Goal: Task Accomplishment & Management: Complete application form

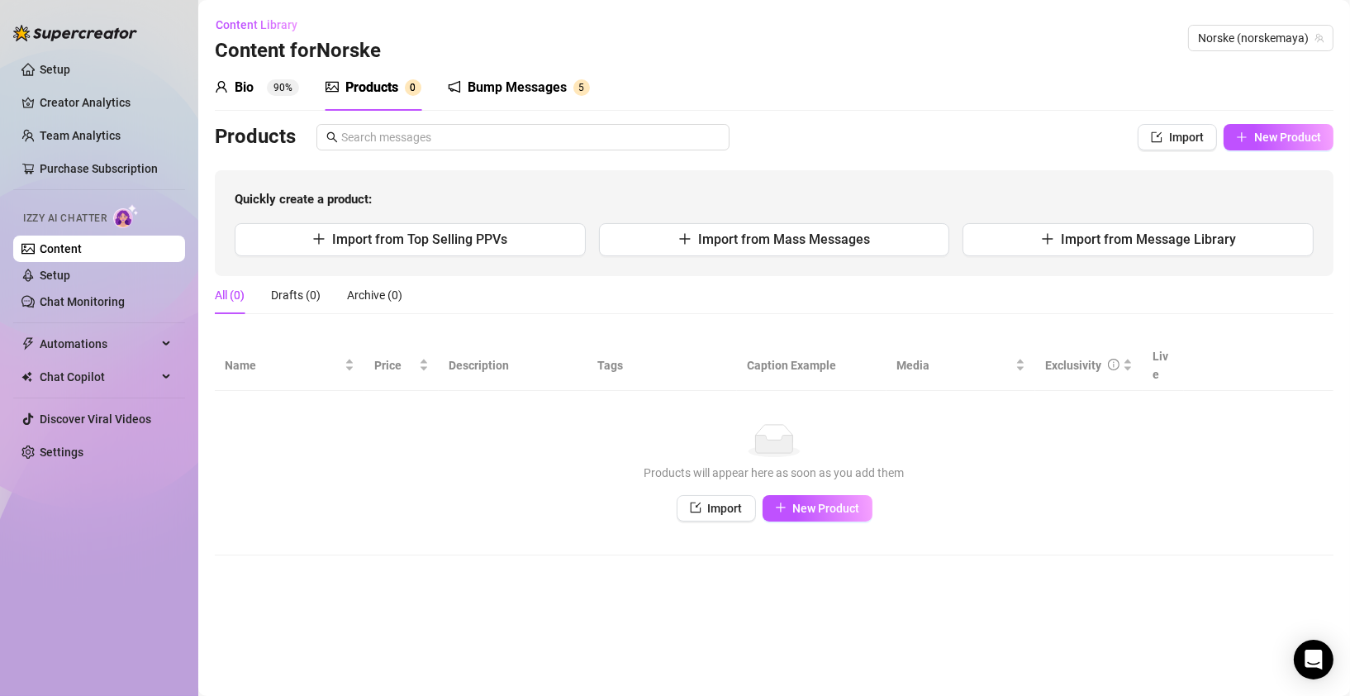
click at [561, 88] on div "Bump Messages" at bounding box center [517, 88] width 99 height 20
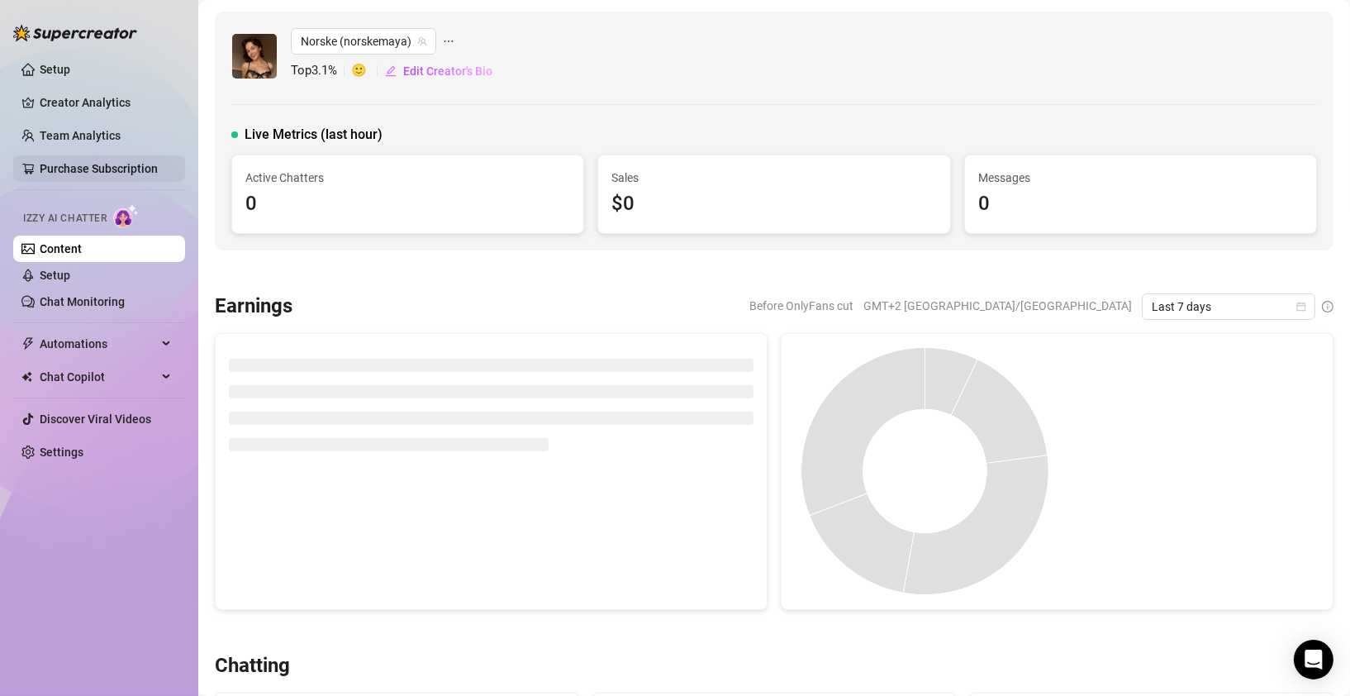
click at [84, 166] on link "Purchase Subscription" at bounding box center [99, 168] width 118 height 13
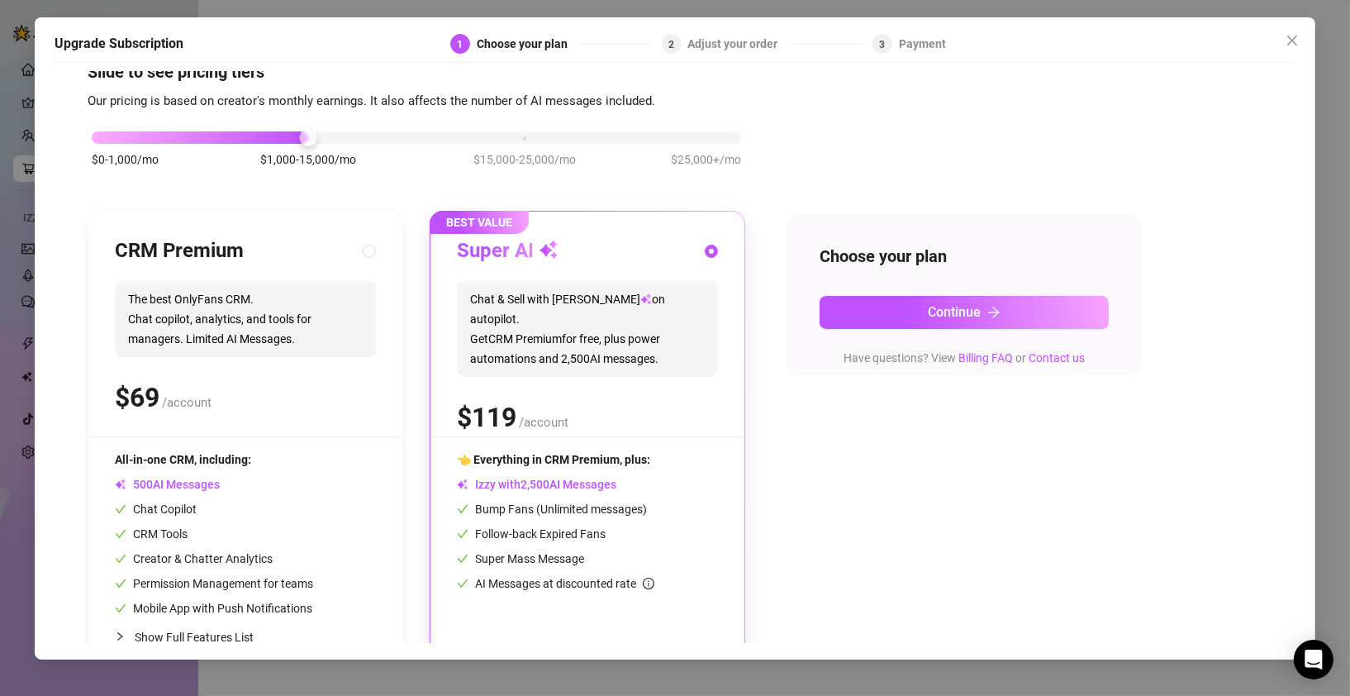
scroll to position [73, 0]
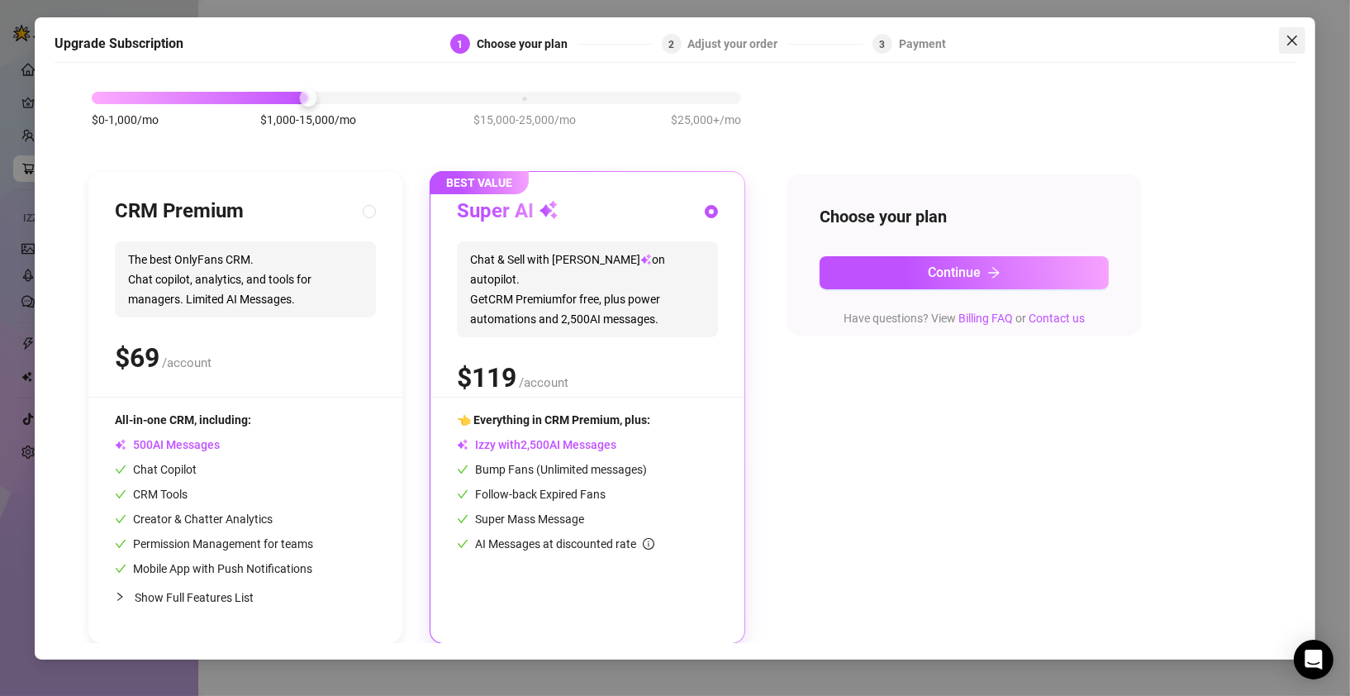
click at [1292, 38] on icon "close" at bounding box center [1292, 40] width 13 height 13
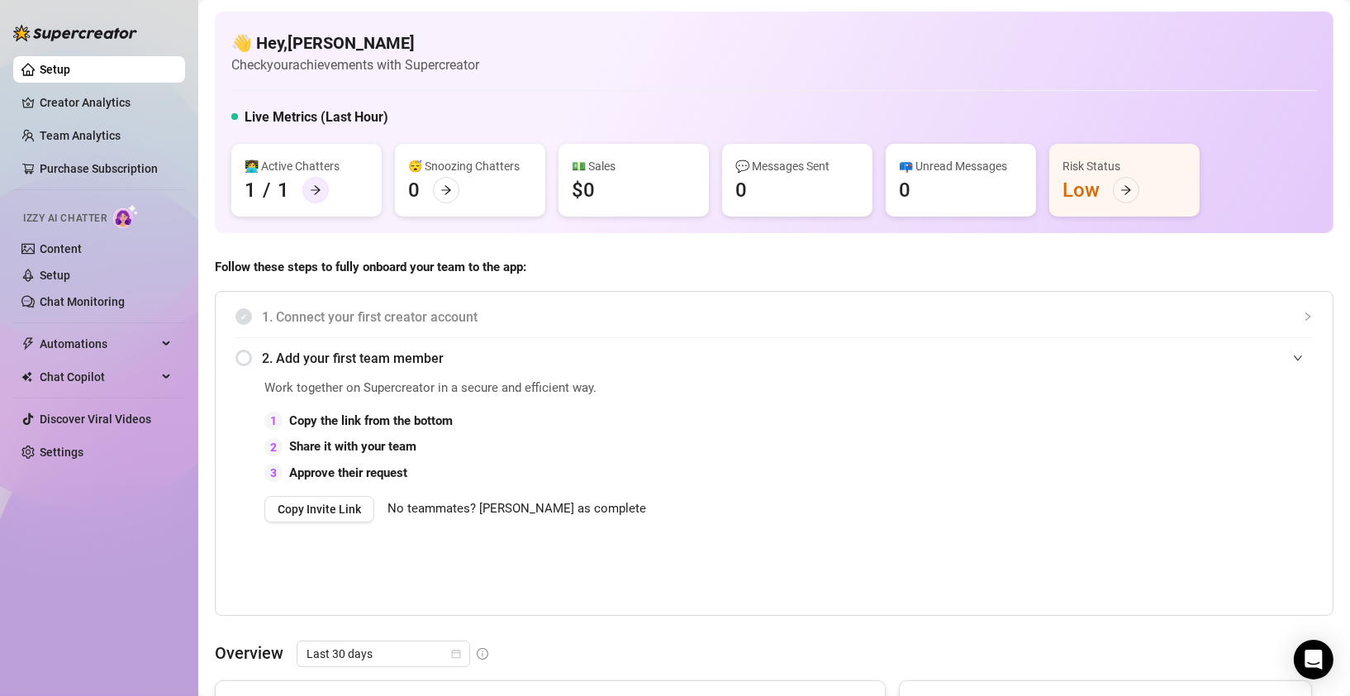
click at [324, 188] on div at bounding box center [315, 190] width 26 height 26
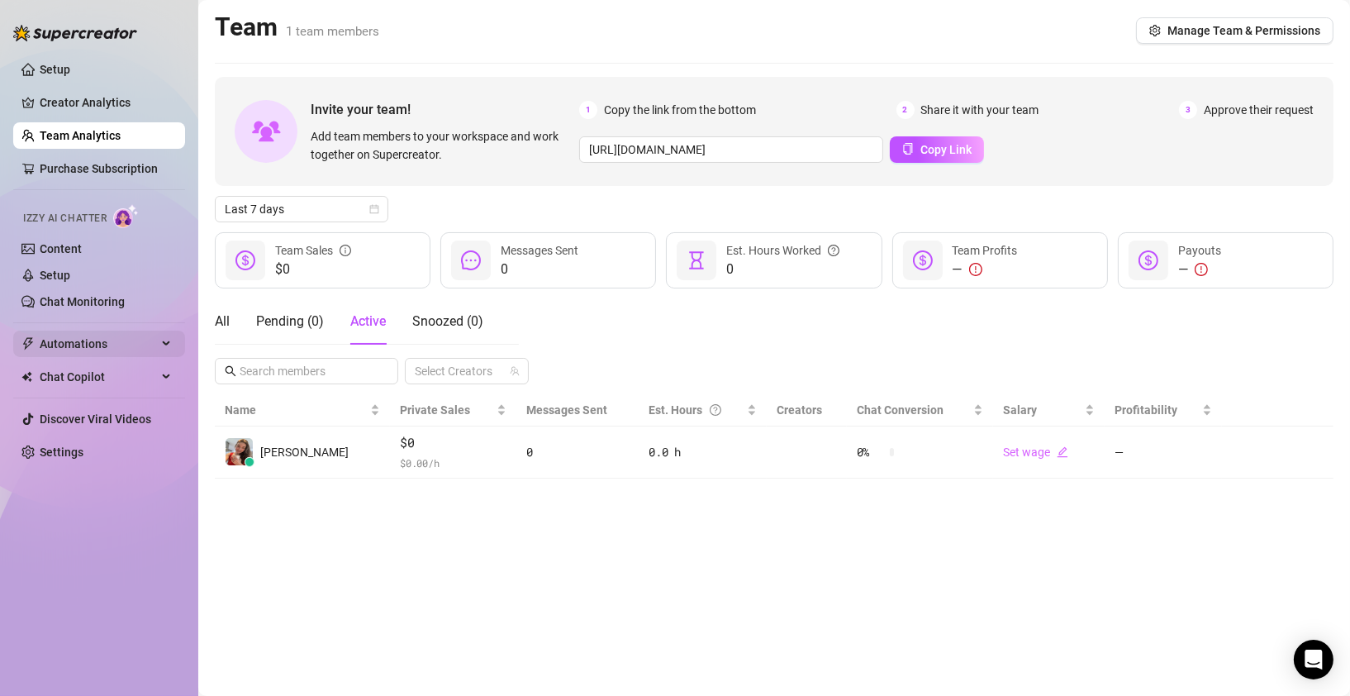
click at [83, 345] on span "Automations" at bounding box center [98, 344] width 117 height 26
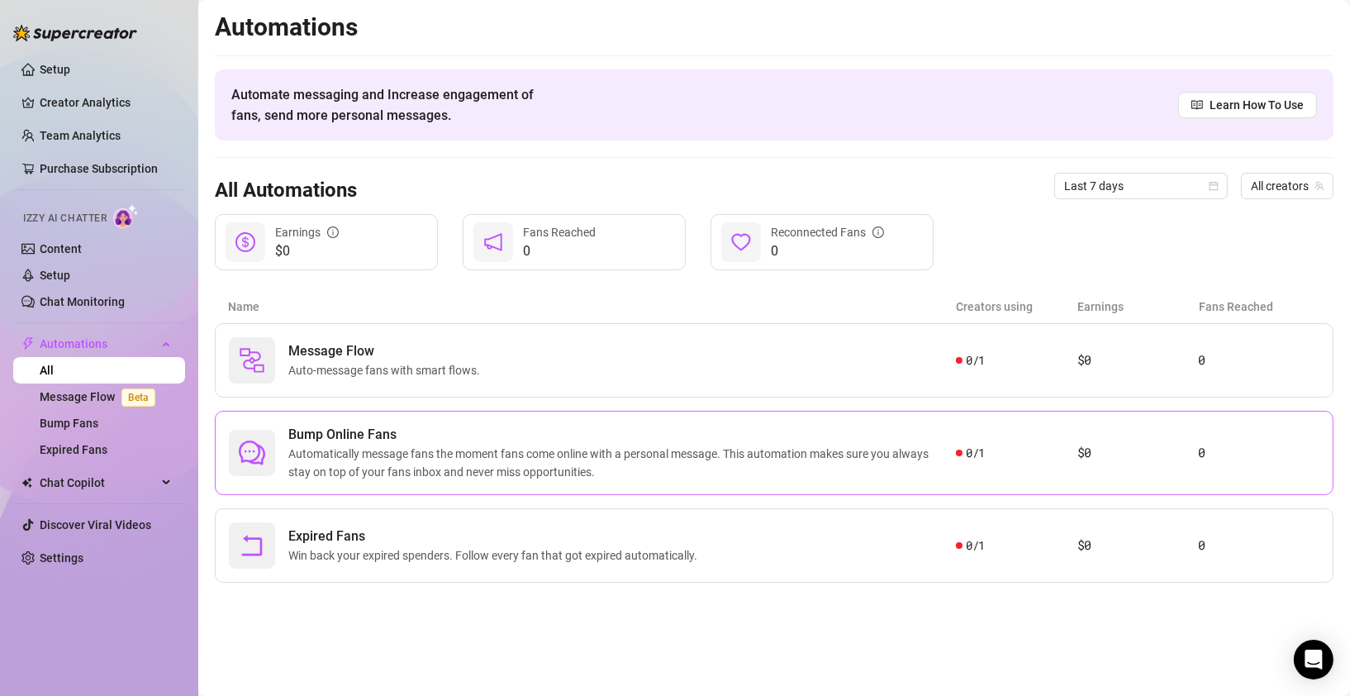
click at [449, 464] on span "Automatically message fans the moment fans come online with a personal message.…" at bounding box center [622, 463] width 668 height 36
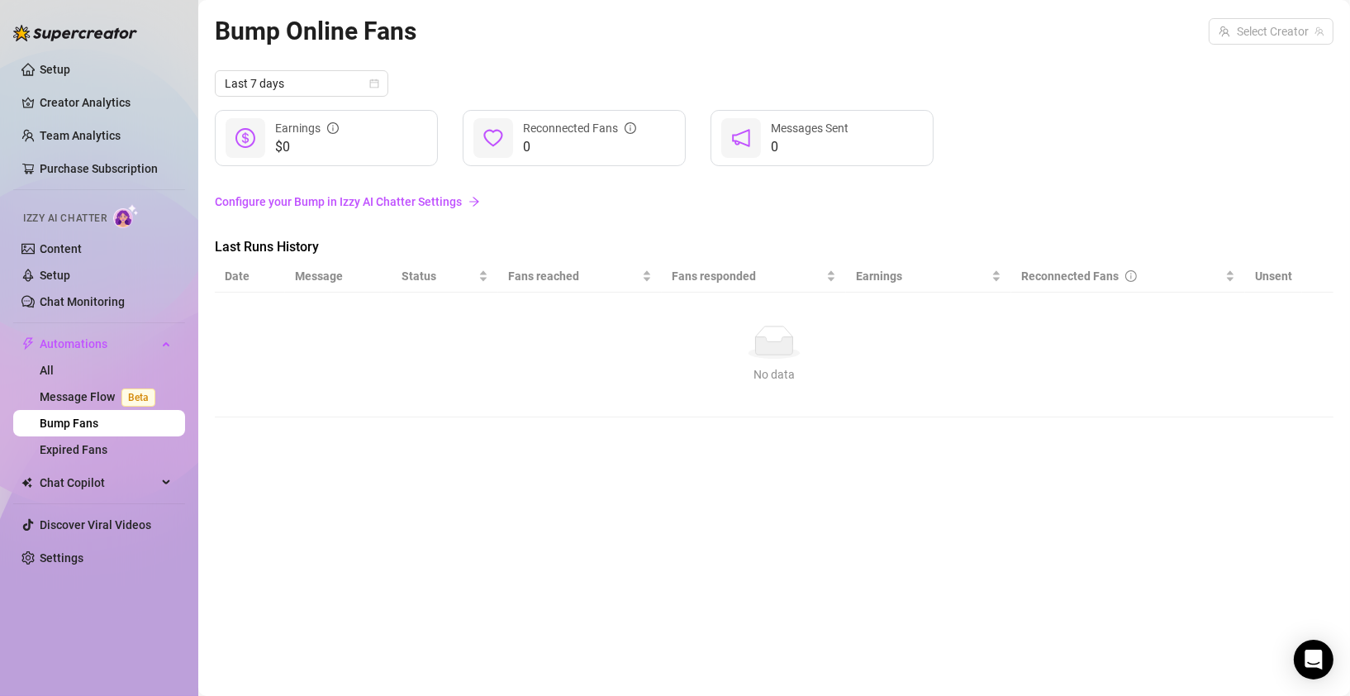
click at [322, 202] on link "Configure your Bump in Izzy AI Chatter Settings" at bounding box center [774, 202] width 1119 height 18
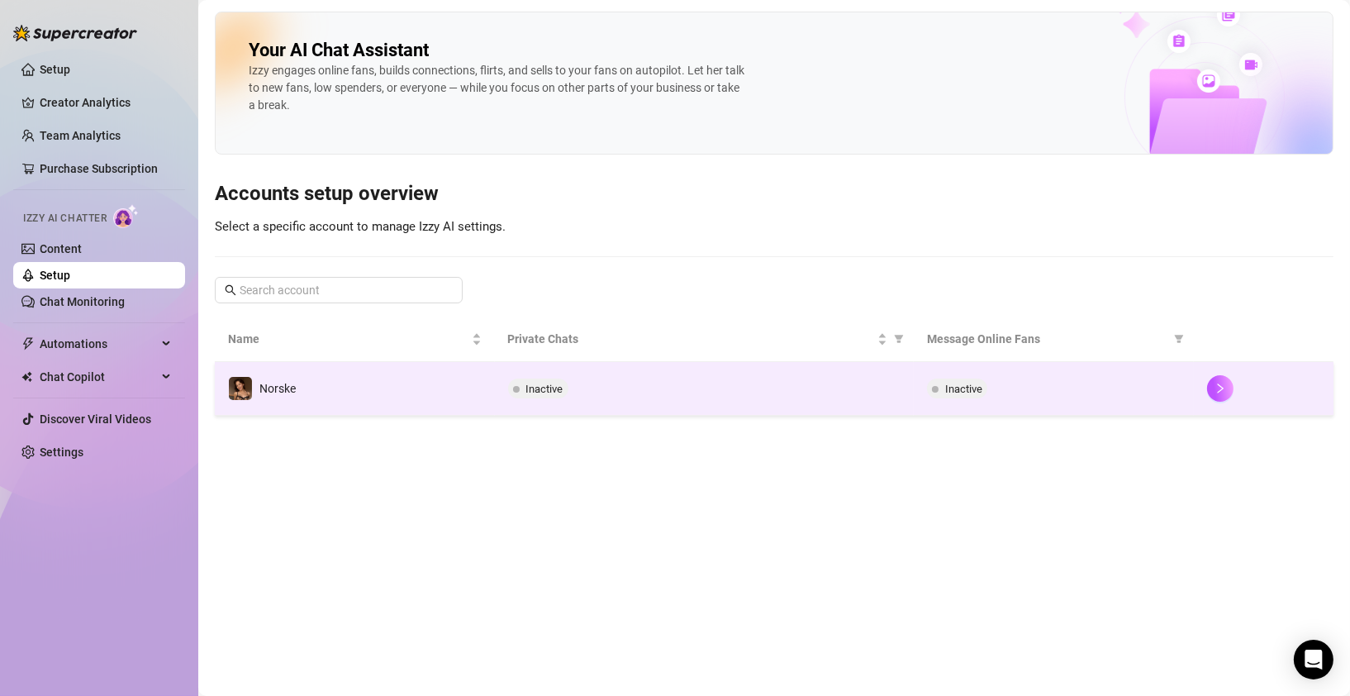
click at [980, 391] on span "Inactive" at bounding box center [963, 389] width 37 height 12
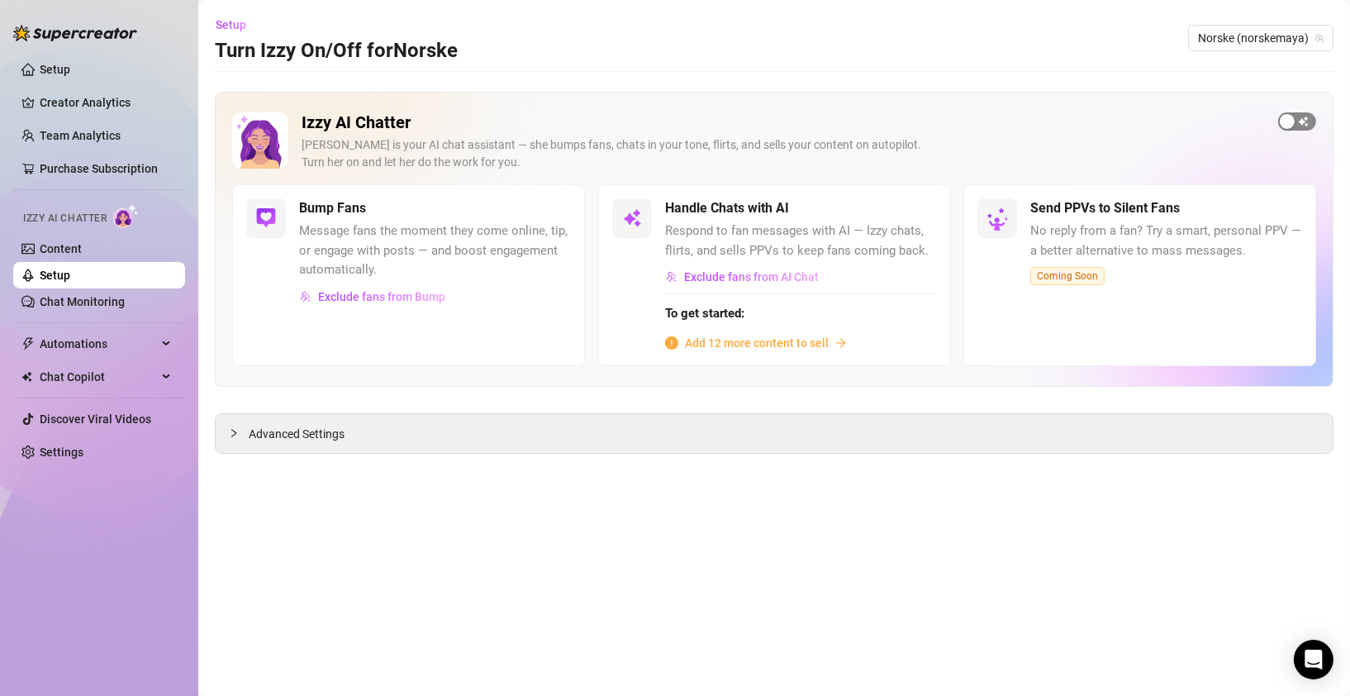
click at [1309, 120] on span "button" at bounding box center [1297, 121] width 38 height 18
click at [98, 298] on link "Chat Monitoring" at bounding box center [82, 301] width 85 height 13
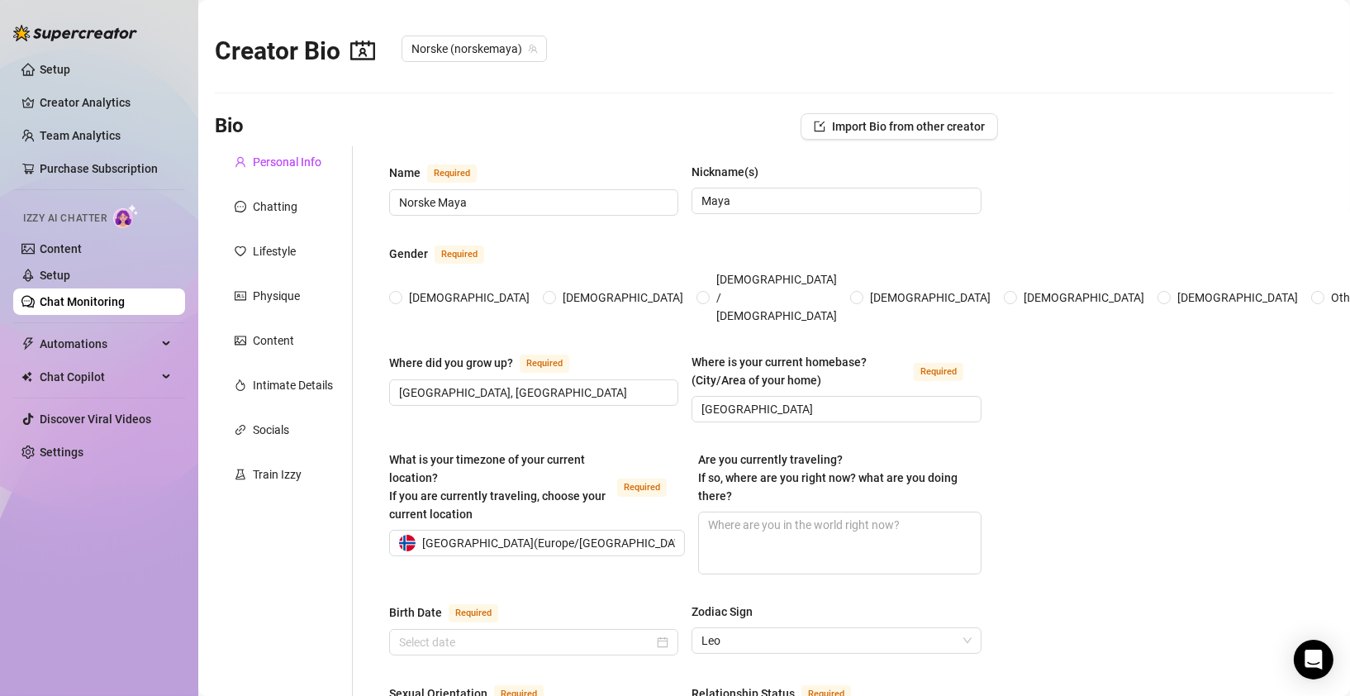
type input "Norske Maya"
type input "Maya"
type input "[GEOGRAPHIC_DATA], [GEOGRAPHIC_DATA]"
type input "[GEOGRAPHIC_DATA]"
type input "Biseksuell"
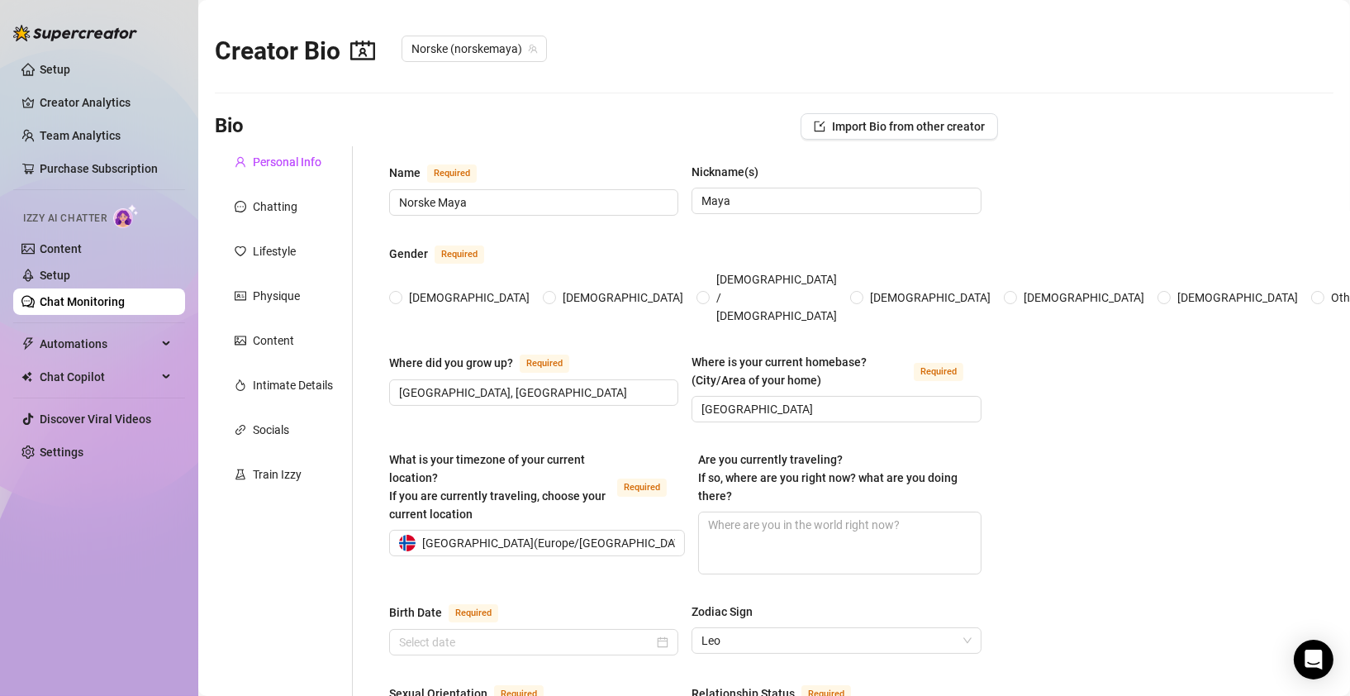
type input "Singel"
type input "3"
type input "0"
type input "IT"
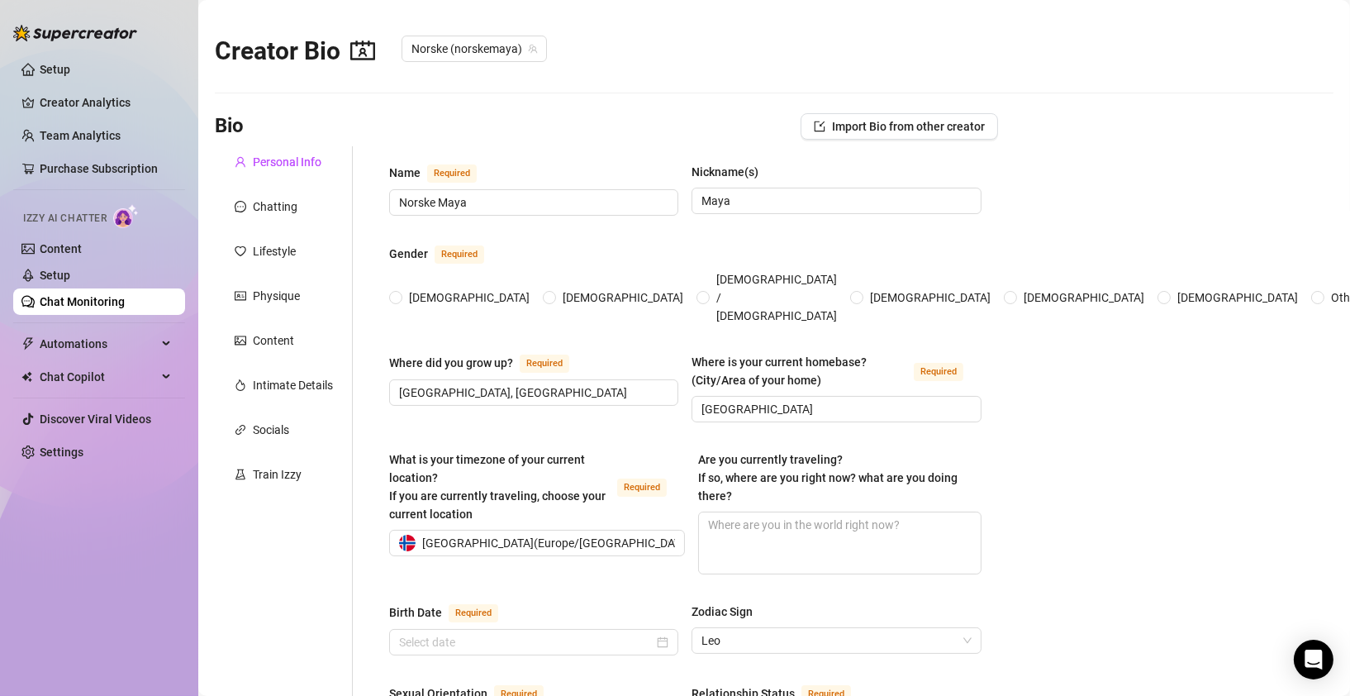
type input "Fisker, administrasjon"
type input "[DEMOGRAPHIC_DATA]"
type textarea "Målet mitt er å leve hver dag med et stort smil, jakte nye eventyr og skape vak…"
type textarea "En gang feilsendte jeg en litt flørtete melding til sjefen min, i stedet for ko…"
type textarea "Jeg har jobbet som fisker på tråler. Jeg er utrolig klumsete. Jeg kan ikke blun…"
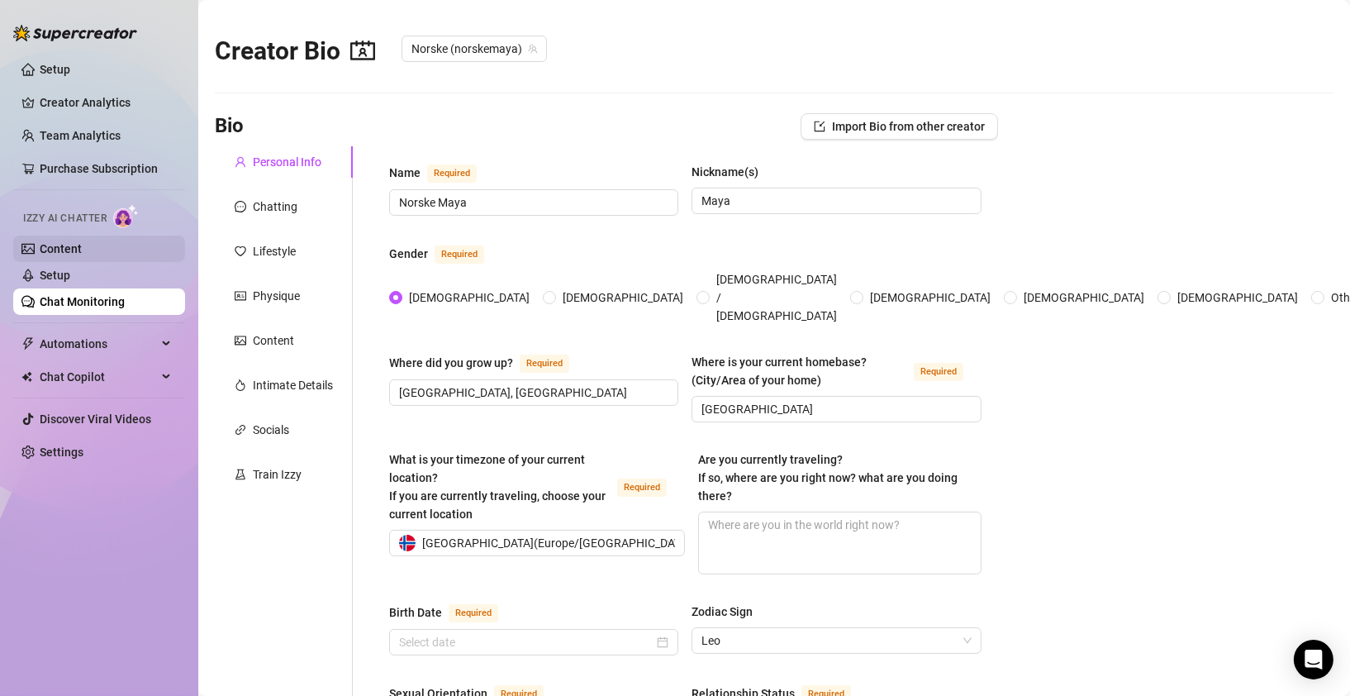
radio input "true"
type input "[DATE]"
click at [60, 275] on link "Setup" at bounding box center [55, 275] width 31 height 13
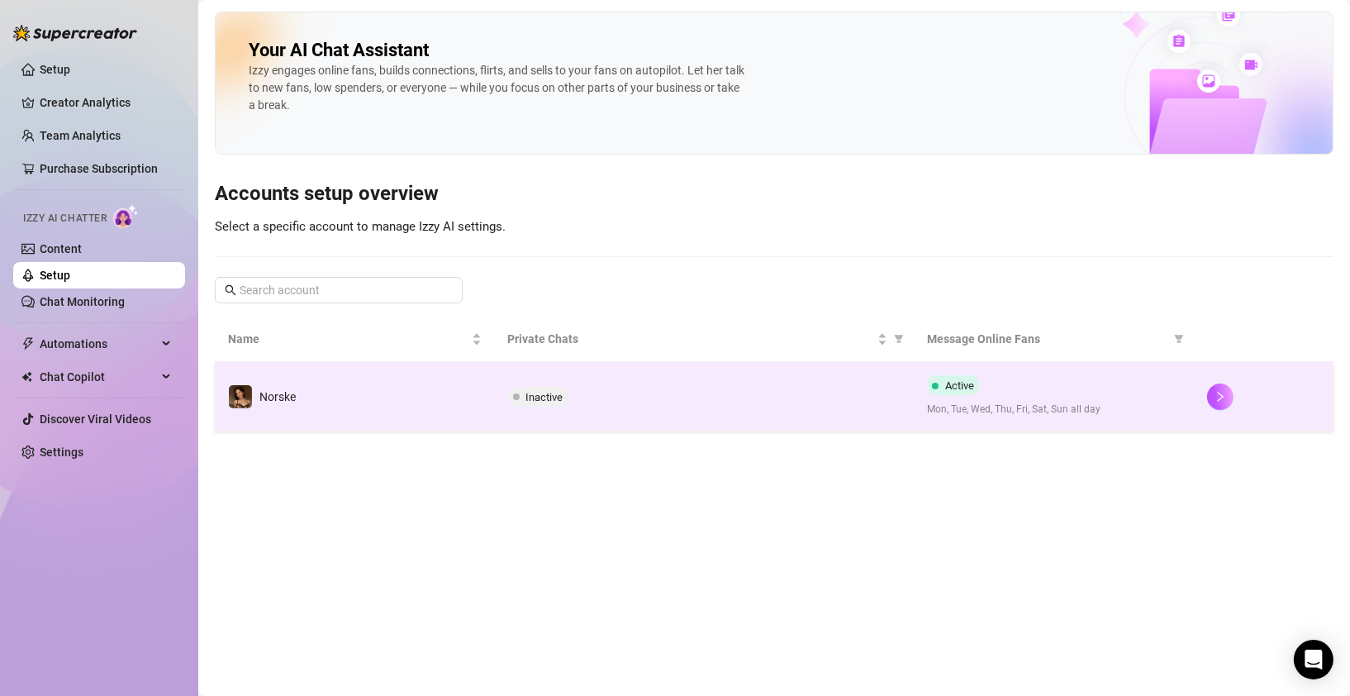
click at [533, 393] on span "Inactive" at bounding box center [544, 397] width 37 height 12
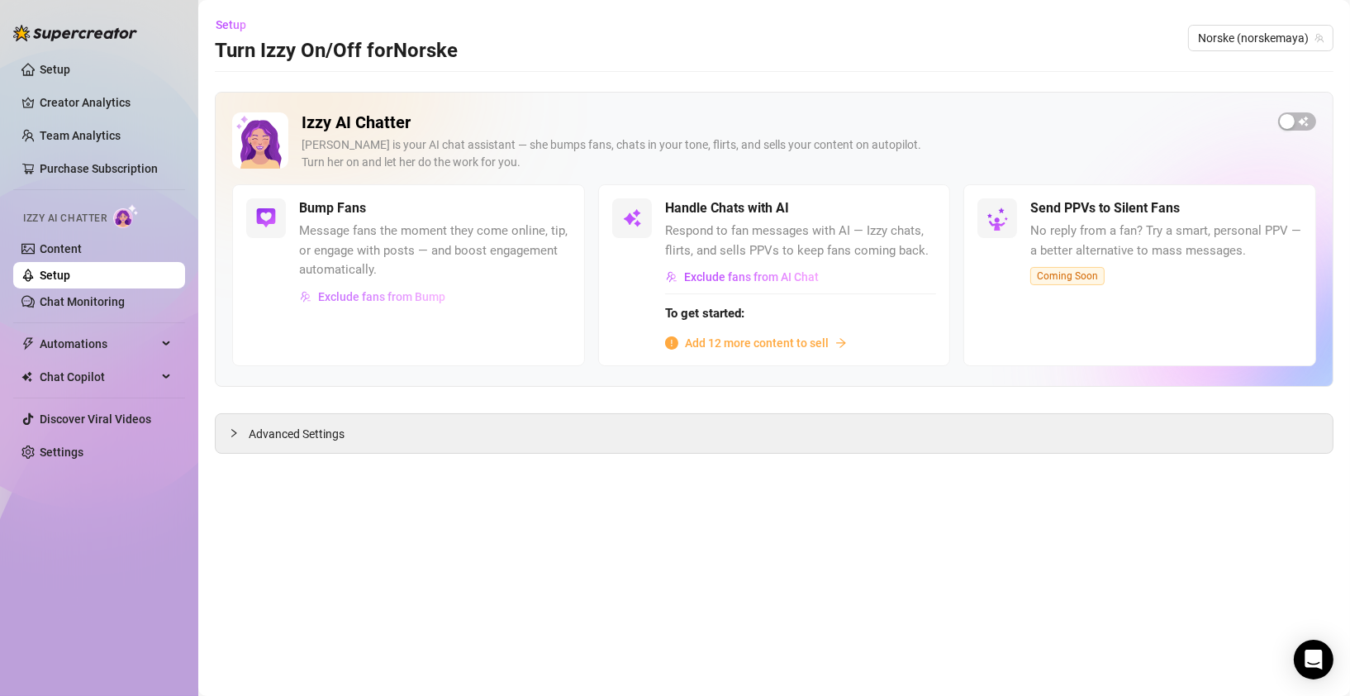
click at [390, 298] on span "Exclude fans from Bump" at bounding box center [381, 296] width 127 height 13
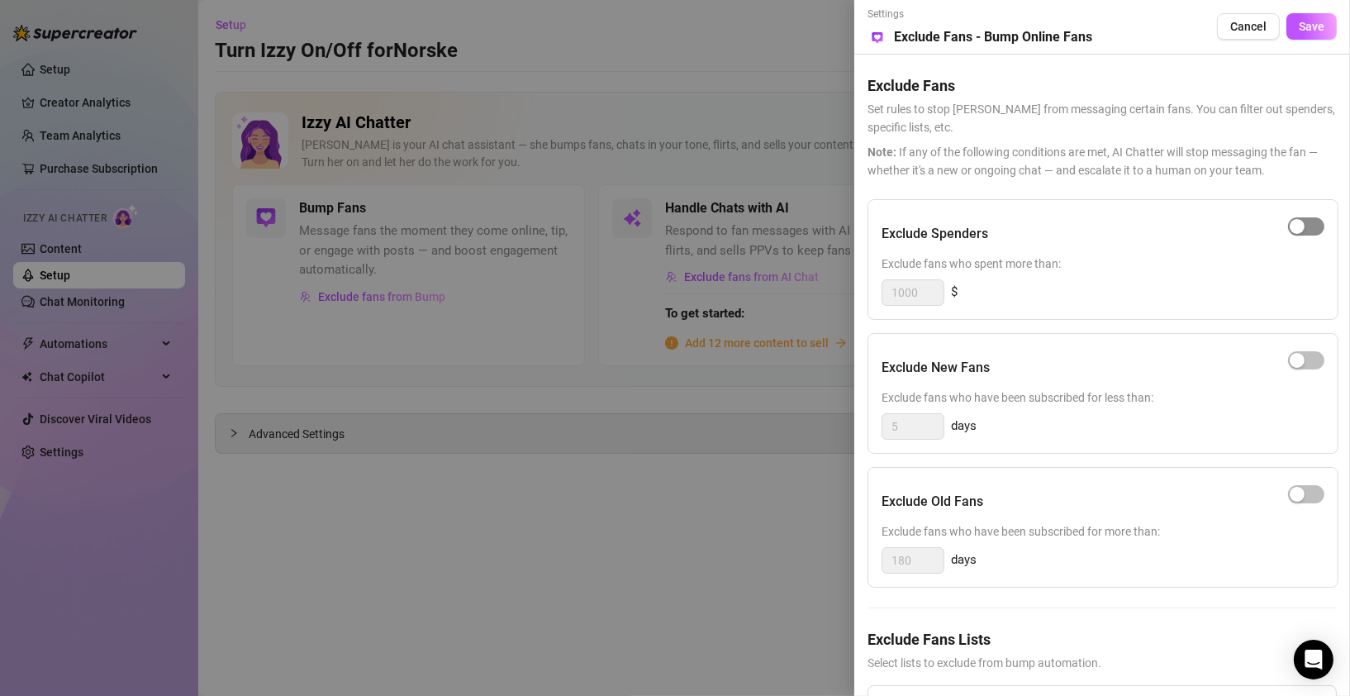
click at [1305, 230] on button "button" at bounding box center [1306, 226] width 36 height 18
drag, startPoint x: 919, startPoint y: 293, endPoint x: 886, endPoint y: 293, distance: 33.1
click at [886, 293] on input "1000" at bounding box center [913, 292] width 61 height 25
type input "500"
click at [1118, 654] on span "Select lists to exclude from bump automation." at bounding box center [1102, 663] width 469 height 18
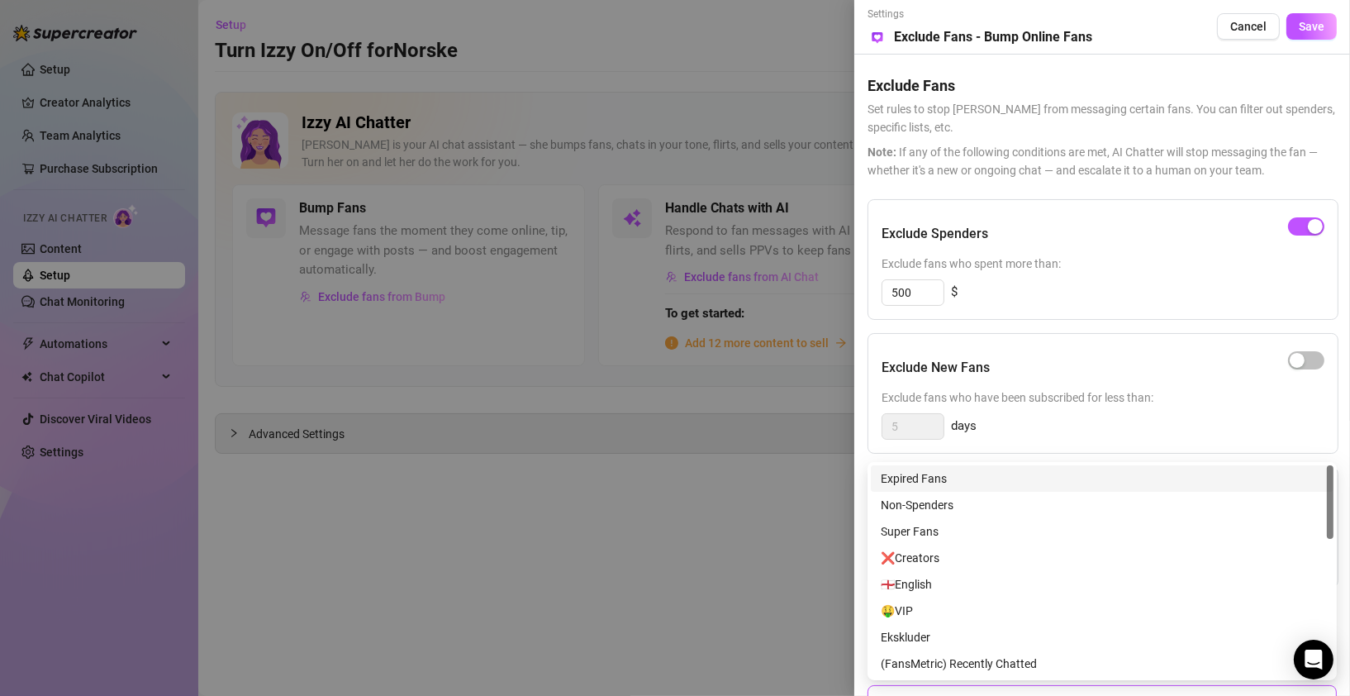
click at [1025, 693] on div at bounding box center [1093, 702] width 445 height 30
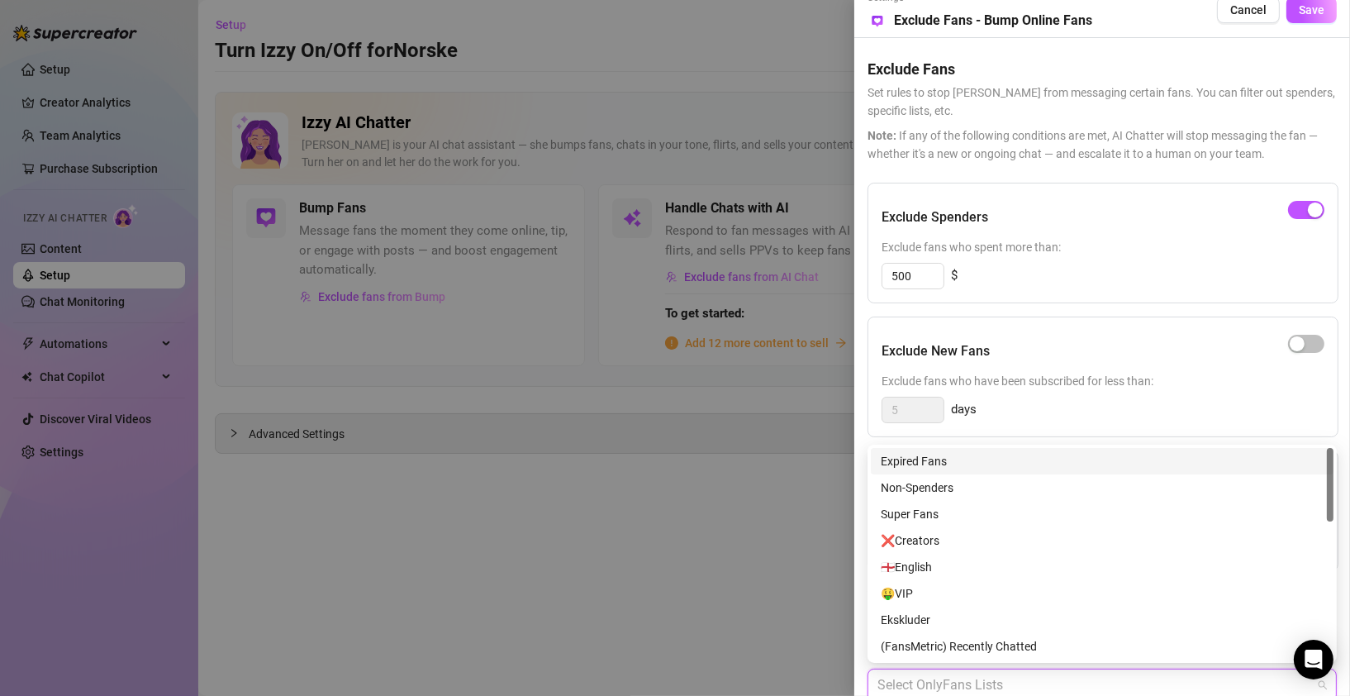
click at [946, 459] on div "Expired Fans" at bounding box center [1102, 461] width 443 height 18
click at [1311, 460] on div "Expired Fans" at bounding box center [1096, 461] width 431 height 18
click at [928, 472] on div "Expired Fans" at bounding box center [1102, 461] width 463 height 26
click at [1108, 416] on div "5 days" at bounding box center [1103, 410] width 443 height 26
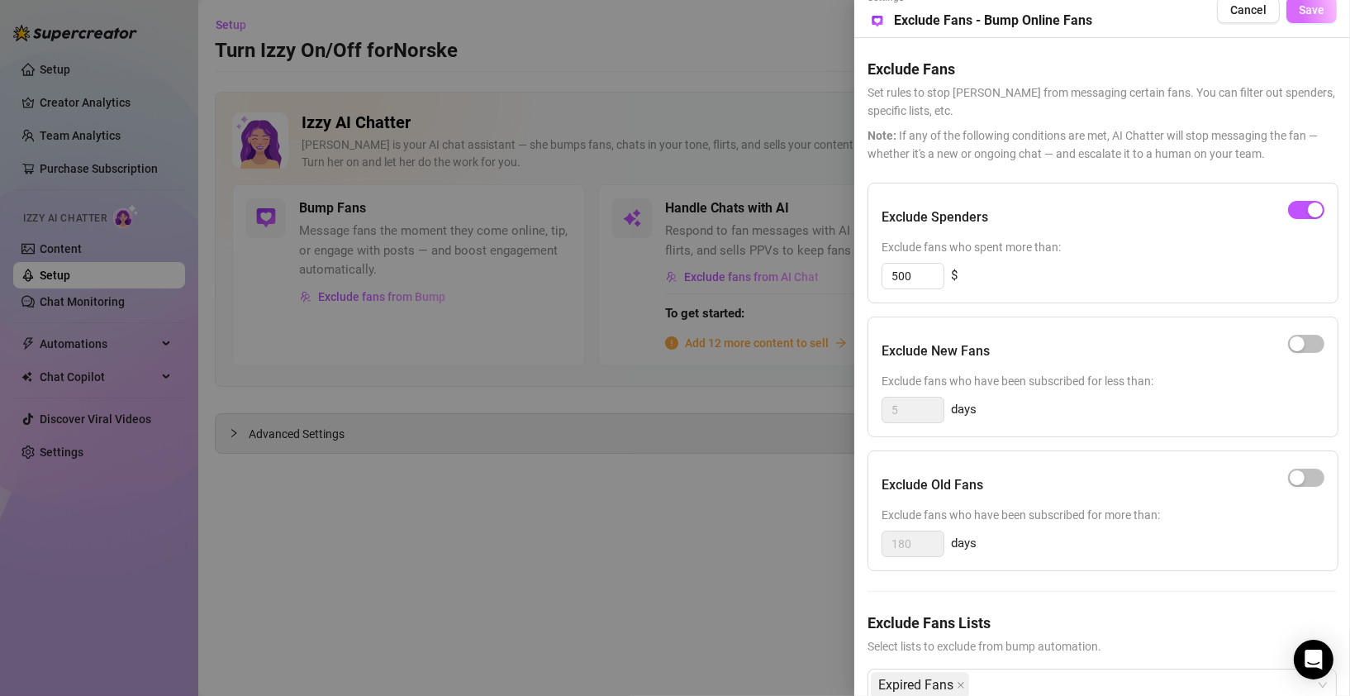
click at [1321, 12] on span "Save" at bounding box center [1312, 9] width 26 height 13
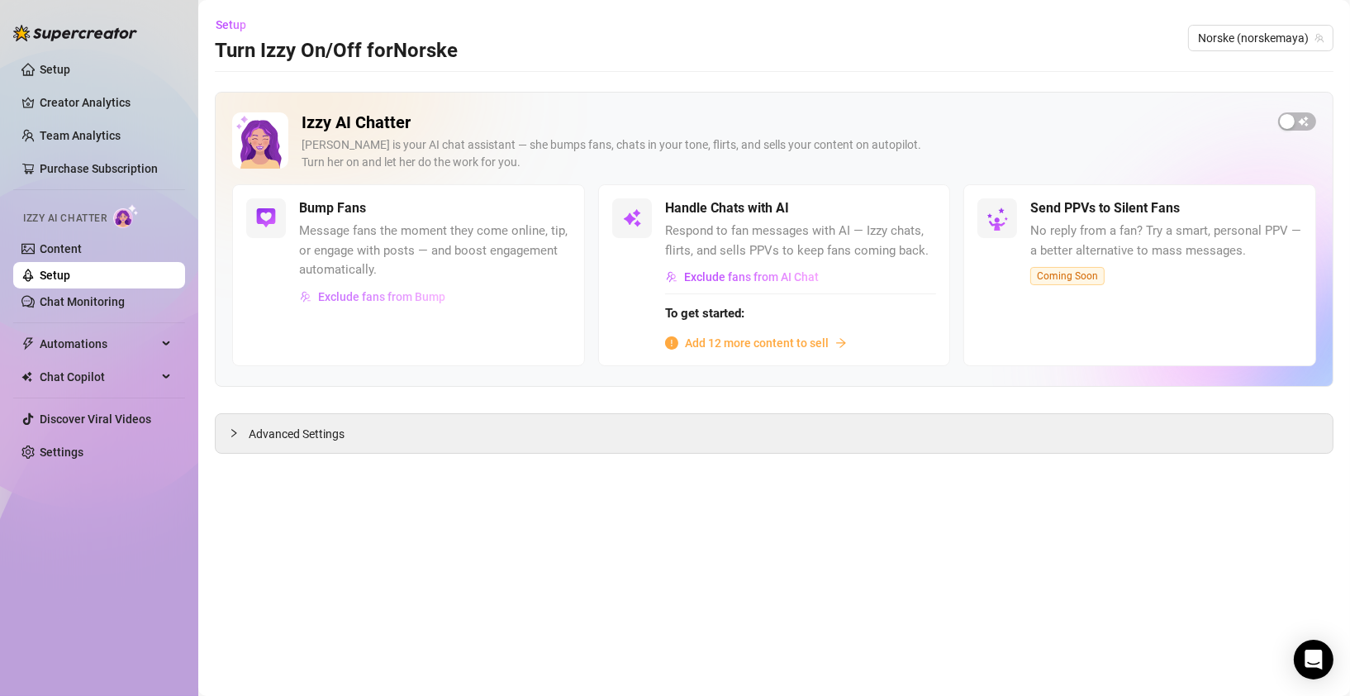
click at [353, 297] on span "Exclude fans from Bump" at bounding box center [381, 296] width 127 height 13
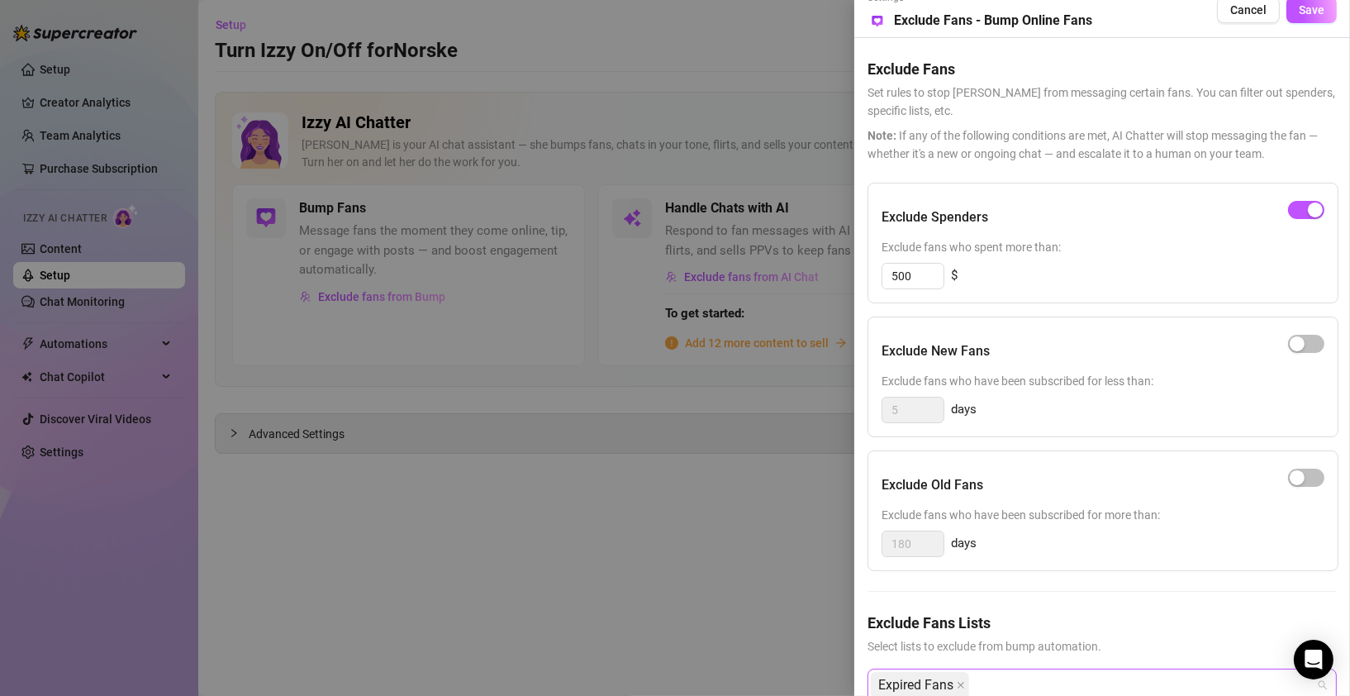
click at [1008, 688] on div "Expired Fans" at bounding box center [1093, 685] width 445 height 30
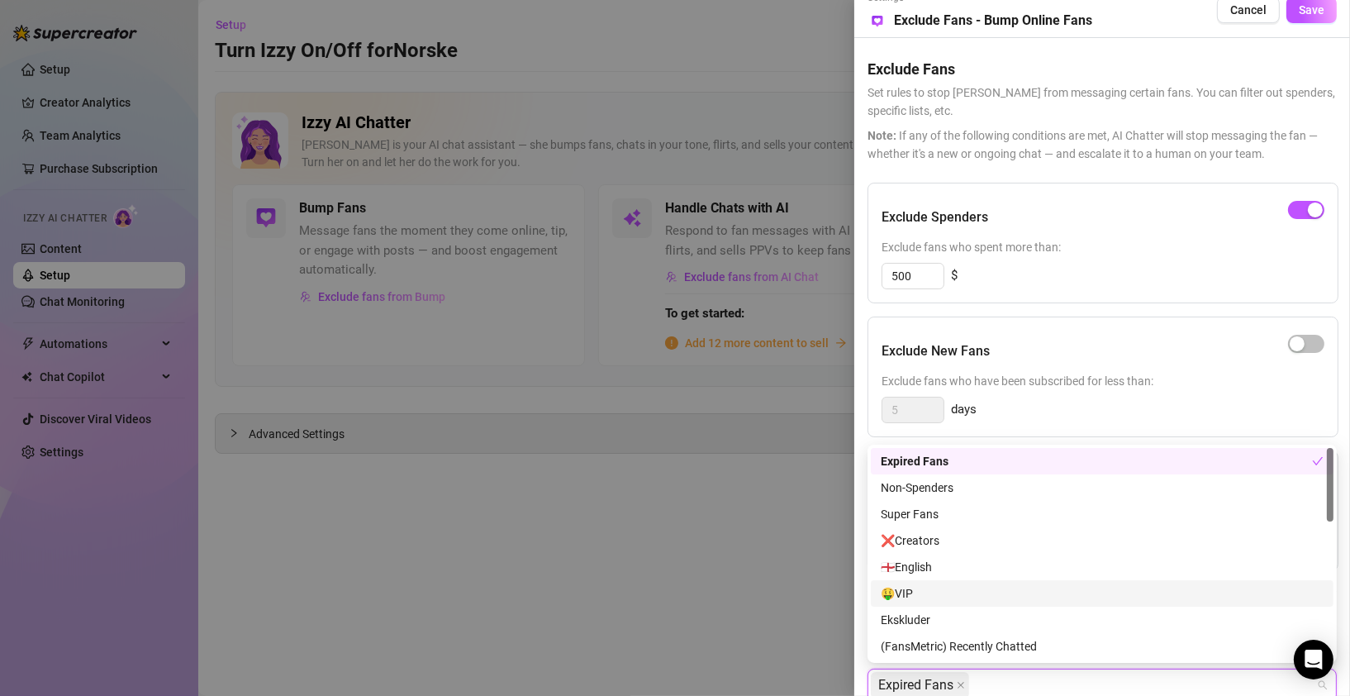
click at [915, 593] on div "🤑VIP" at bounding box center [1102, 593] width 443 height 18
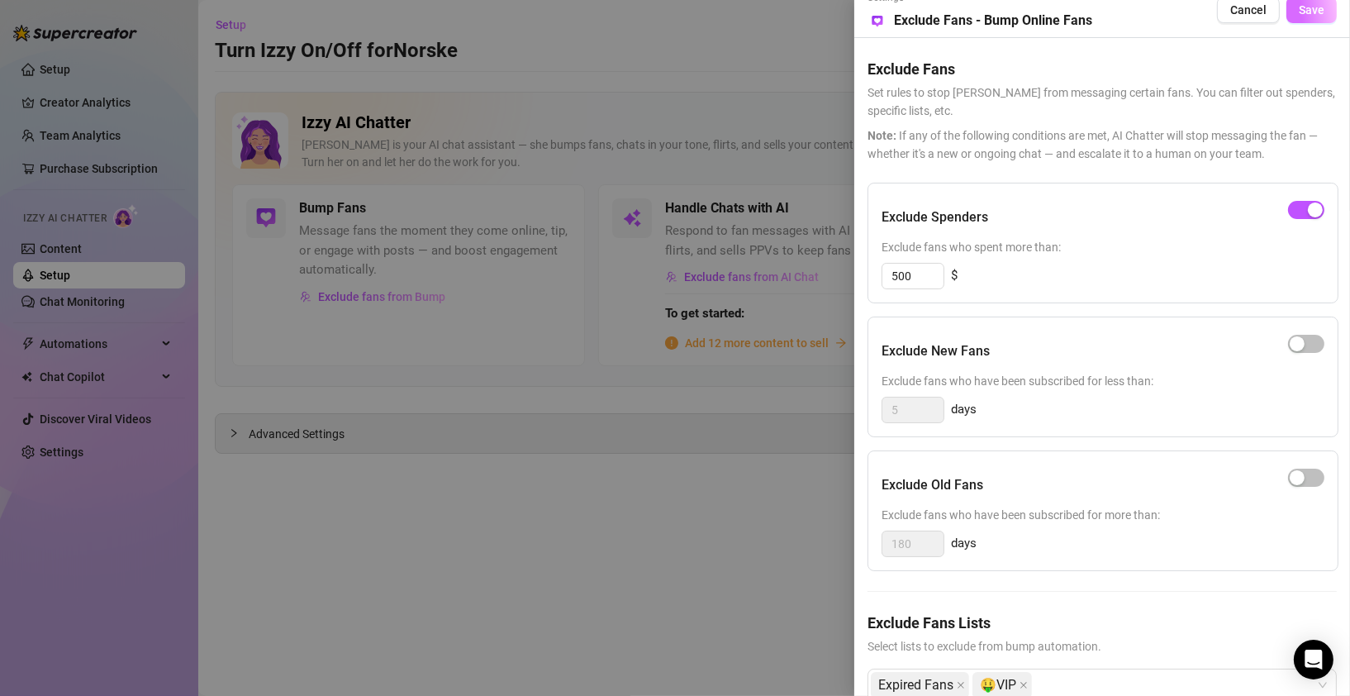
click at [1316, 4] on span "Save" at bounding box center [1312, 9] width 26 height 13
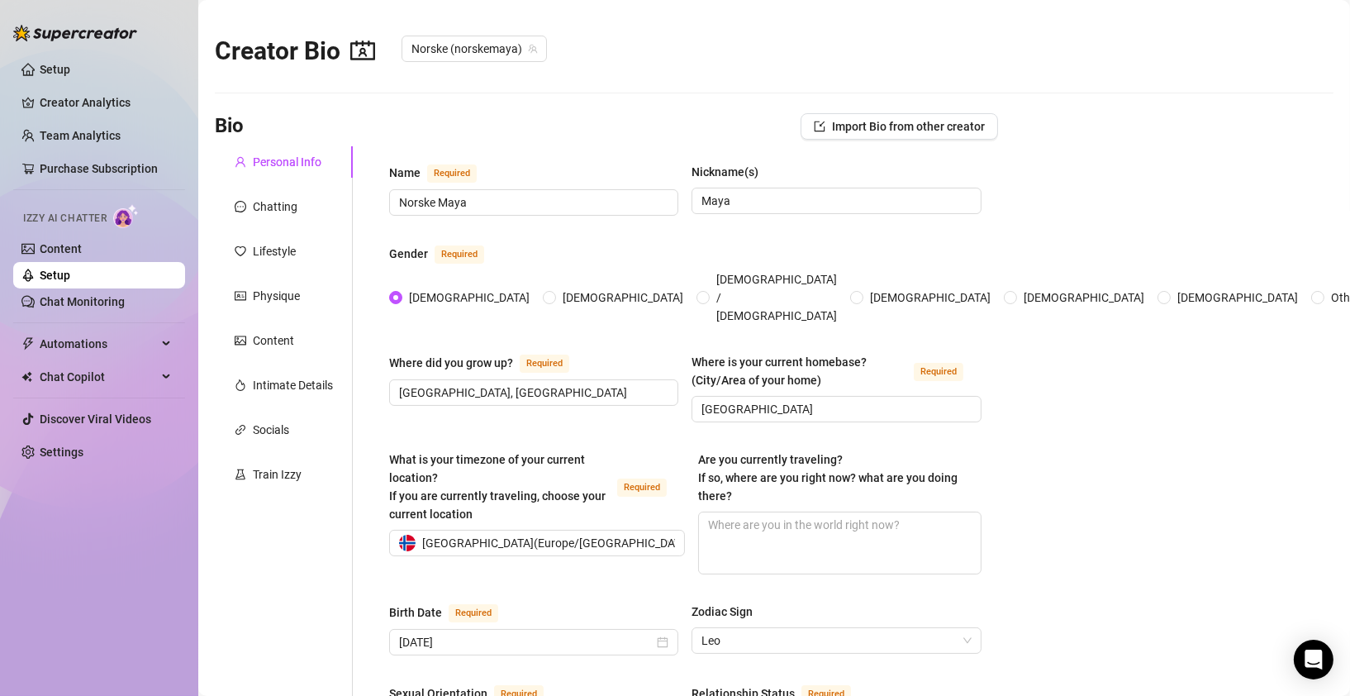
click at [70, 280] on link "Setup" at bounding box center [55, 275] width 31 height 13
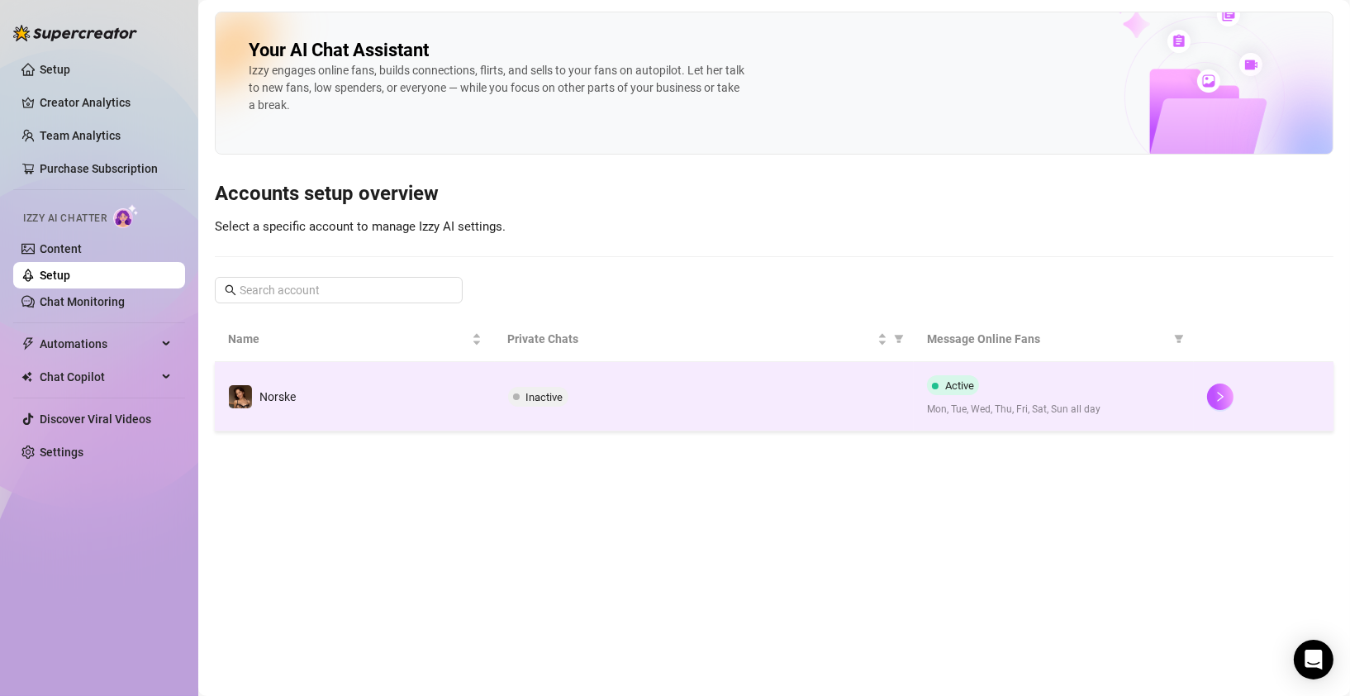
click at [545, 398] on span "Inactive" at bounding box center [544, 397] width 37 height 12
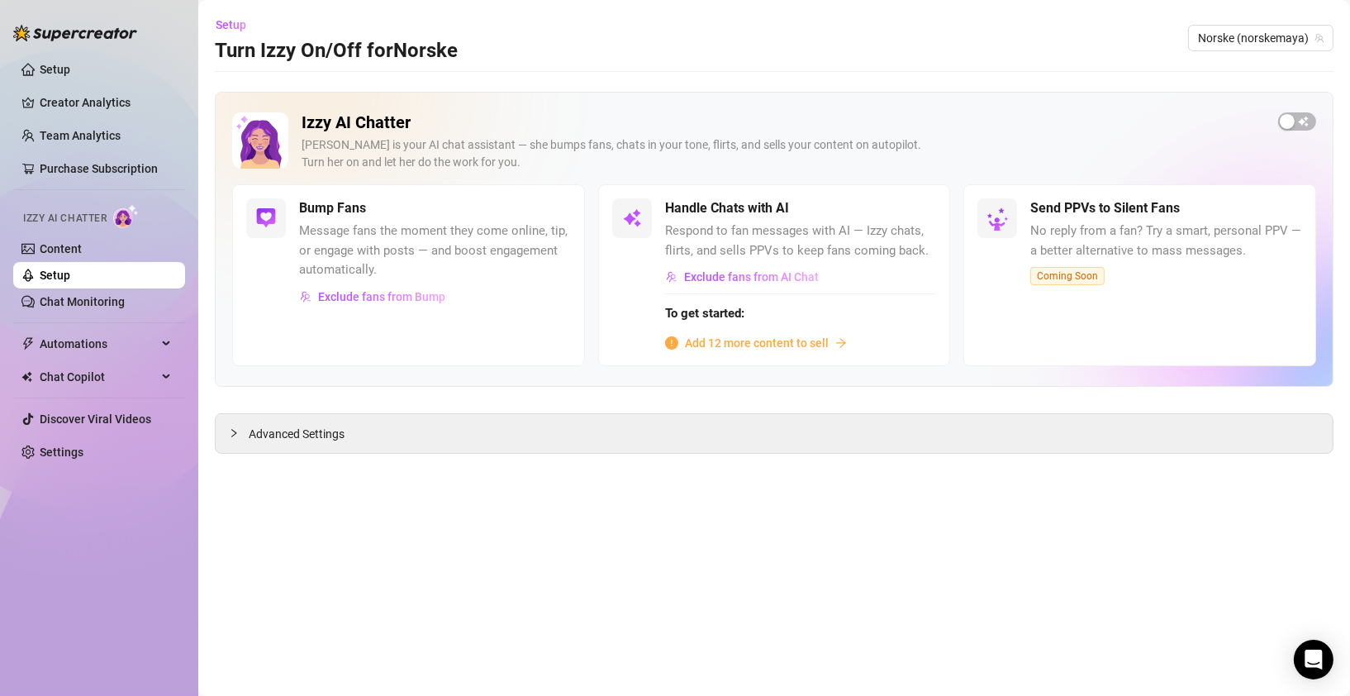
click at [733, 343] on span "Add 12 more content to sell" at bounding box center [757, 343] width 144 height 18
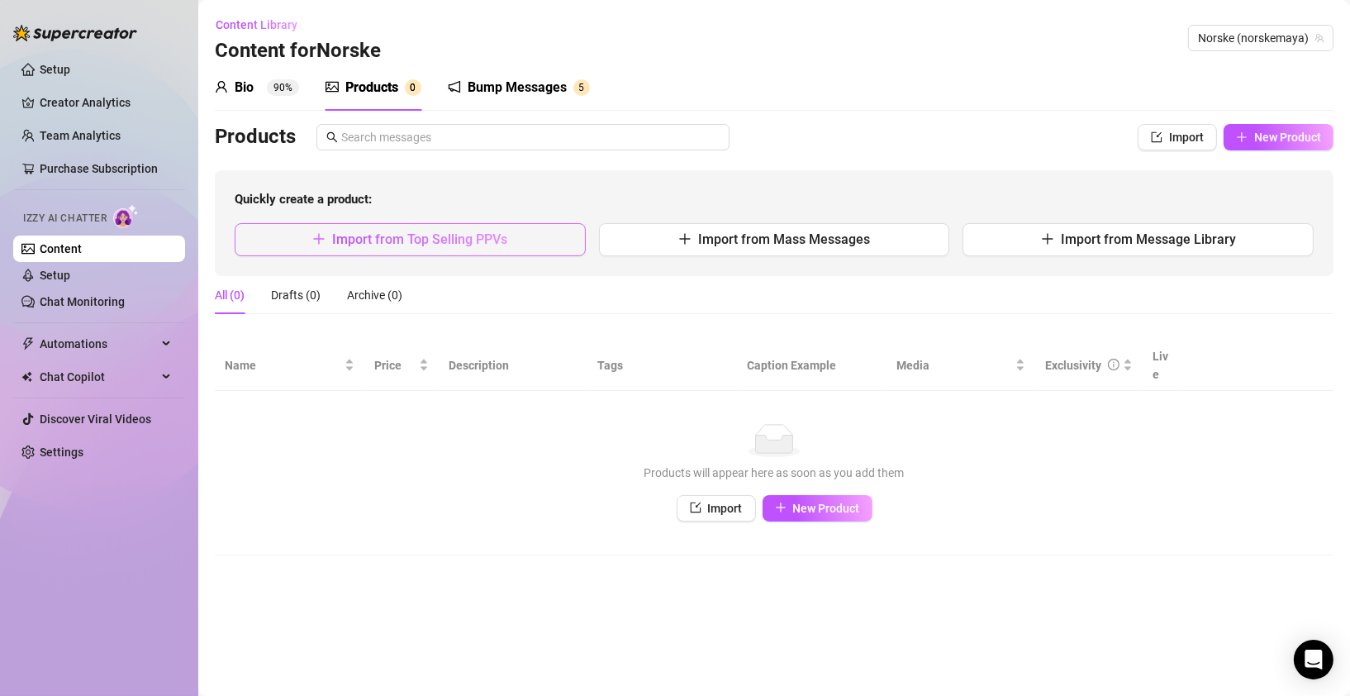
click at [446, 240] on span "Import from Top Selling PPVs" at bounding box center [419, 239] width 175 height 16
type textarea "Type your message here..."
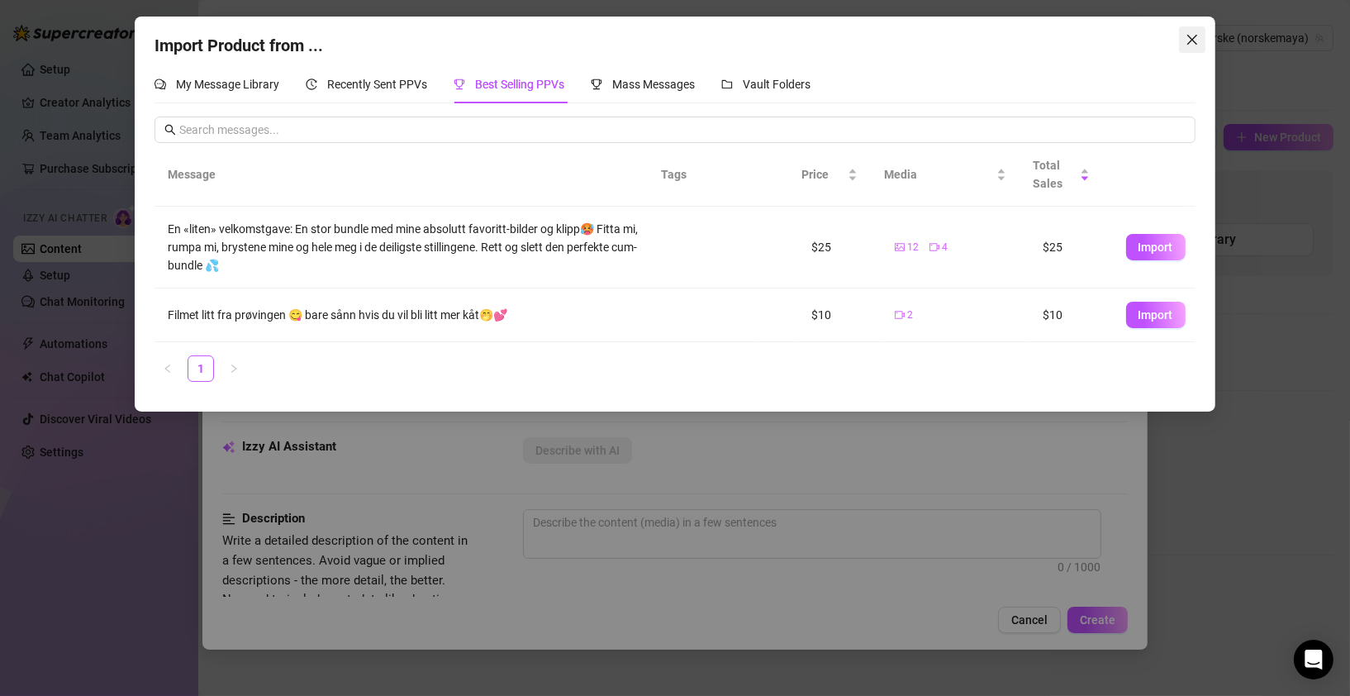
click at [1197, 40] on icon "close" at bounding box center [1192, 39] width 13 height 13
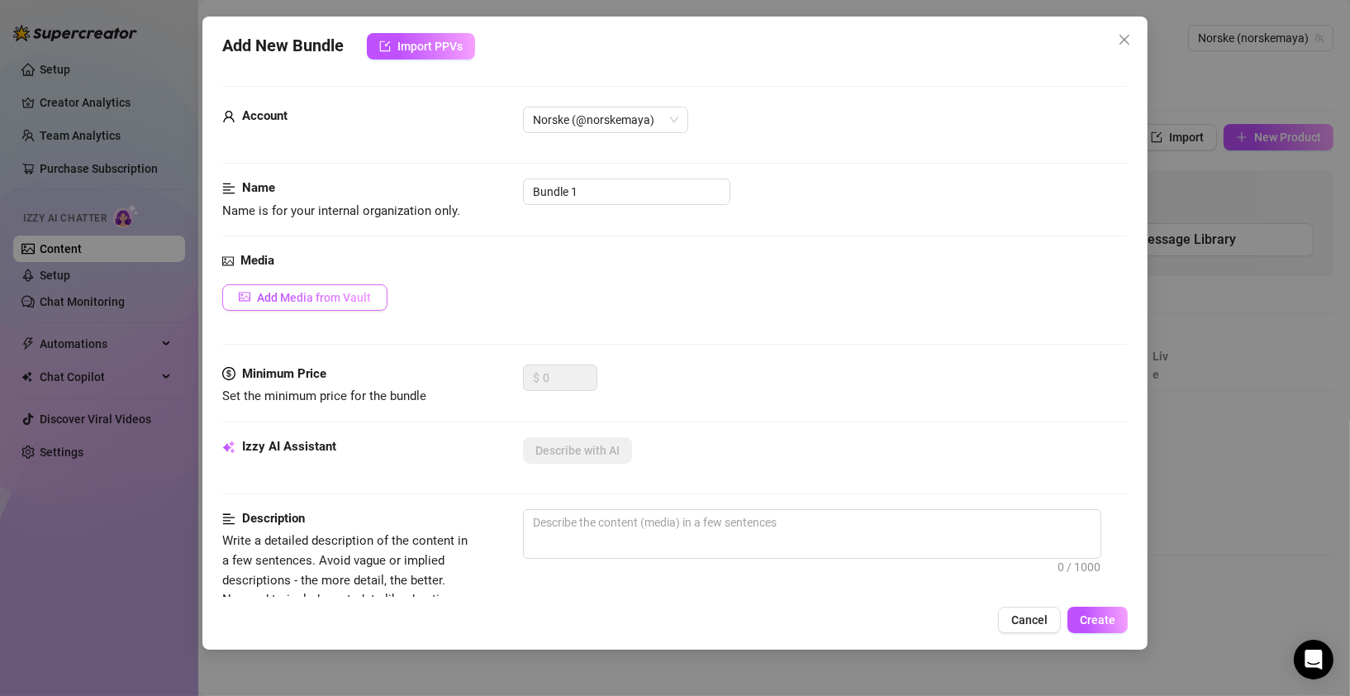
click at [346, 299] on span "Add Media from Vault" at bounding box center [314, 297] width 114 height 13
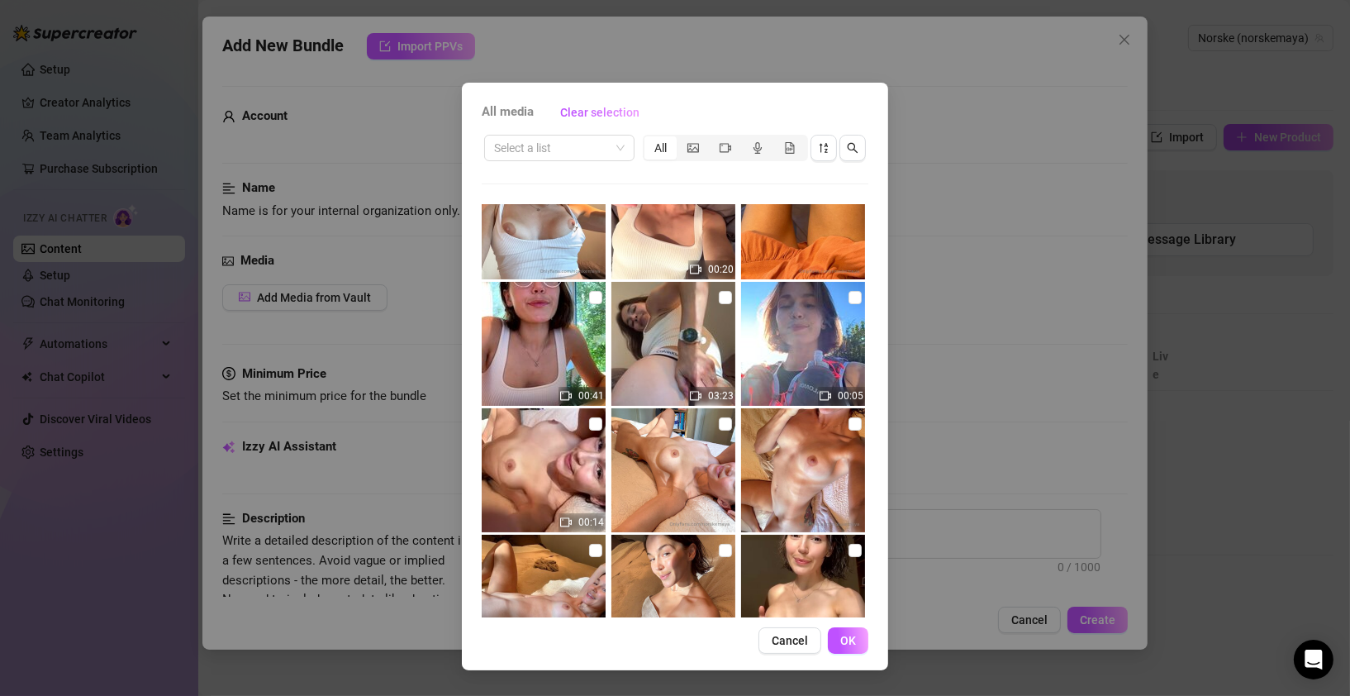
scroll to position [1336, 0]
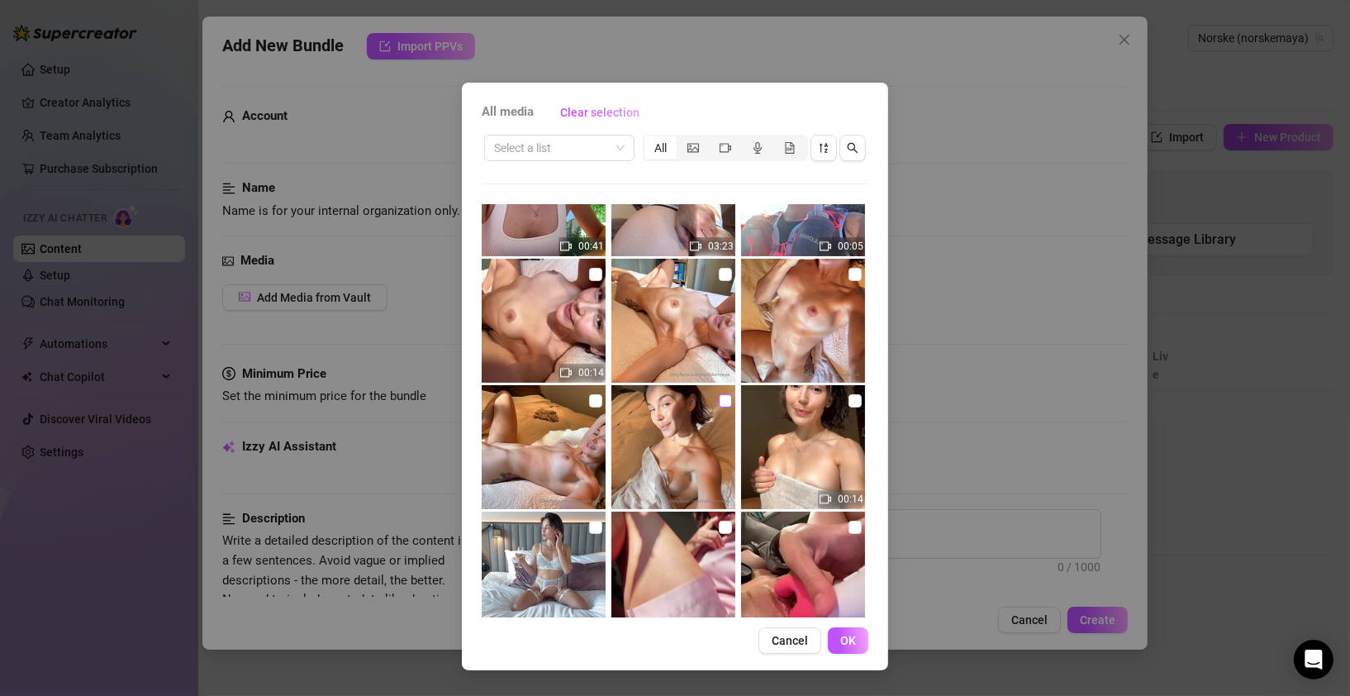
click at [721, 402] on input "checkbox" at bounding box center [725, 400] width 13 height 13
checkbox input "true"
click at [593, 400] on input "checkbox" at bounding box center [595, 400] width 13 height 13
checkbox input "true"
click at [849, 276] on input "checkbox" at bounding box center [855, 274] width 13 height 13
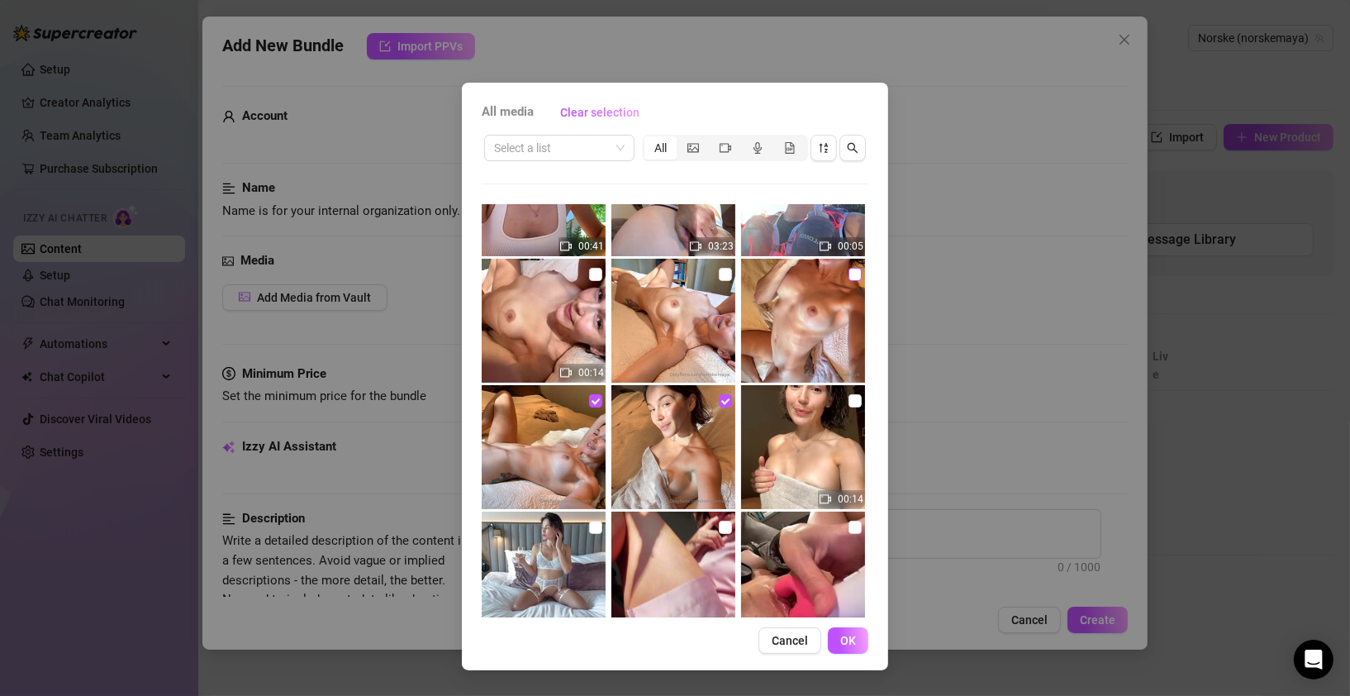
checkbox input "true"
click at [719, 276] on input "checkbox" at bounding box center [725, 274] width 13 height 13
checkbox input "true"
click at [596, 274] on input "checkbox" at bounding box center [595, 274] width 13 height 13
checkbox input "true"
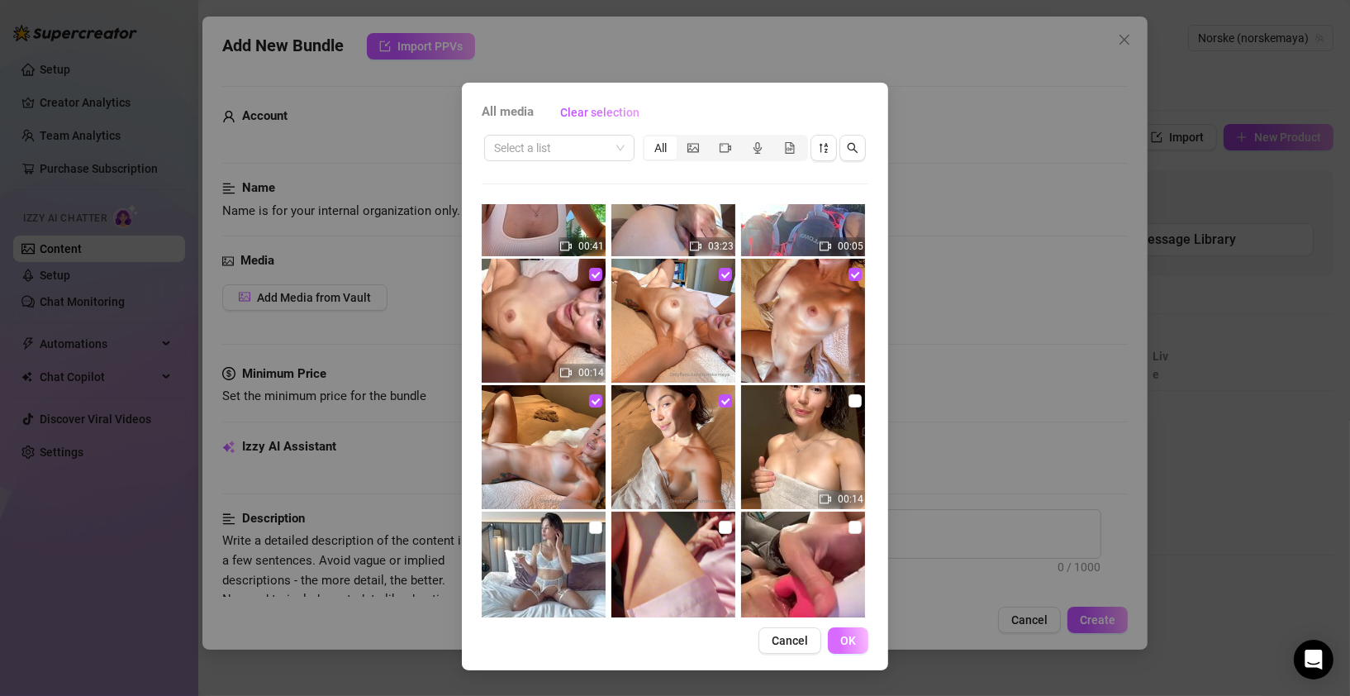
click at [849, 642] on span "OK" at bounding box center [848, 640] width 16 height 13
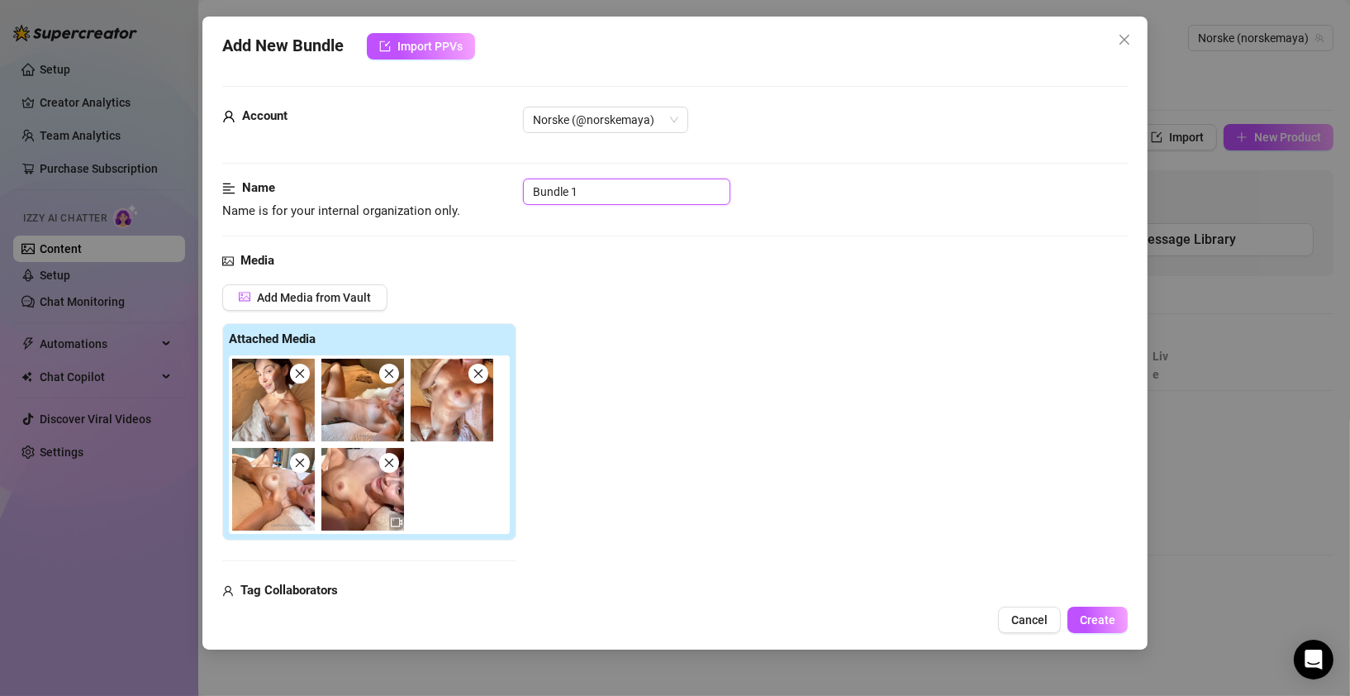
click at [594, 195] on input "Bundle 1" at bounding box center [626, 191] width 207 height 26
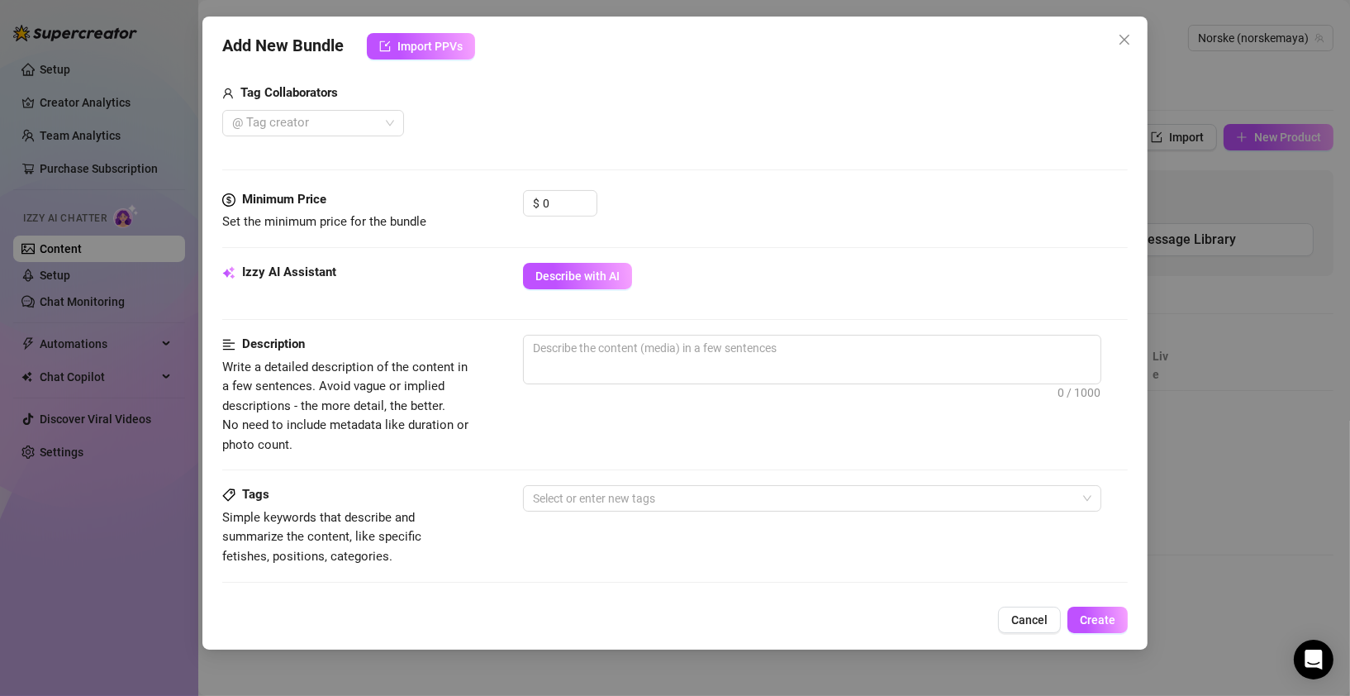
scroll to position [503, 0]
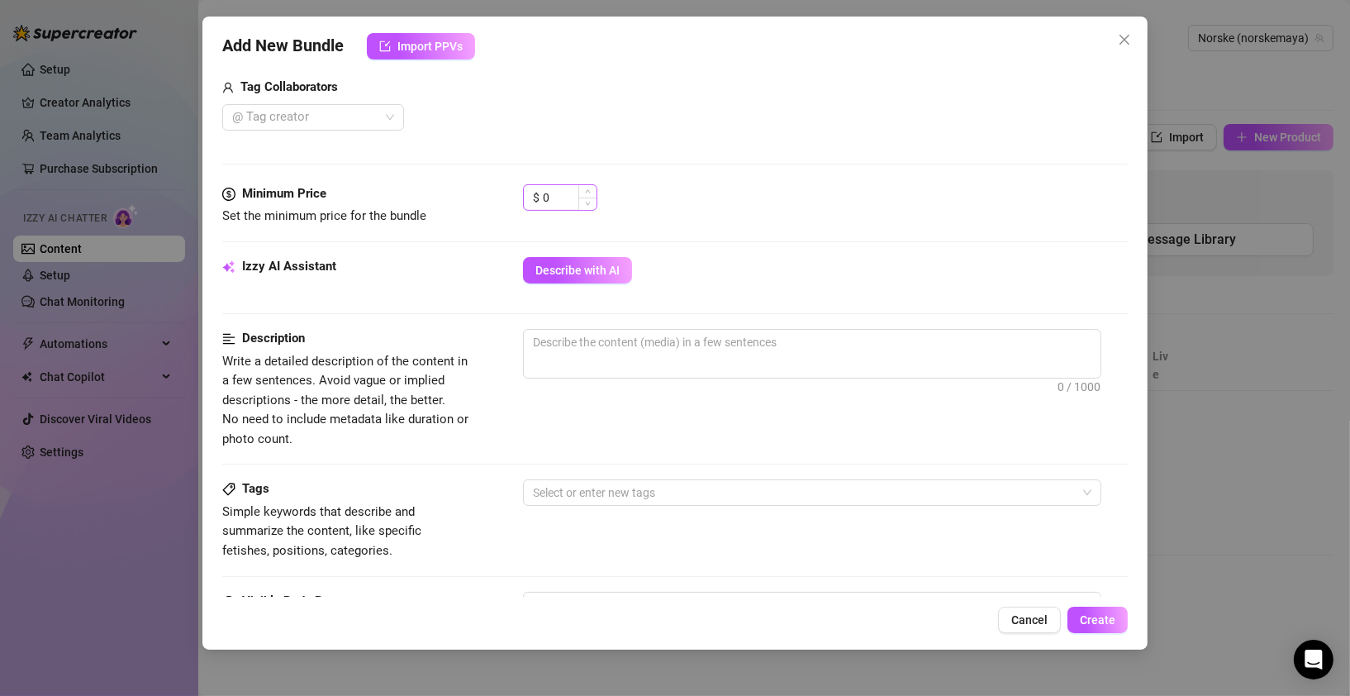
type input "Good morning 1"
click at [551, 197] on input "0" at bounding box center [570, 197] width 54 height 25
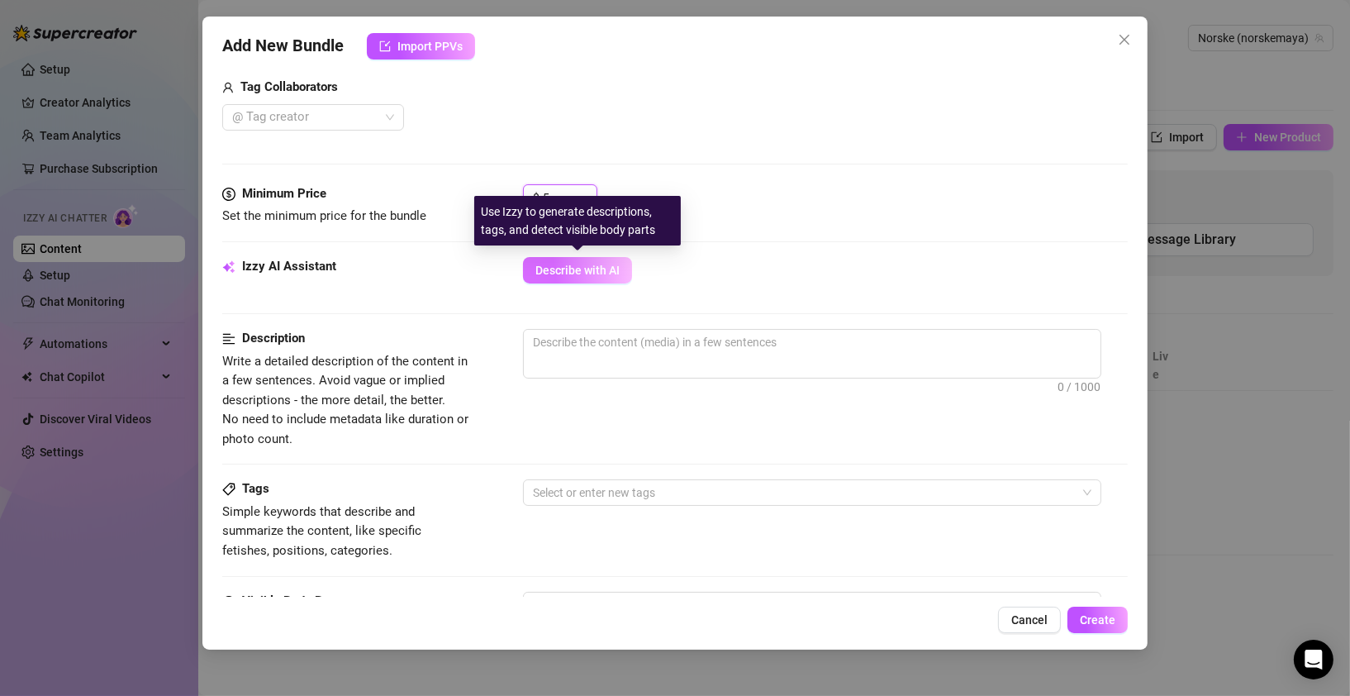
type input "5"
click at [583, 274] on span "Describe with AI" at bounding box center [577, 270] width 84 height 13
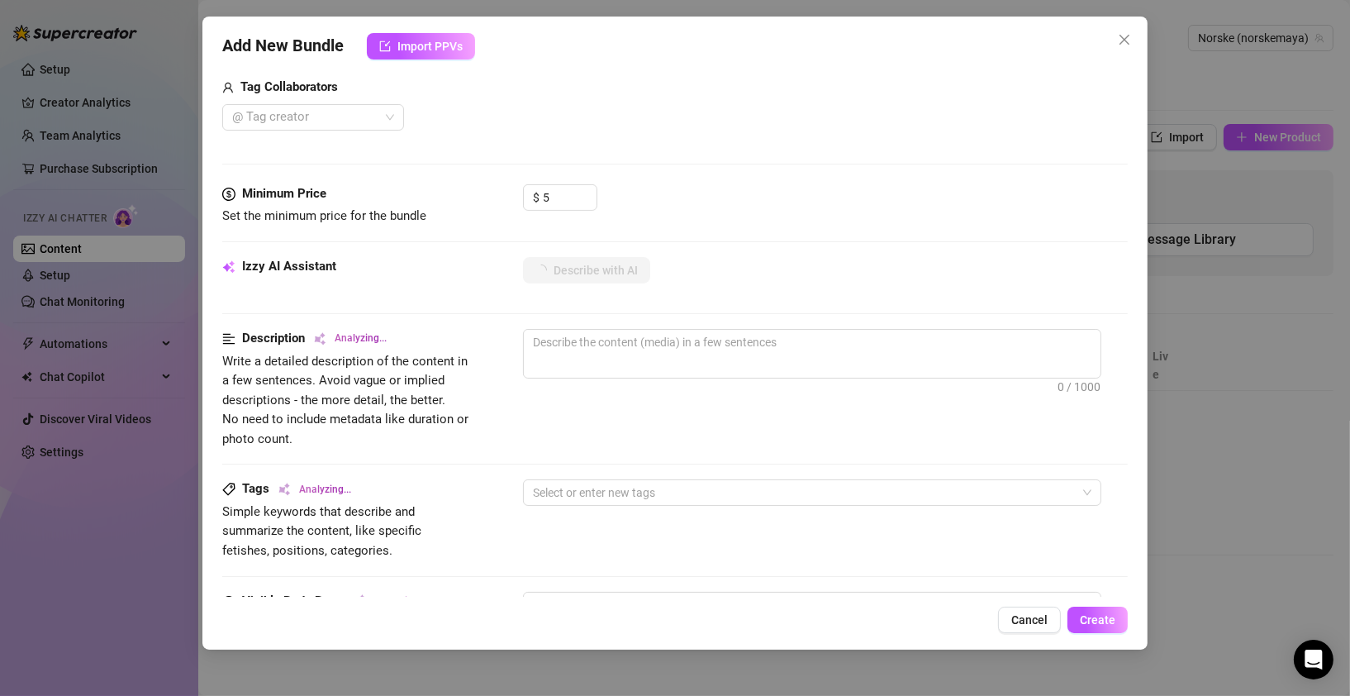
type textarea "Norske"
type textarea "Norske Maya"
type textarea "Norske Maya teases"
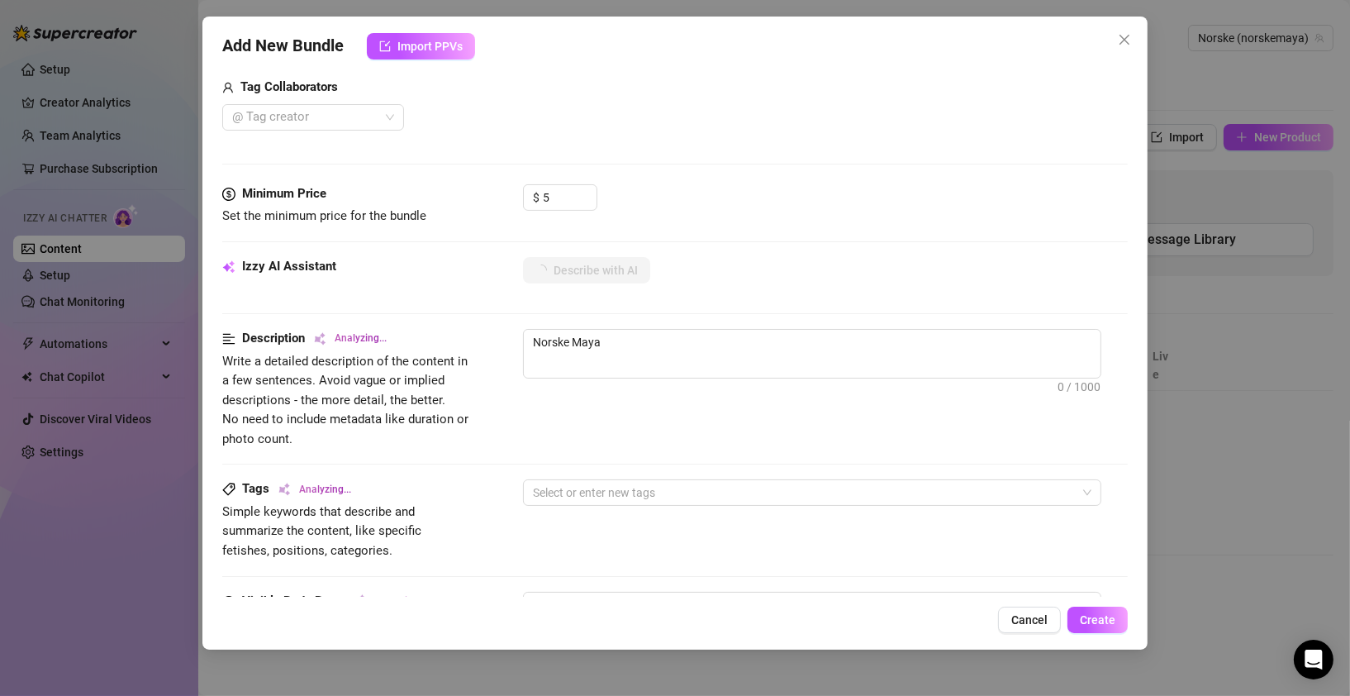
type textarea "Norske Maya teases"
type textarea "Norske Maya teases in"
type textarea "Norske Maya teases in bed,"
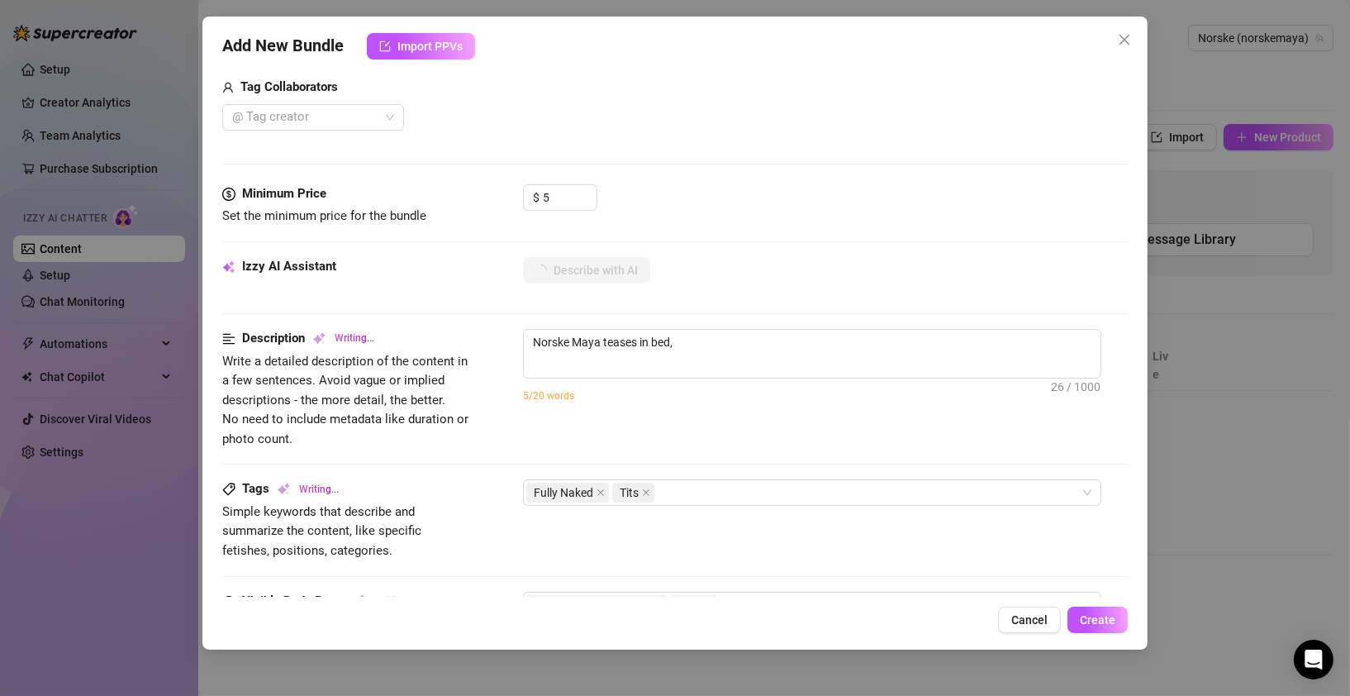
type textarea "Norske Maya teases in bed, starting"
type textarea "Norske Maya teases in bed, starting wrapped"
type textarea "Norske Maya teases in bed, starting wrapped in"
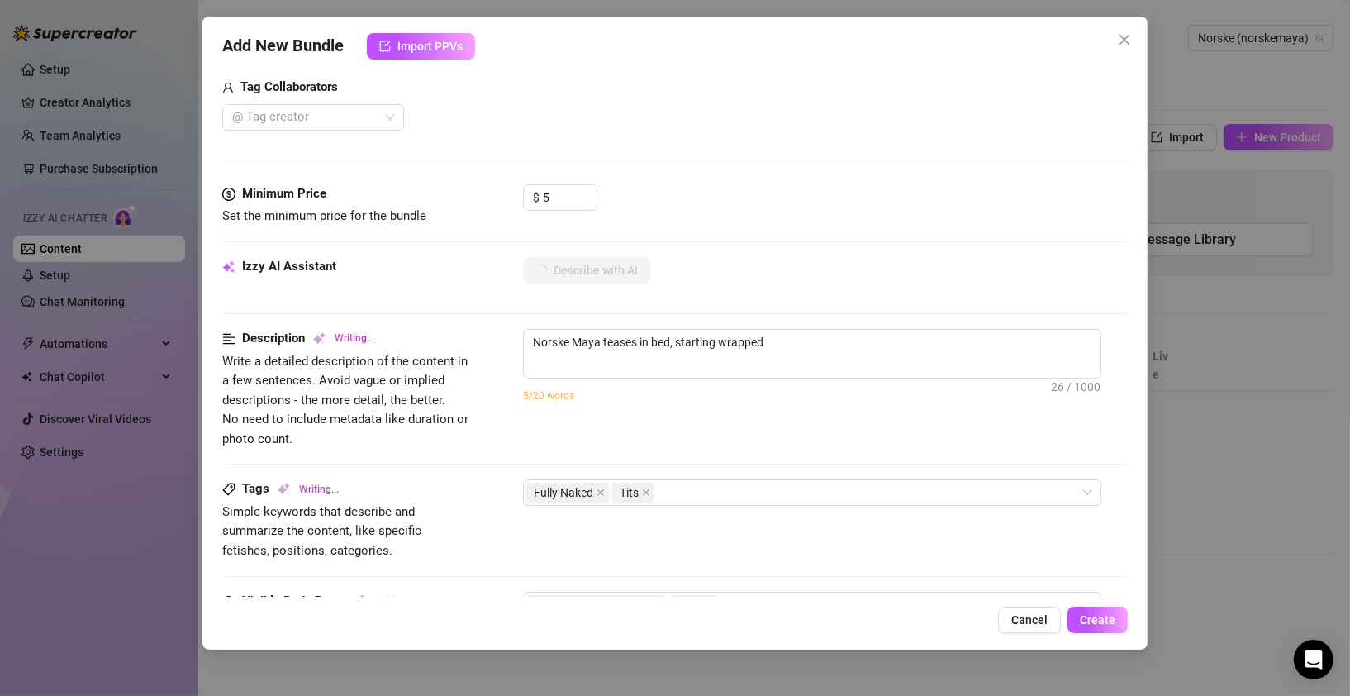
type textarea "Norske Maya teases in bed, starting wrapped in"
type textarea "Norske Maya teases in bed, starting wrapped in a"
type textarea "Norske Maya teases in bed, starting wrapped in a towel"
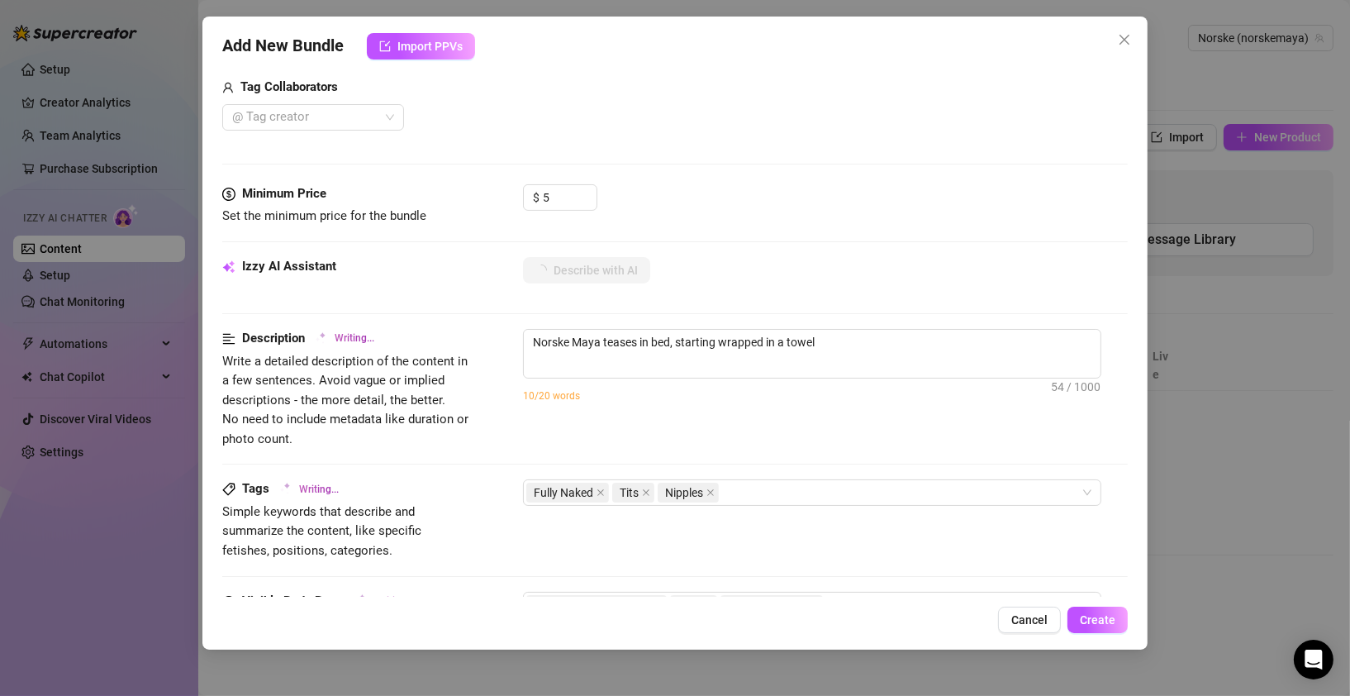
type textarea "Norske Maya teases in bed, starting wrapped in a towel before"
type textarea "Norske Maya teases in bed, starting wrapped in a towel before revealing"
type textarea "Norske Maya teases in bed, starting wrapped in a towel before revealing her"
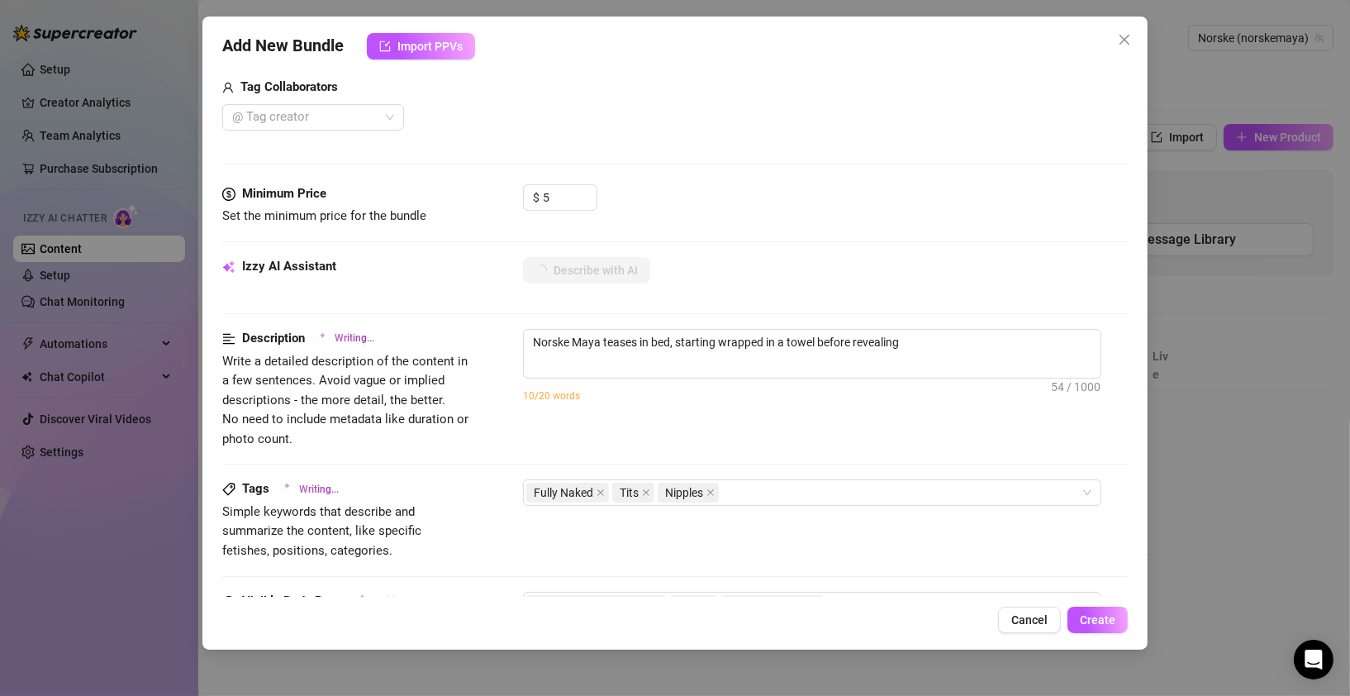
type textarea "Norske Maya teases in bed, starting wrapped in a towel before revealing her"
type textarea "Norske Maya teases in bed, starting wrapped in a towel before revealing her ful…"
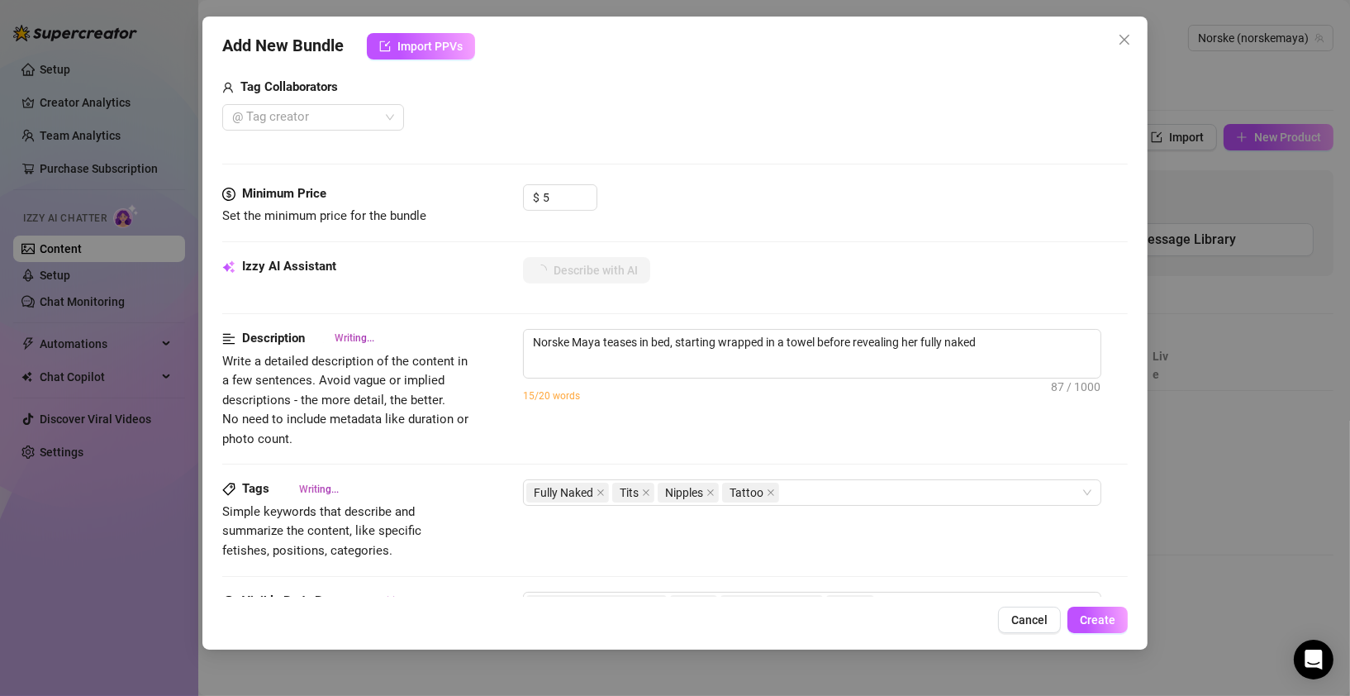
type textarea "Norske Maya teases in bed, starting wrapped in a towel before revealing her ful…"
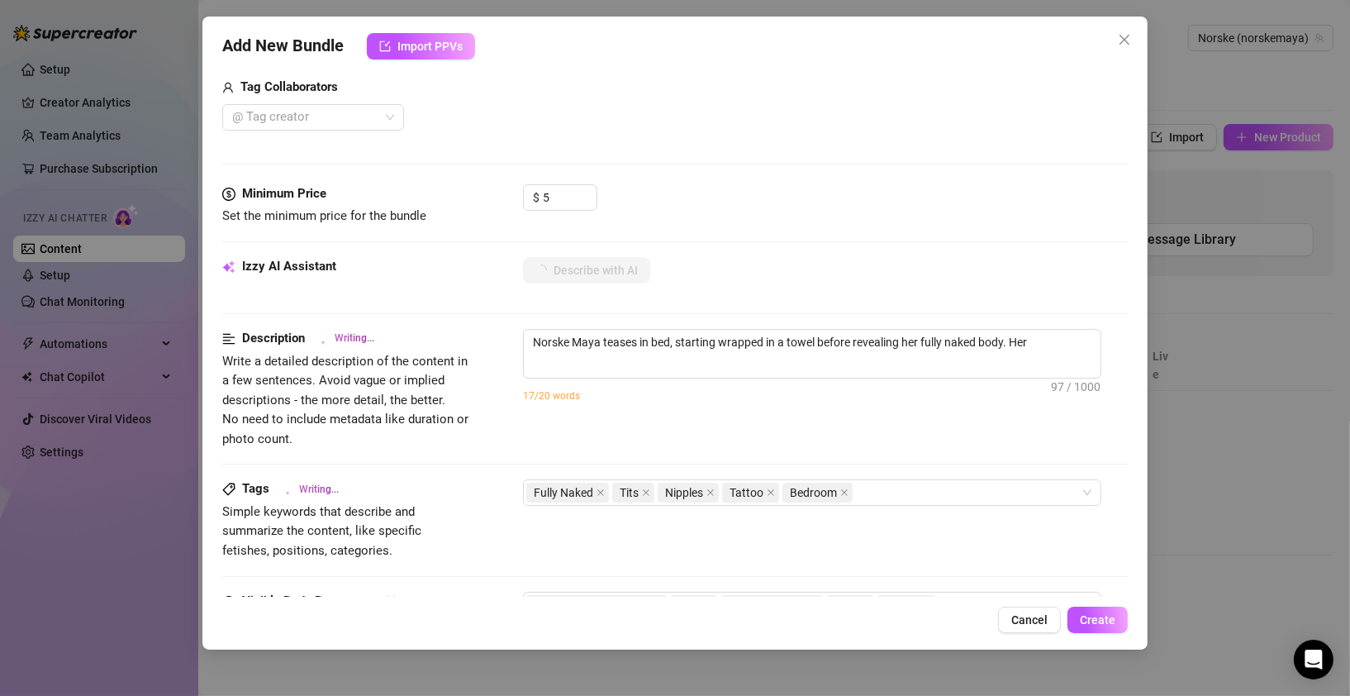
type textarea "Norske Maya teases in bed, starting wrapped in a towel before revealing her ful…"
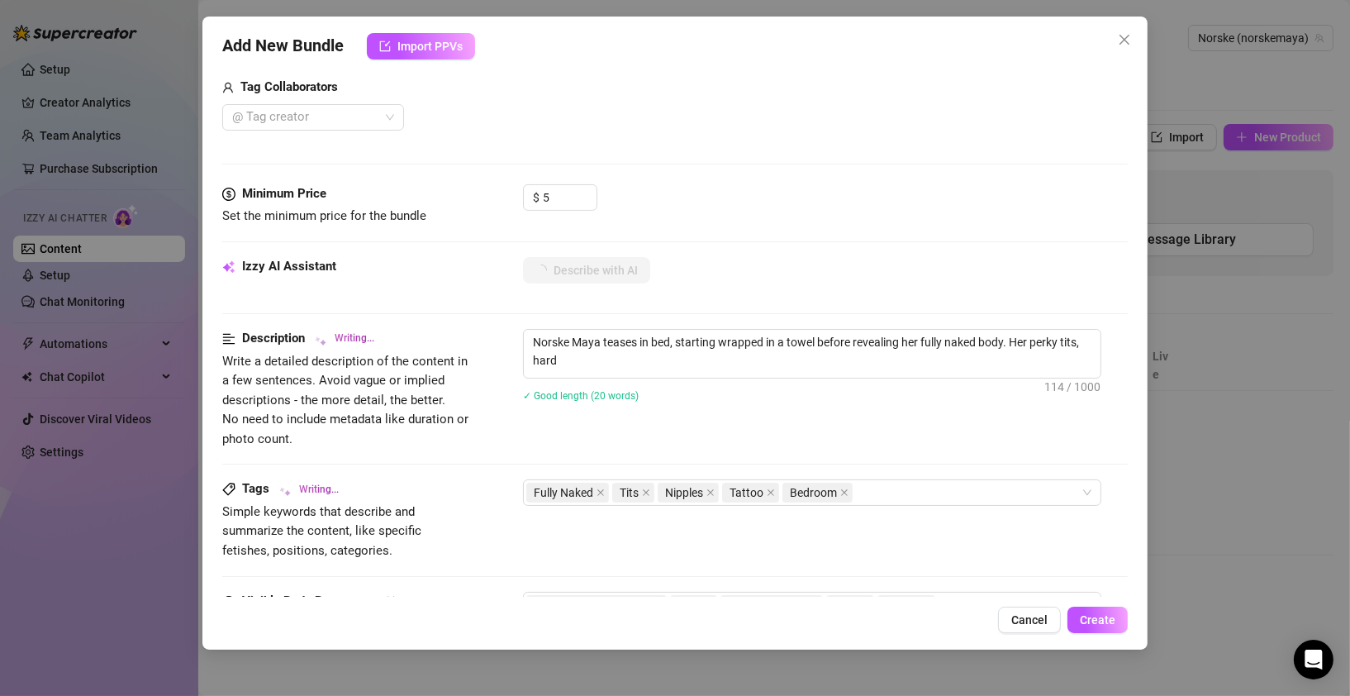
type textarea "Norske Maya teases in bed, starting wrapped in a towel before revealing her ful…"
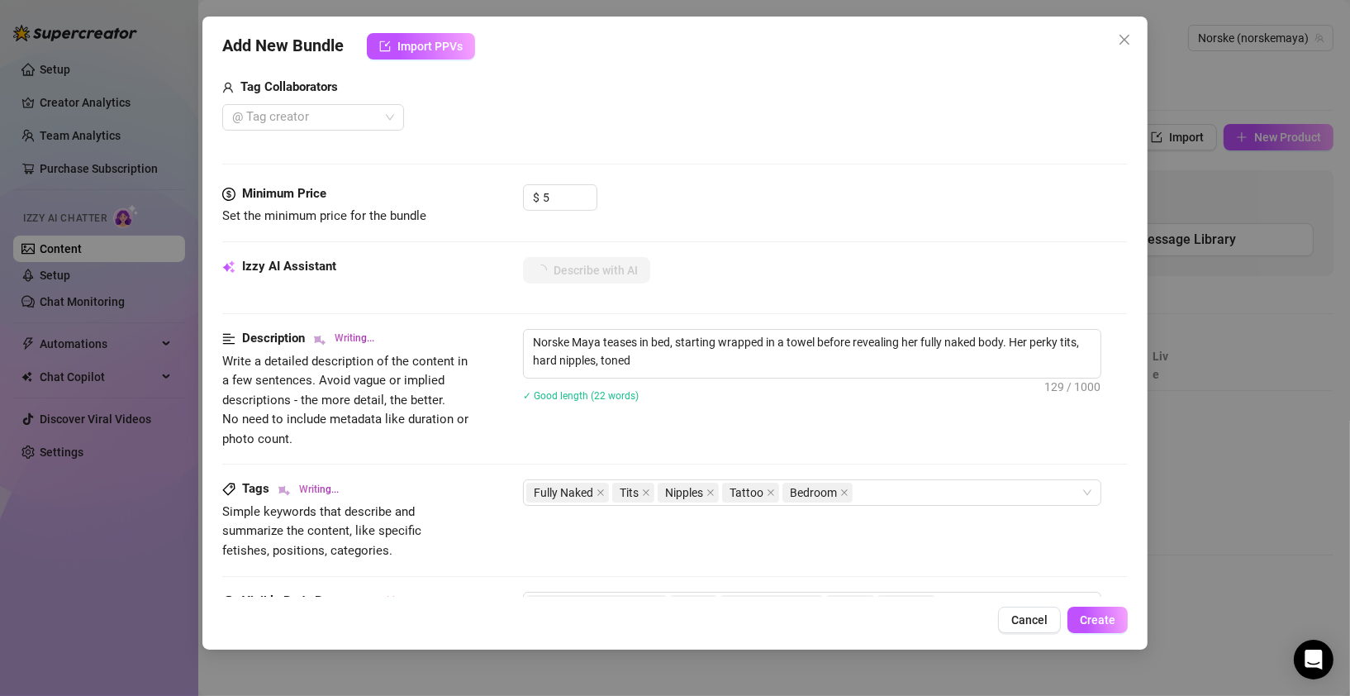
type textarea "Norske Maya teases in bed, starting wrapped in a towel before revealing her ful…"
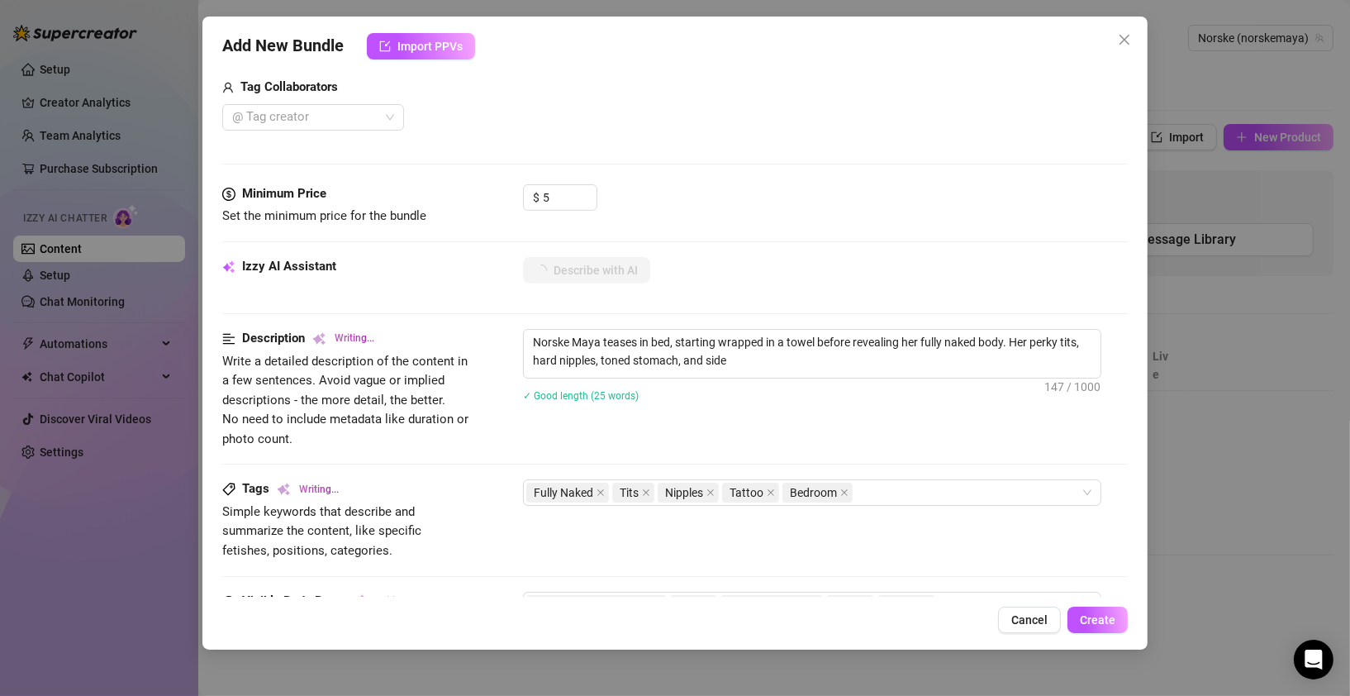
type textarea "Norske Maya teases in bed, starting wrapped in a towel before revealing her ful…"
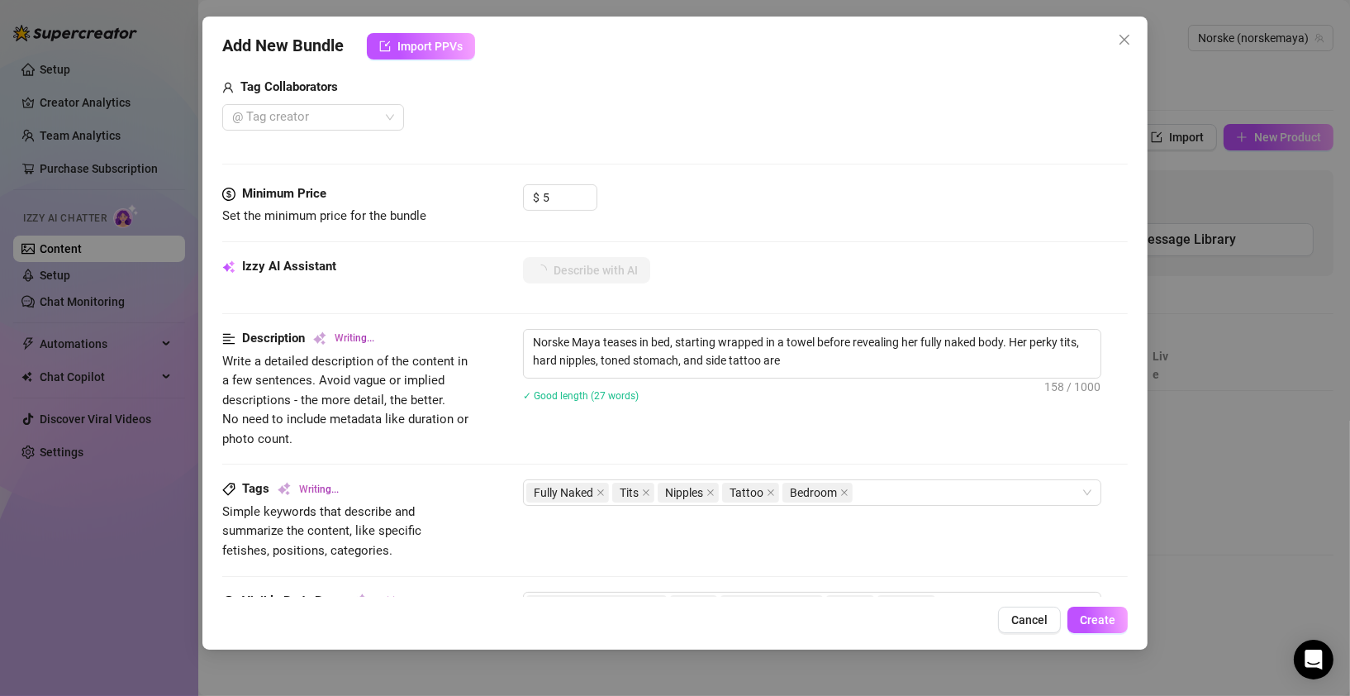
type textarea "Norske Maya teases in bed, starting wrapped in a towel before revealing her ful…"
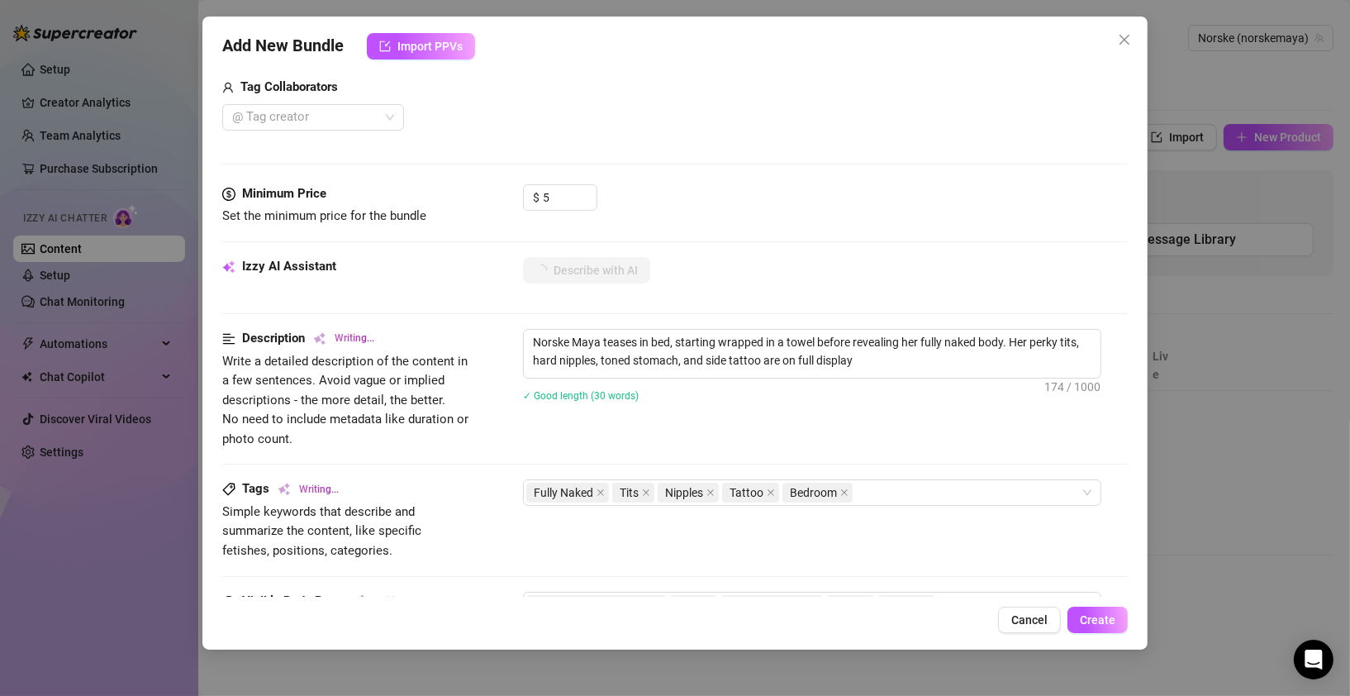
type textarea "Norske Maya teases in bed, starting wrapped in a towel before revealing her ful…"
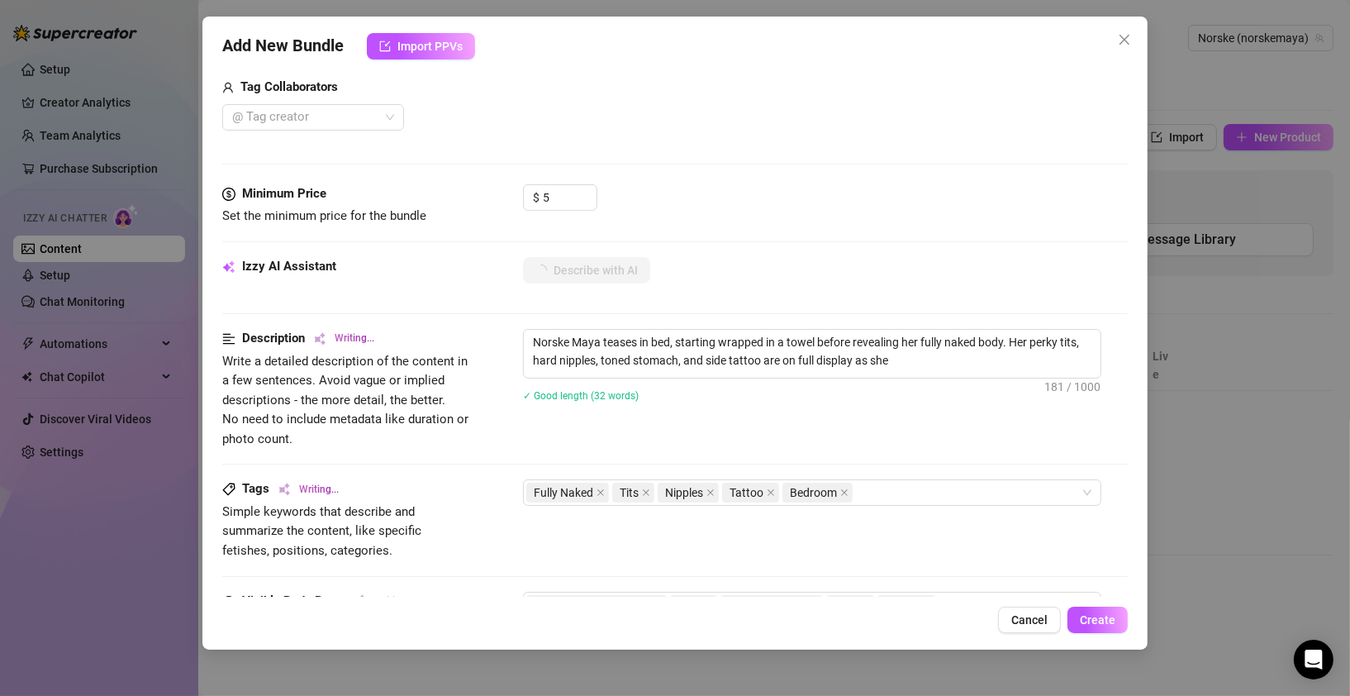
type textarea "Norske Maya teases in bed, starting wrapped in a towel before revealing her ful…"
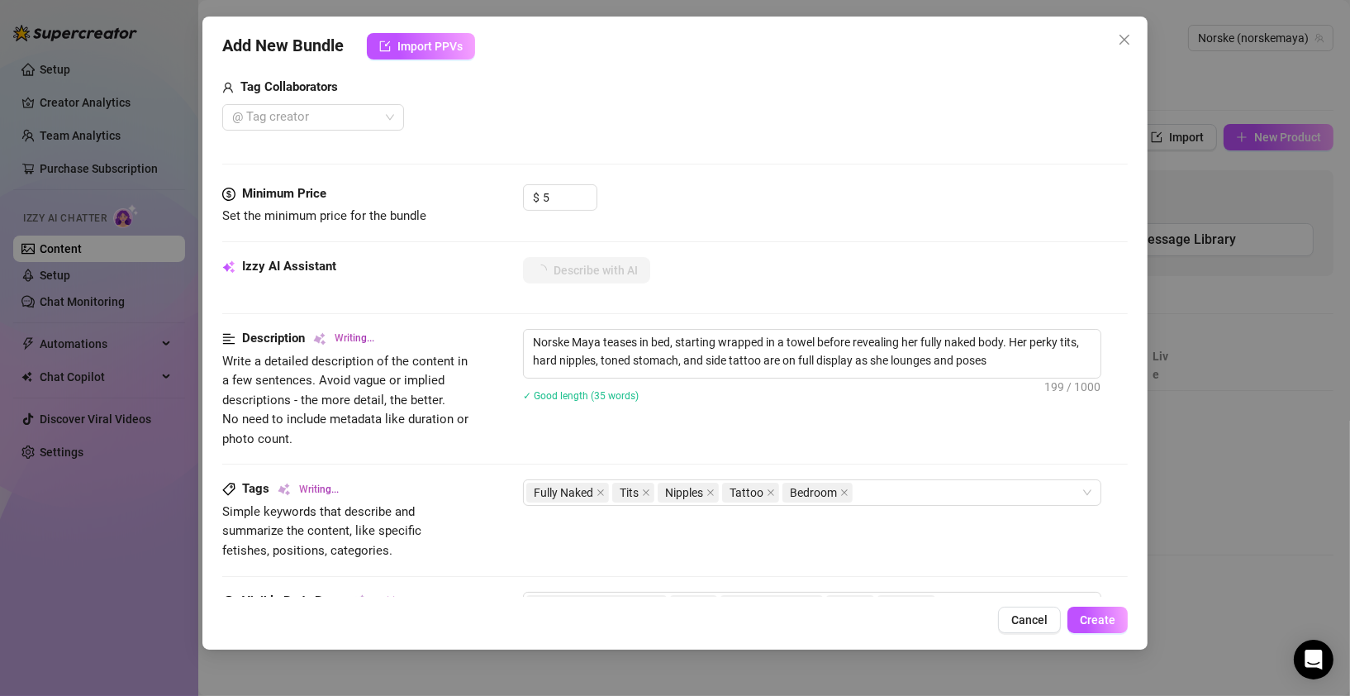
type textarea "Norske Maya teases in bed, starting wrapped in a towel before revealing her ful…"
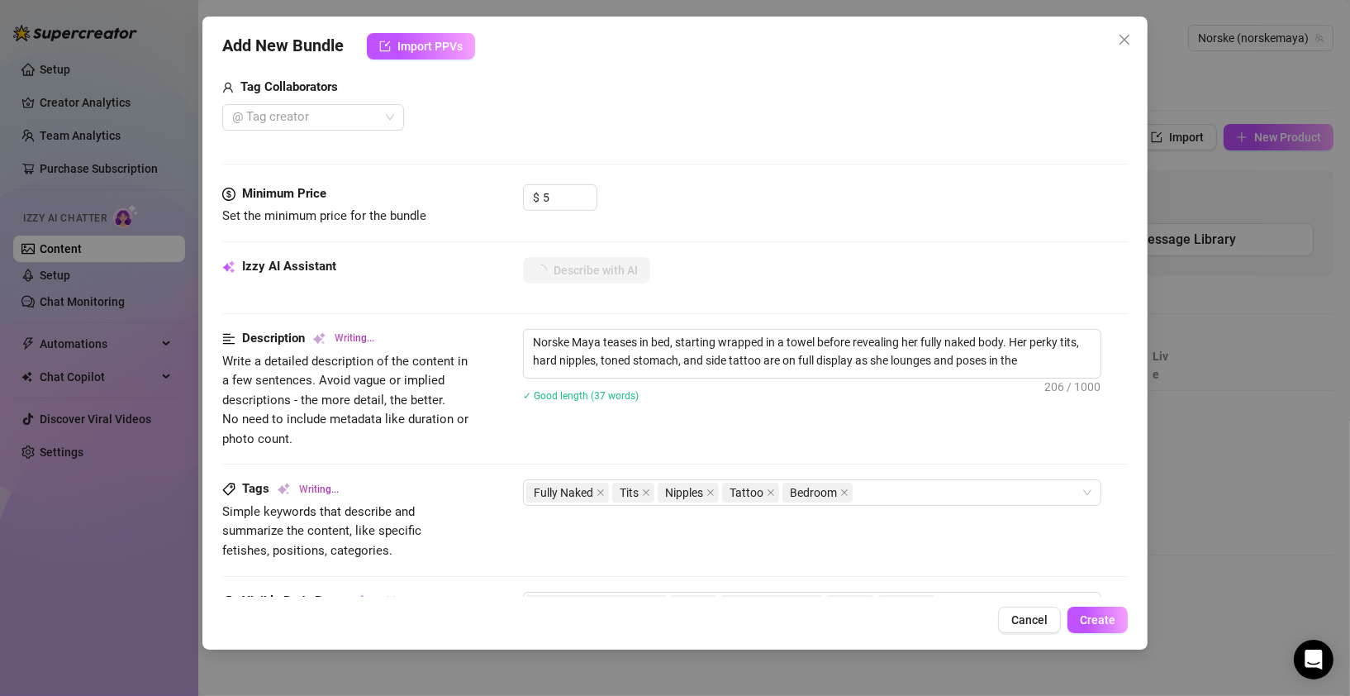
type textarea "Norske Maya teases in bed, starting wrapped in a towel before revealing her ful…"
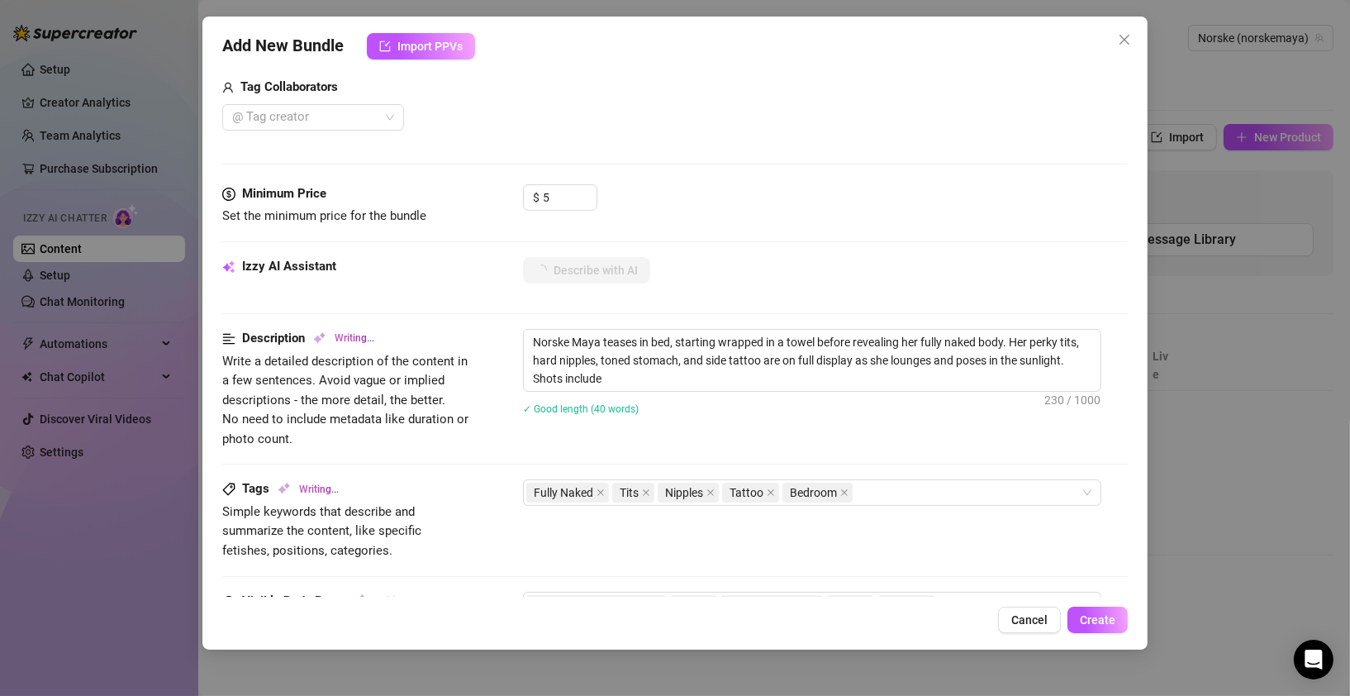
type textarea "Norske Maya teases in bed, starting wrapped in a towel before revealing her ful…"
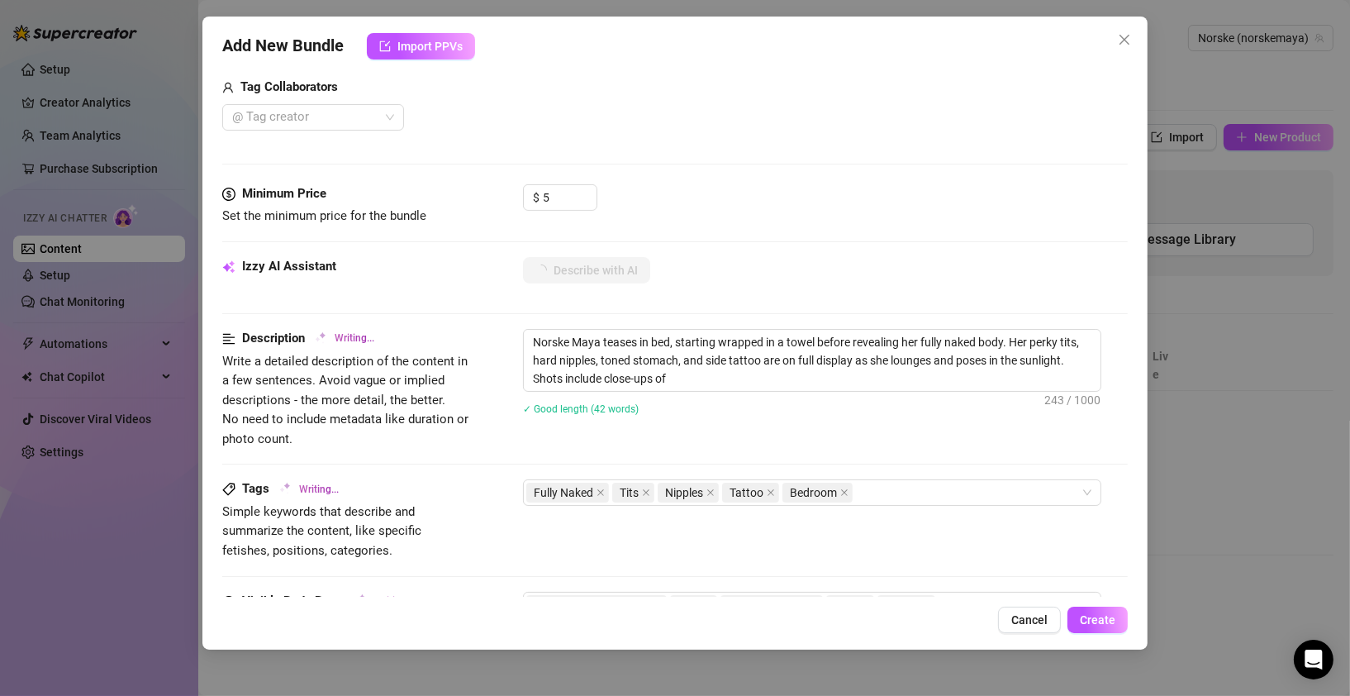
type textarea "Norske Maya teases in bed, starting wrapped in a towel before revealing her ful…"
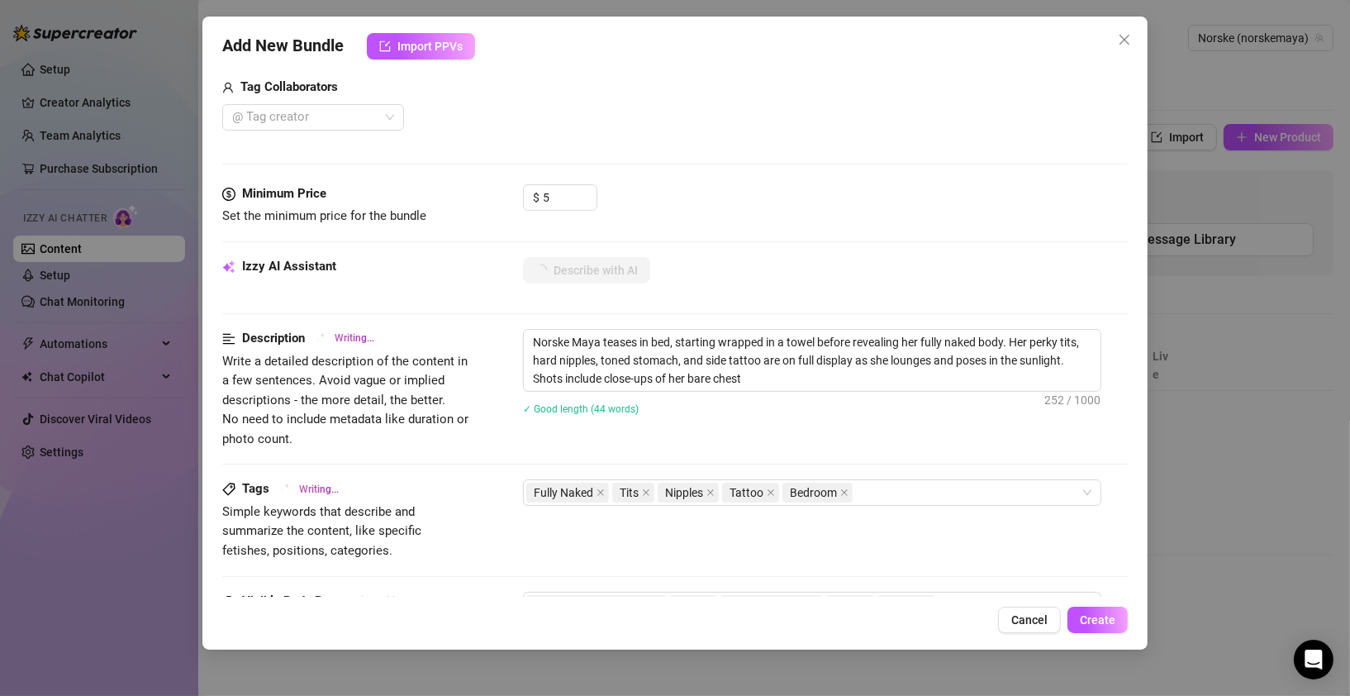
type textarea "Norske Maya teases in bed, starting wrapped in a towel before revealing her ful…"
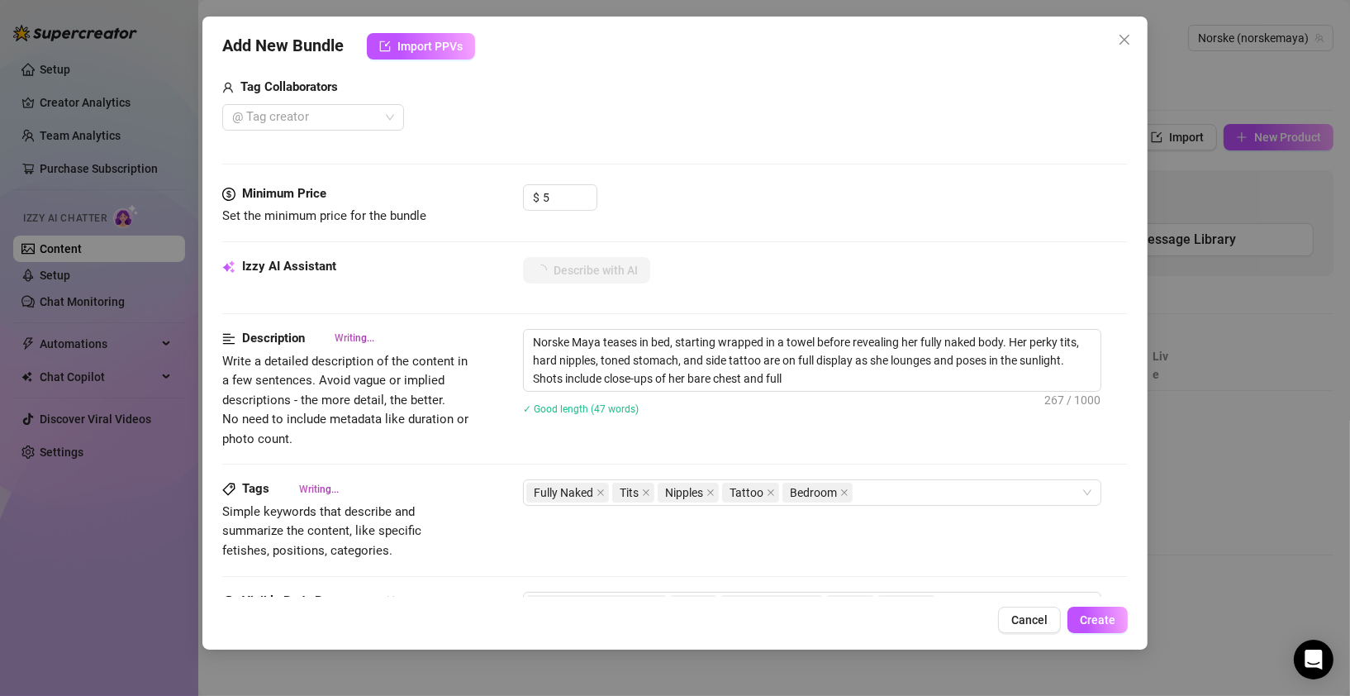
type textarea "Norske Maya teases in bed, starting wrapped in a towel before revealing her ful…"
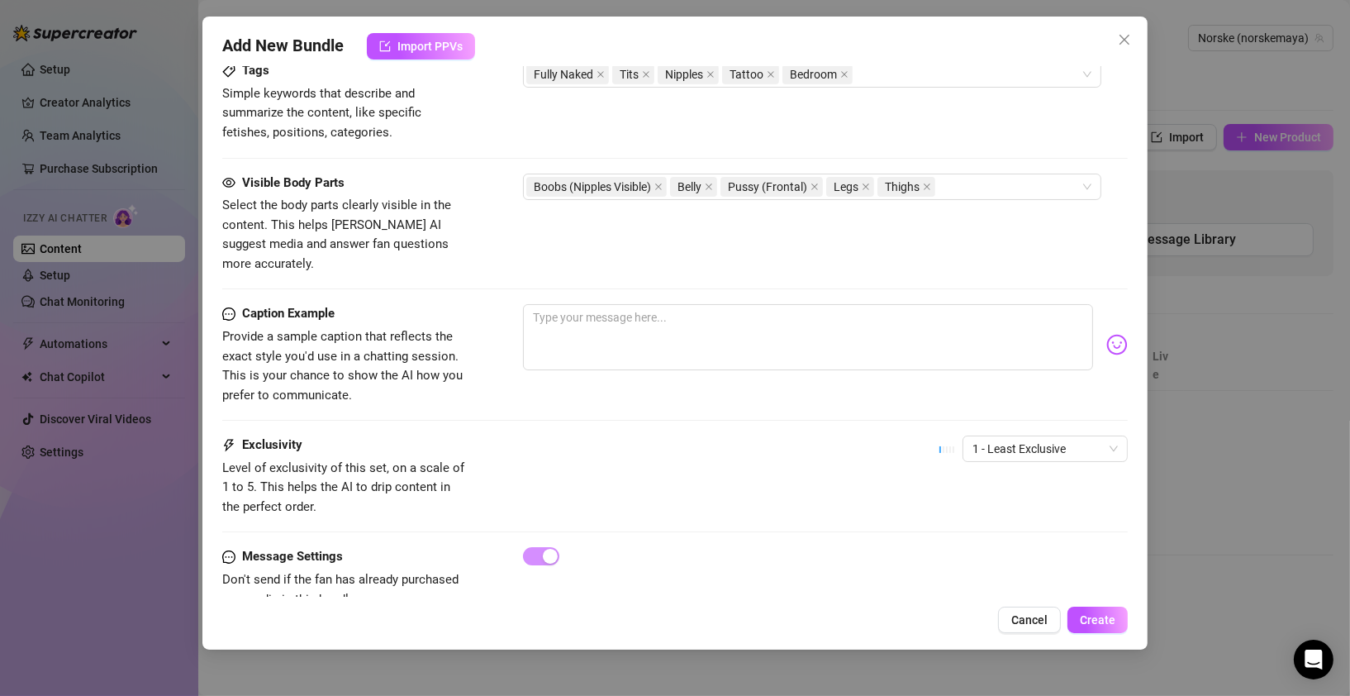
scroll to position [942, 0]
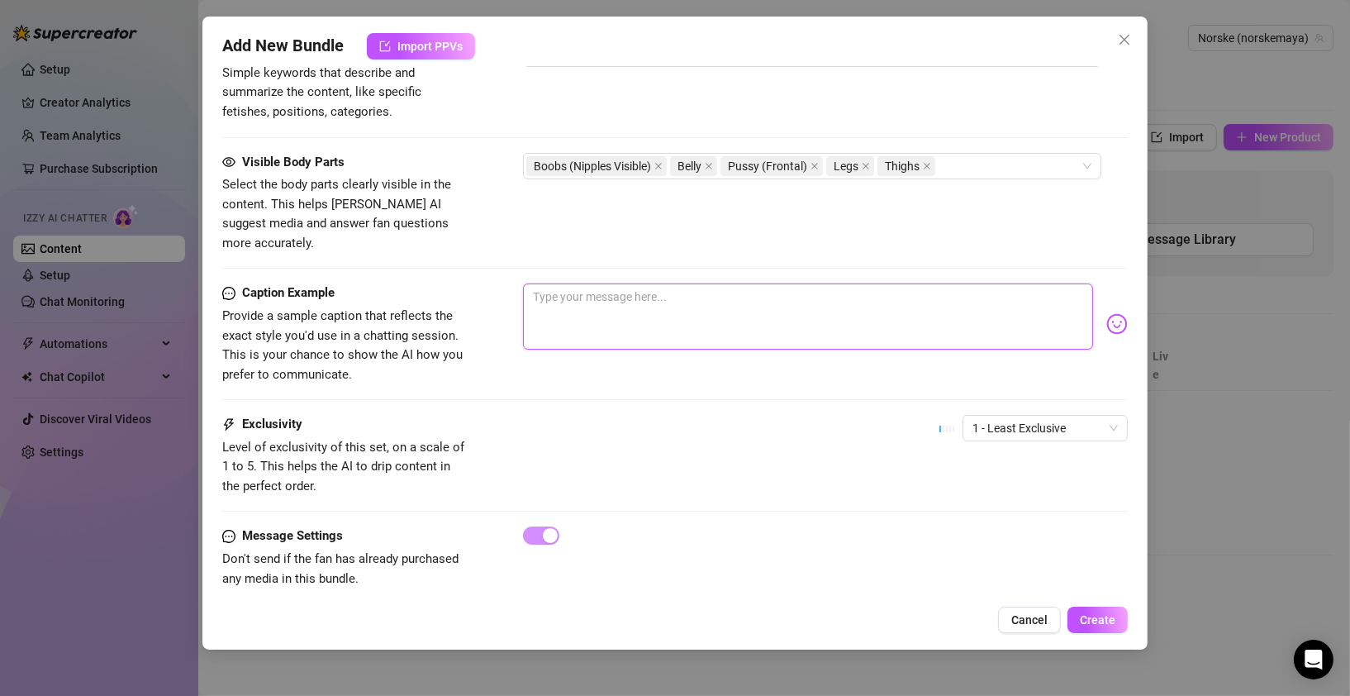
click at [597, 283] on textarea at bounding box center [808, 316] width 570 height 66
type textarea "L"
type textarea "Li"
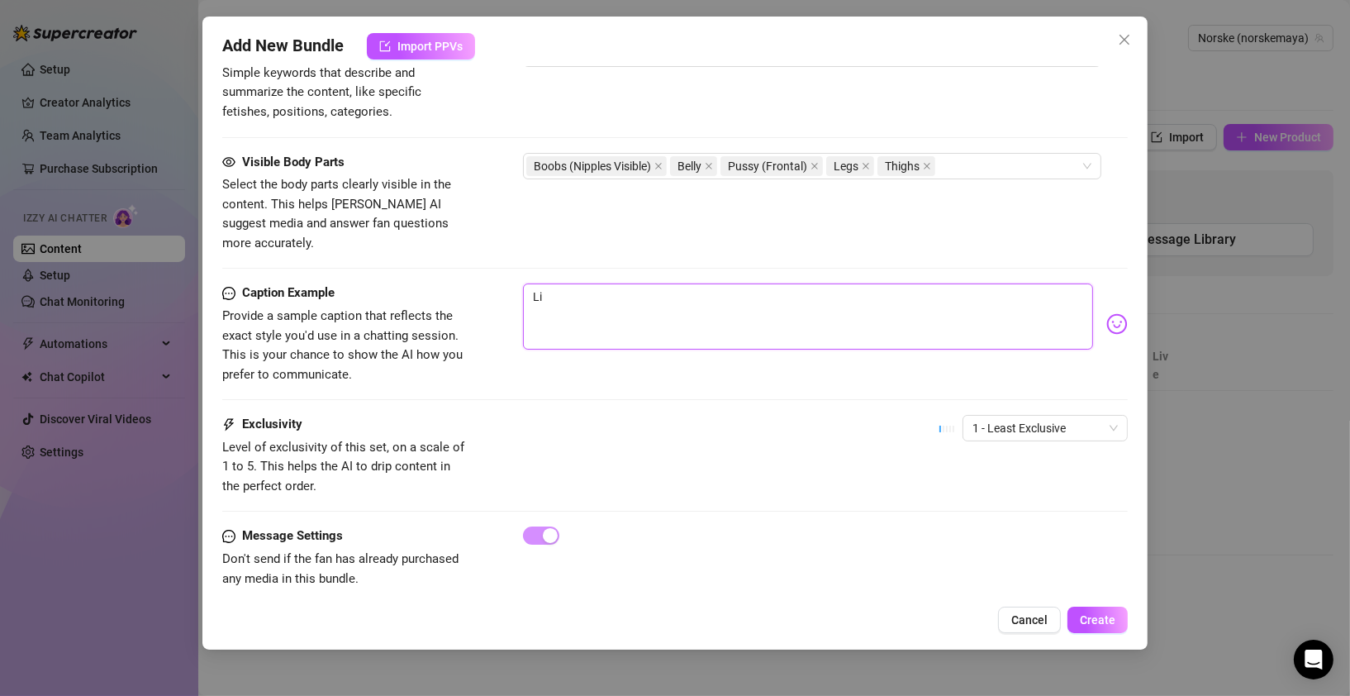
type textarea "Lig"
type textarea "Ligg"
type textarea "Ligge"
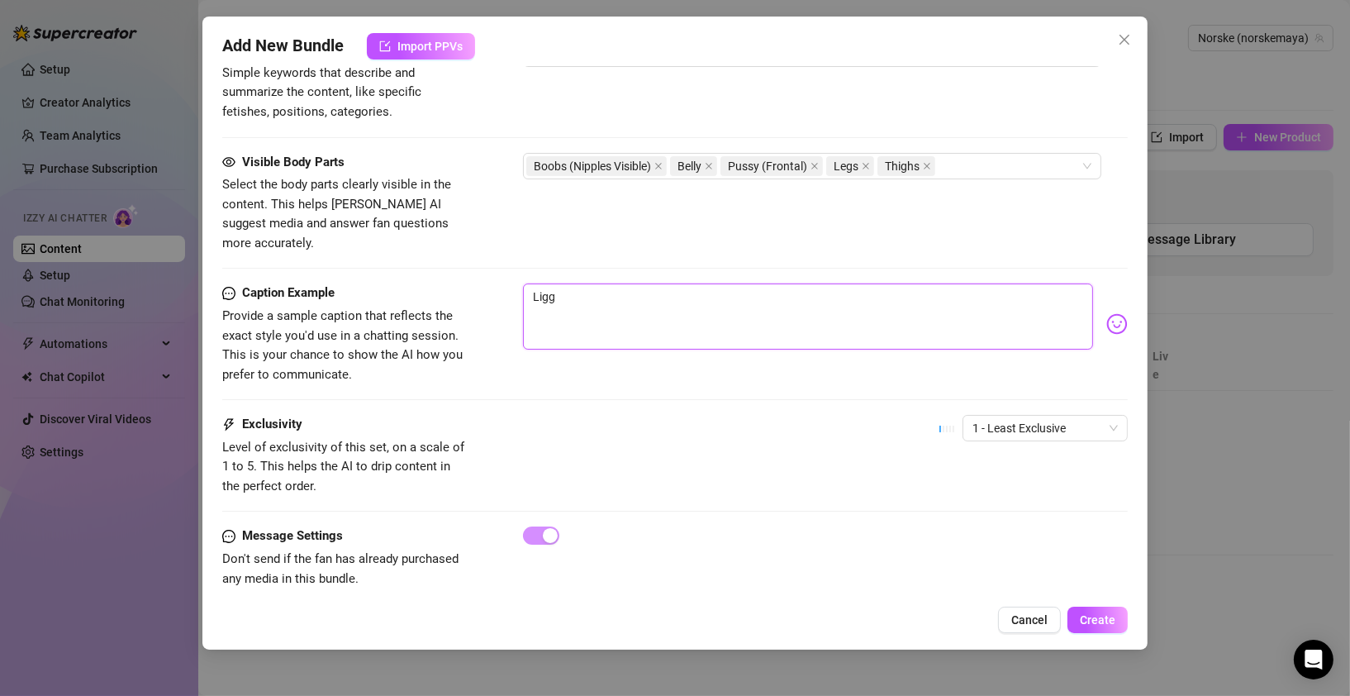
type textarea "Ligge"
type textarea "Ligger"
type textarea "Ligger p"
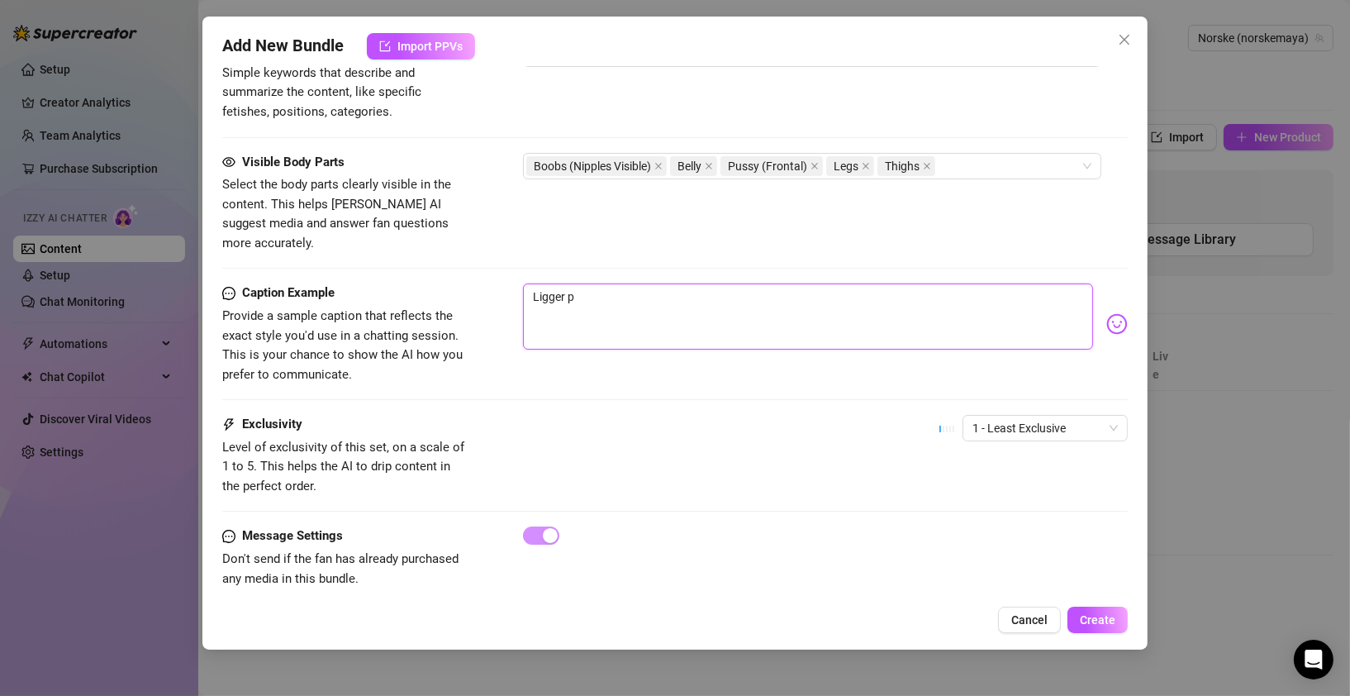
type textarea "Ligger på"
type textarea "Ligger på s"
type textarea "Ligger på se"
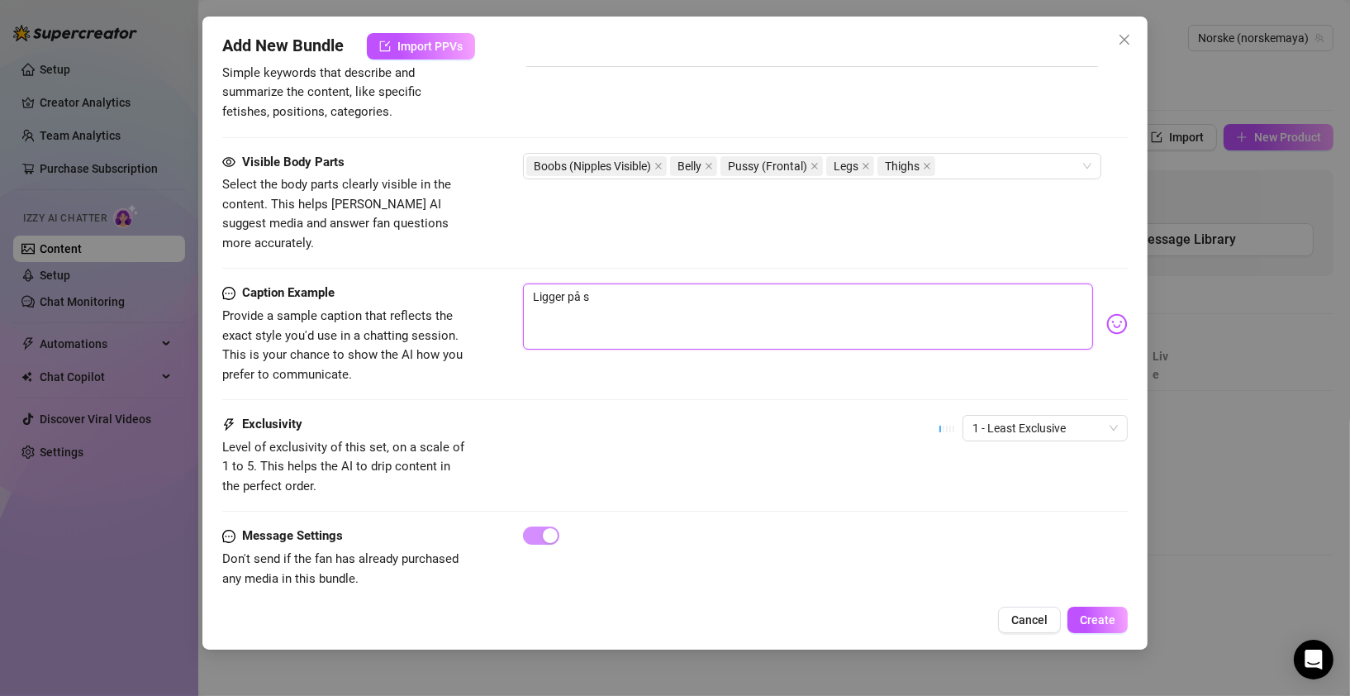
type textarea "Ligger på se"
type textarea "Ligger på sen"
type textarea "Ligger på seng"
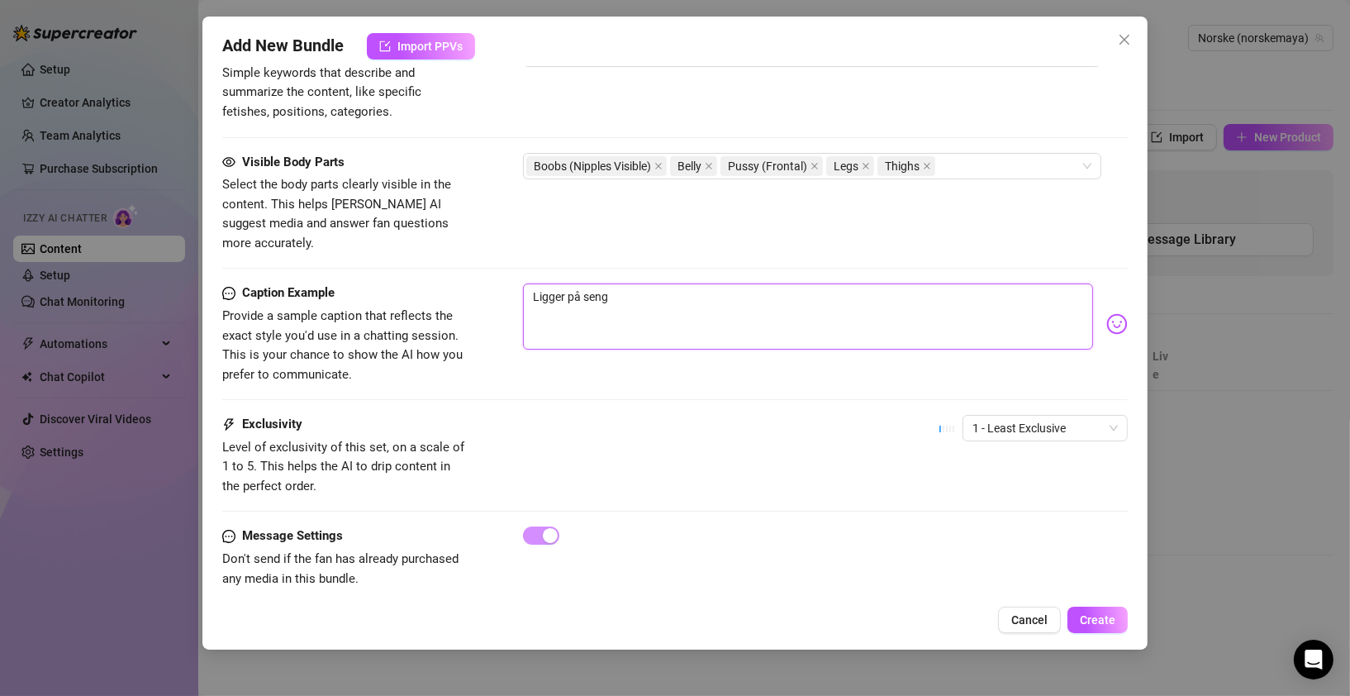
type textarea "Ligger på senge"
type textarea "Ligger på sengen"
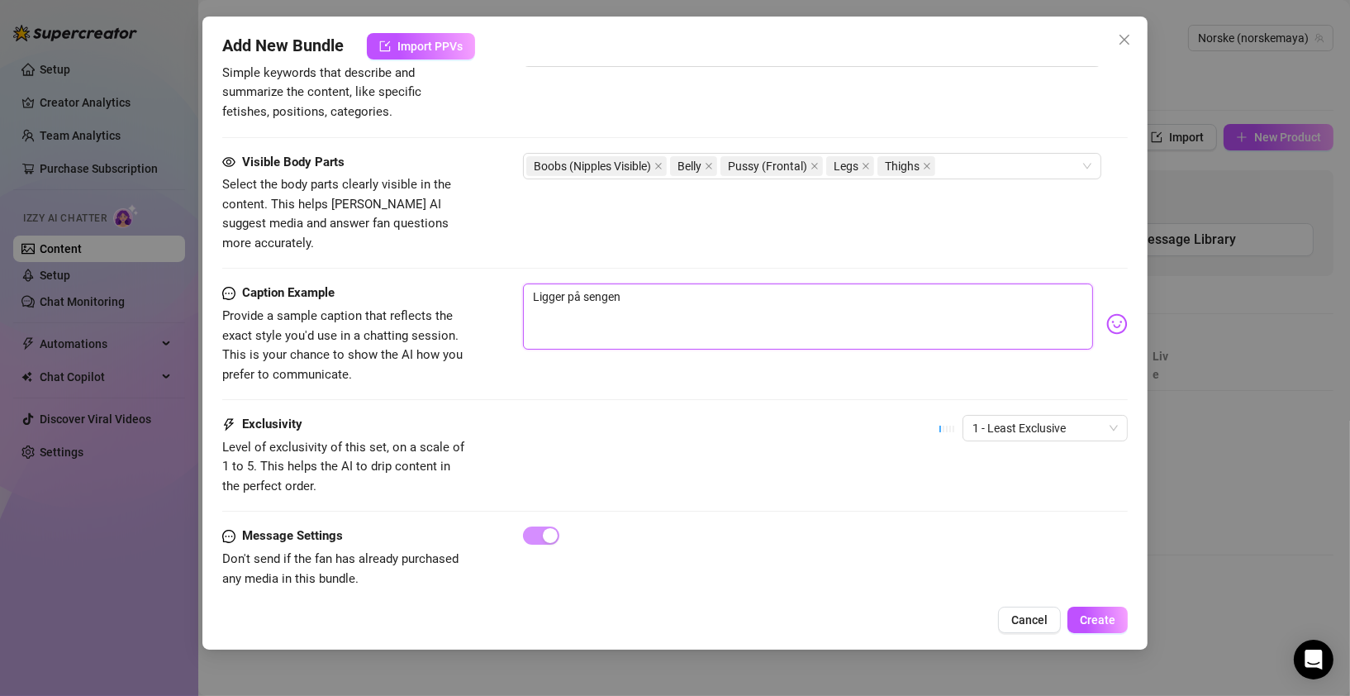
type textarea "Ligger på sengen"
type textarea "Ligger på sengen o"
type textarea "Ligger på sengen og"
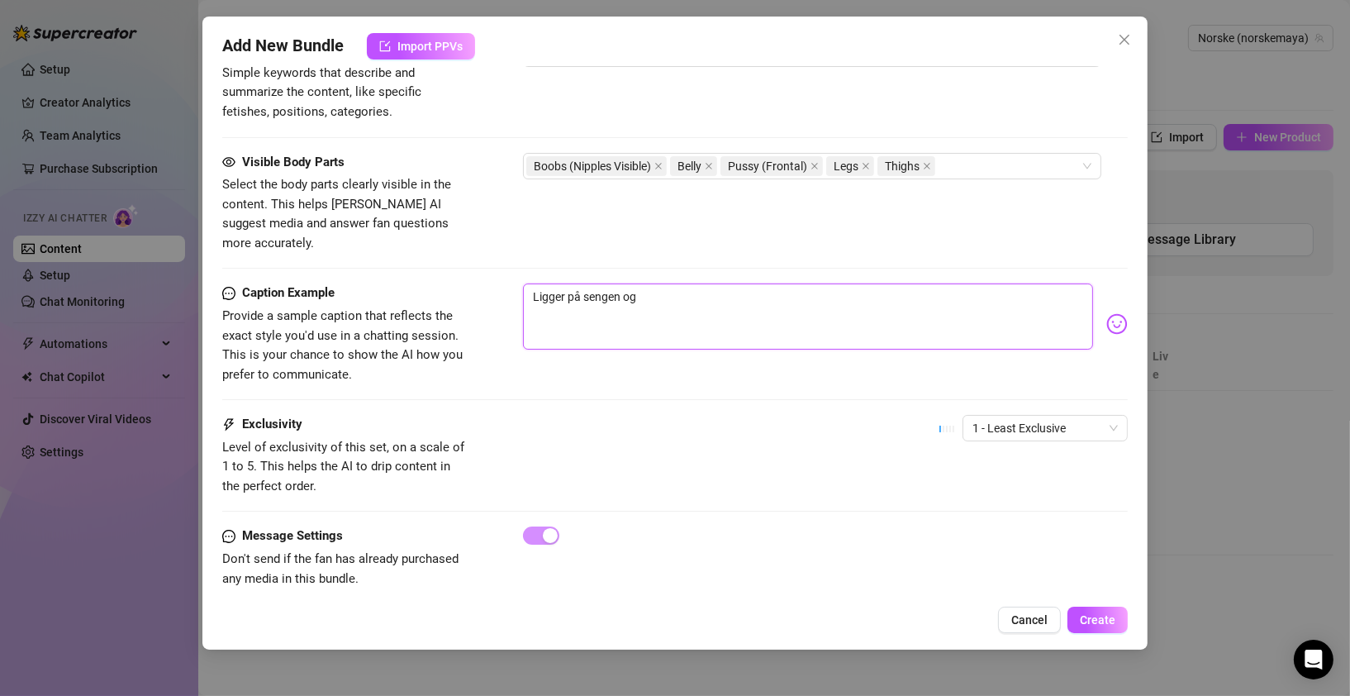
type textarea "Ligger på sengen og"
type textarea "Ligger på sengen og p"
type textarea "Ligger på sengen og pr"
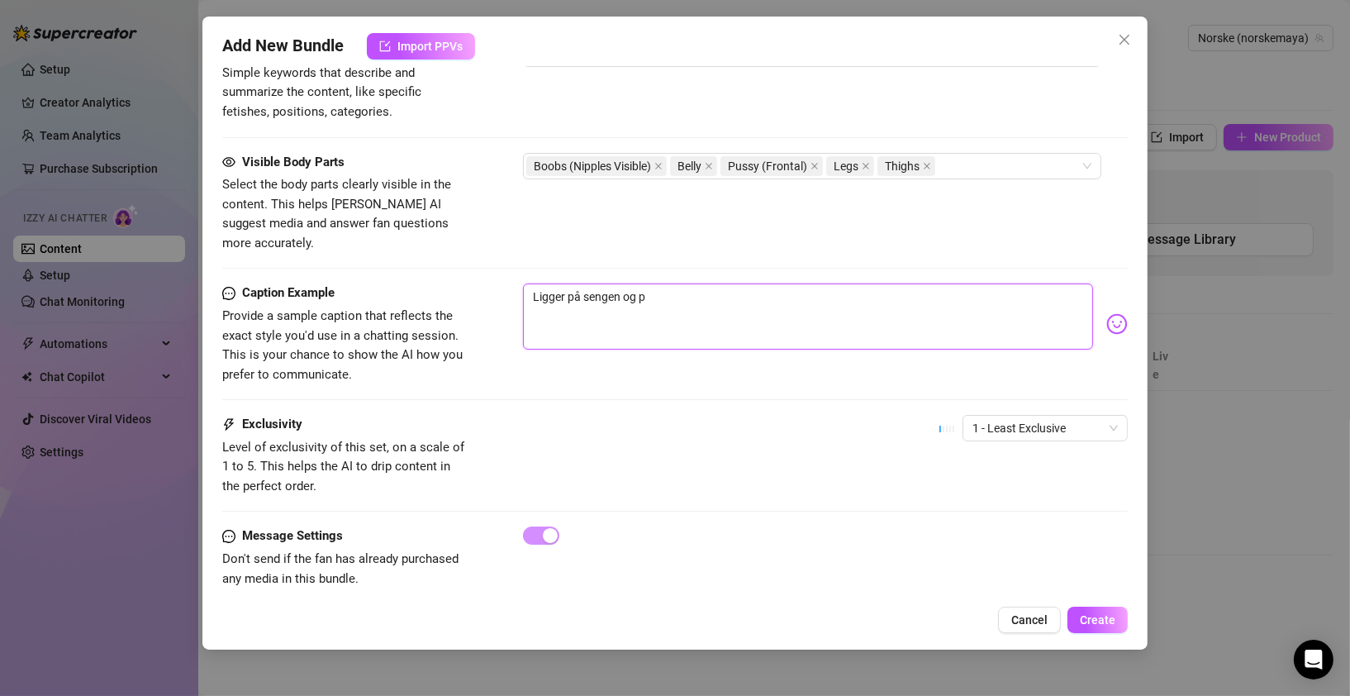
type textarea "Ligger på sengen og pr"
type textarea "Ligger på sengen og prv"
type textarea "Ligger på sengen og prvø"
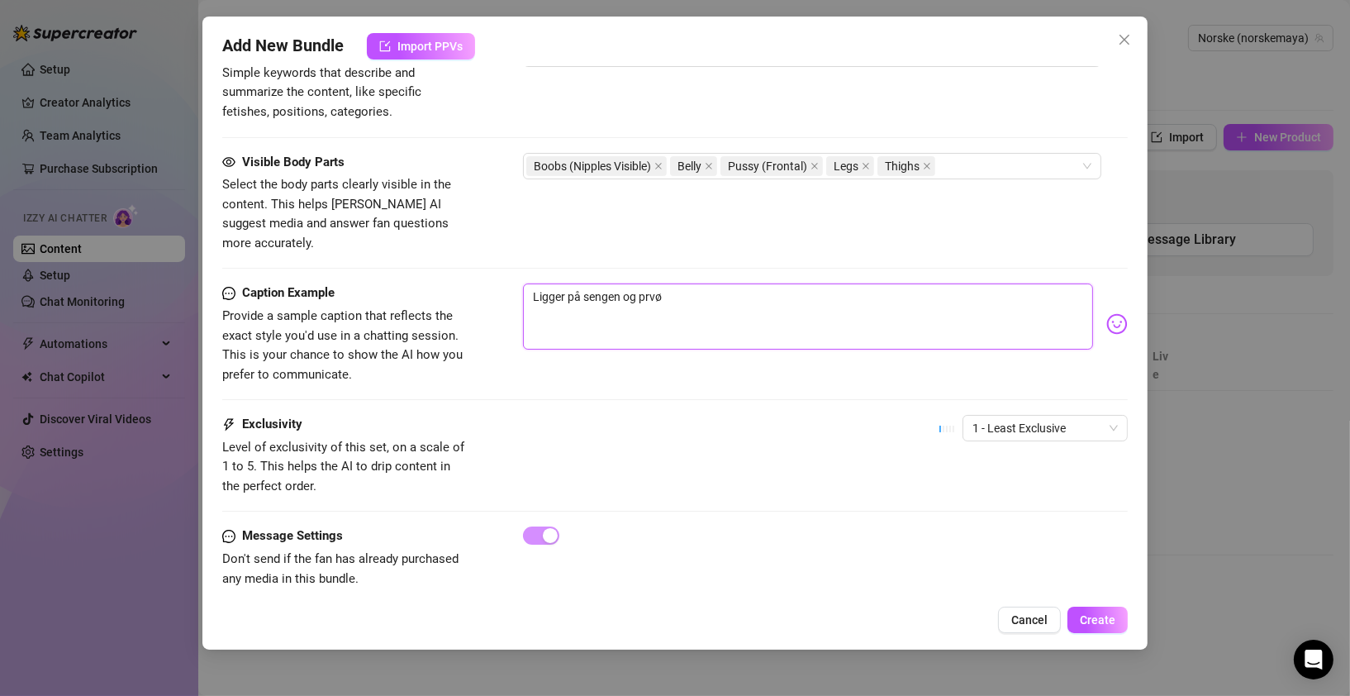
type textarea "Ligger på sengen og prv"
type textarea "Ligger på sengen og pr"
type textarea "Ligger på sengen og prø"
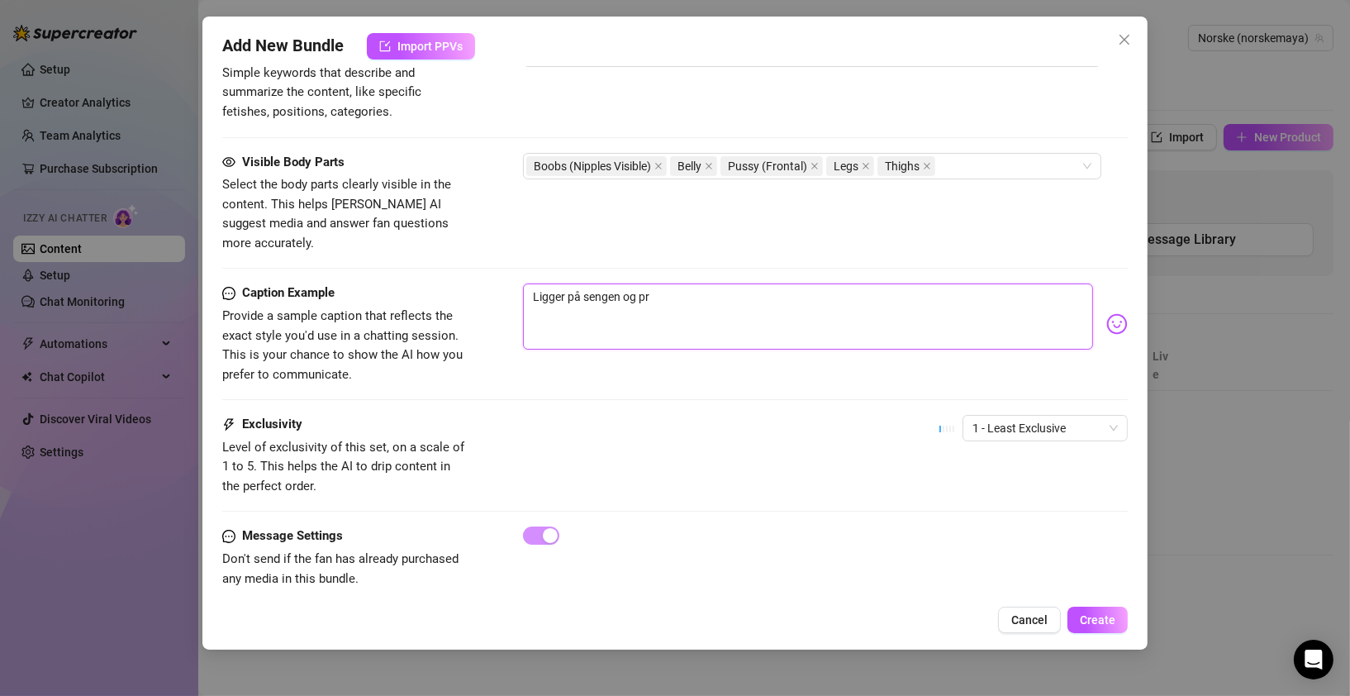
type textarea "Ligger på sengen og prø"
type textarea "Ligger på sengen og prøv"
type textarea "Ligger på sengen og prøve"
type textarea "[PERSON_NAME] på sengen og prøver"
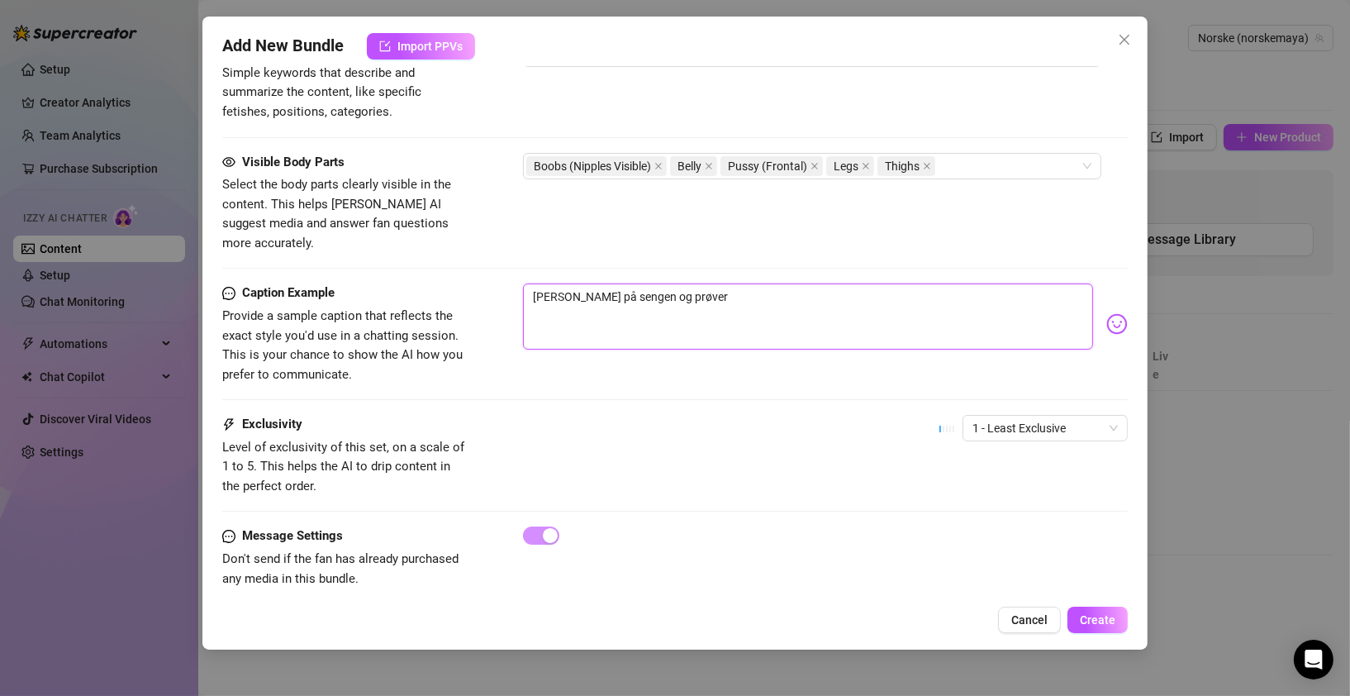
type textarea "[PERSON_NAME] på sengen og prøver"
type textarea "[PERSON_NAME] på sengen og prøver å"
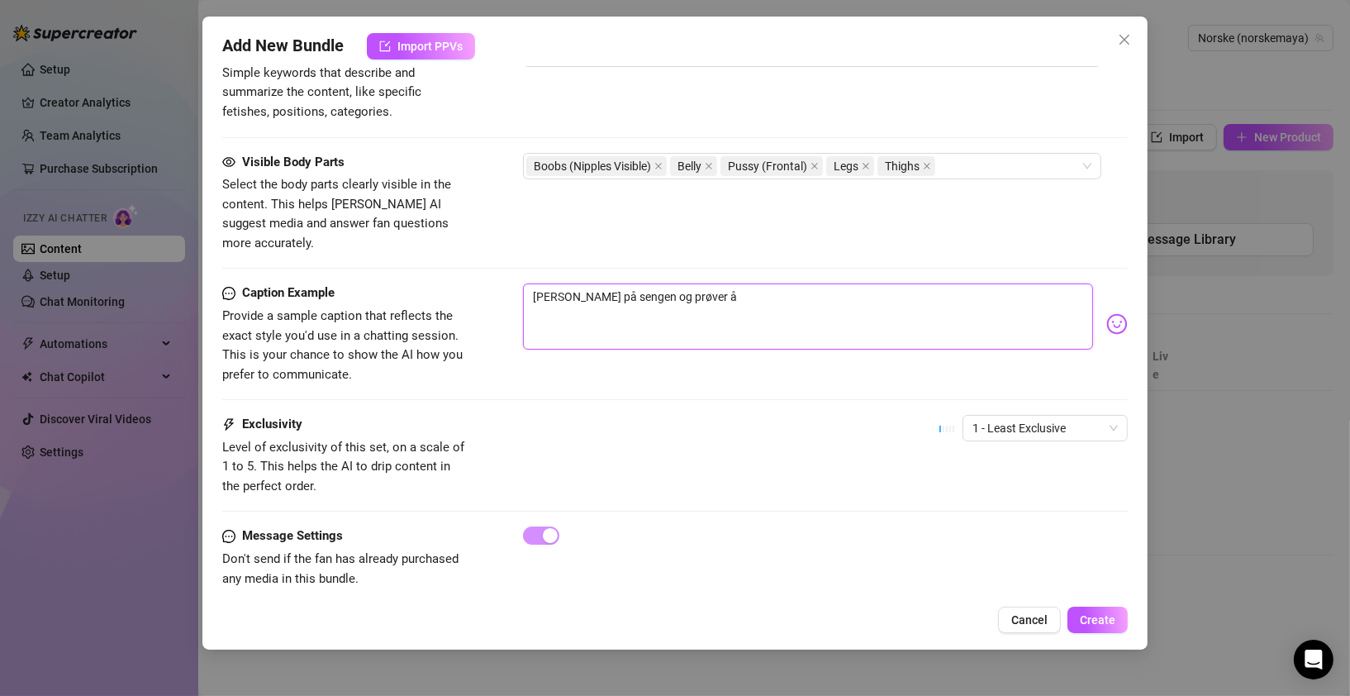
type textarea "[PERSON_NAME] på sengen og prøver å"
type textarea "[PERSON_NAME] på sengen og prøver å e"
type textarea "[PERSON_NAME] på sengen og prøver å"
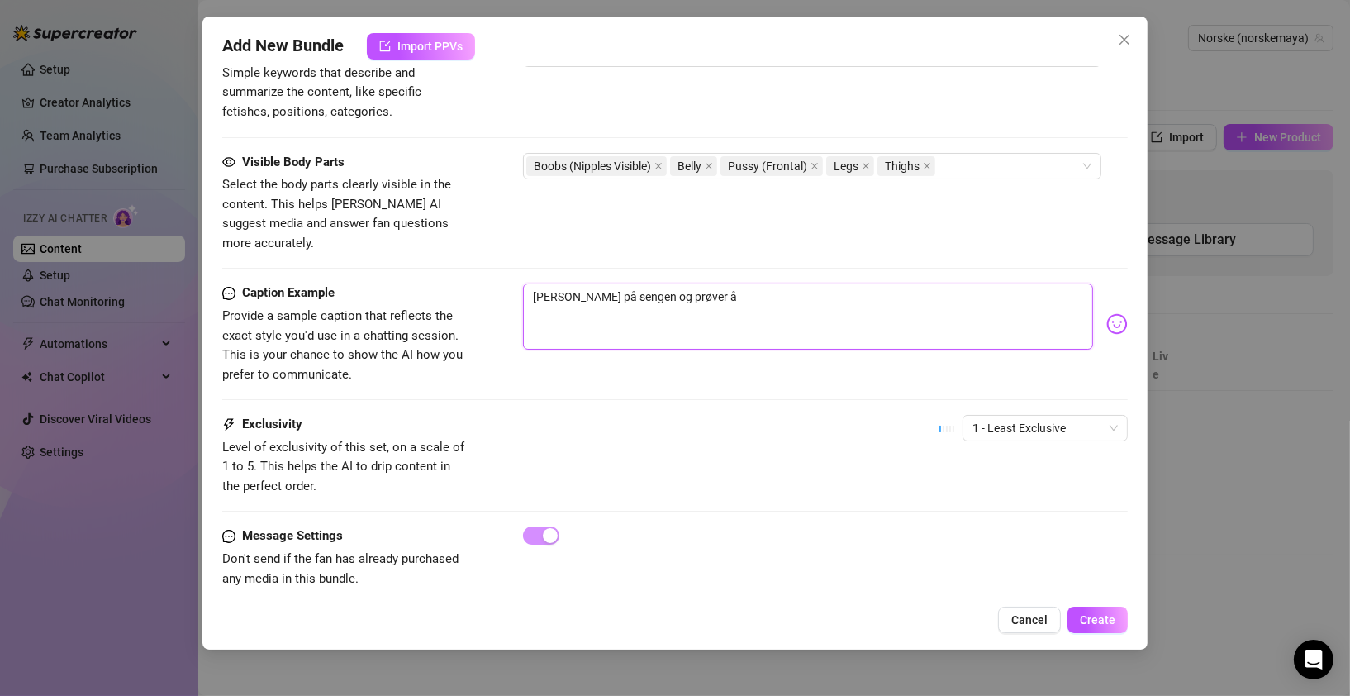
type textarea "[PERSON_NAME] på sengen og prøver å b"
type textarea "[PERSON_NAME] på sengen og prøver å be"
type textarea "[PERSON_NAME] på sengen og prøver å bes"
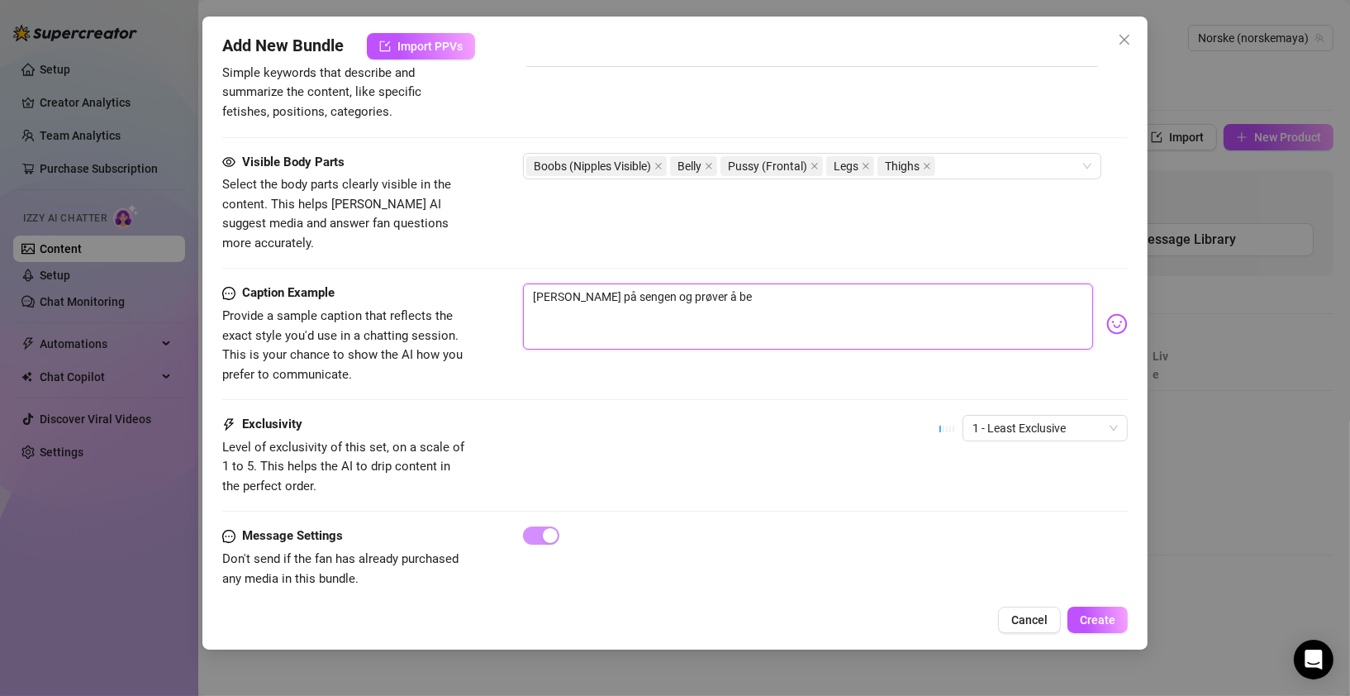
type textarea "[PERSON_NAME] på sengen og prøver å bes"
type textarea "[PERSON_NAME] på sengen og prøver å best"
type textarea "[PERSON_NAME] på sengen og prøver å beste"
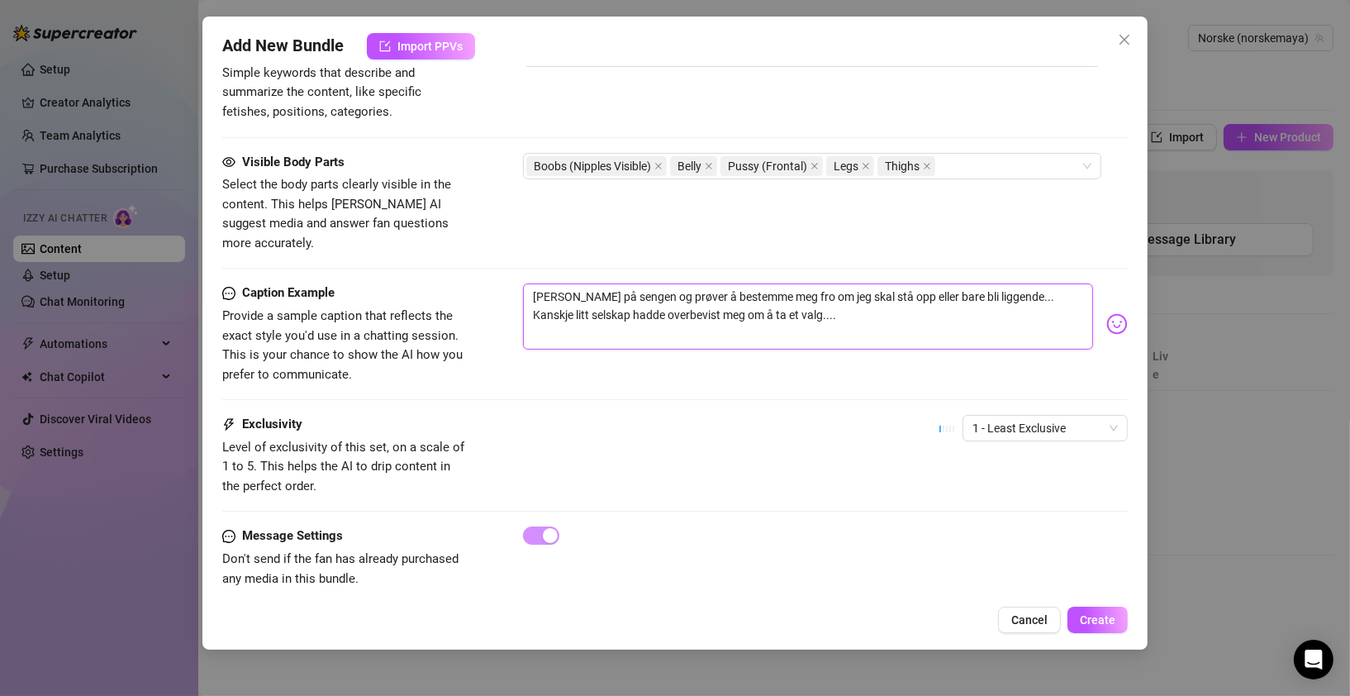
drag, startPoint x: 792, startPoint y: 297, endPoint x: 1005, endPoint y: 276, distance: 214.2
click at [1005, 283] on textarea "[PERSON_NAME] på sengen og prøver å bestemme meg fro om jeg skal stå opp eller …" at bounding box center [808, 316] width 570 height 66
click at [778, 283] on textarea "[PERSON_NAME] på sengen og prøver å bestemme meg fro om jeg skal stå opp eller …" at bounding box center [808, 316] width 570 height 66
click at [569, 283] on textarea "[PERSON_NAME] på sengen og prøver å bestemme meg for om jeg skal stå opp eller …" at bounding box center [808, 316] width 570 height 66
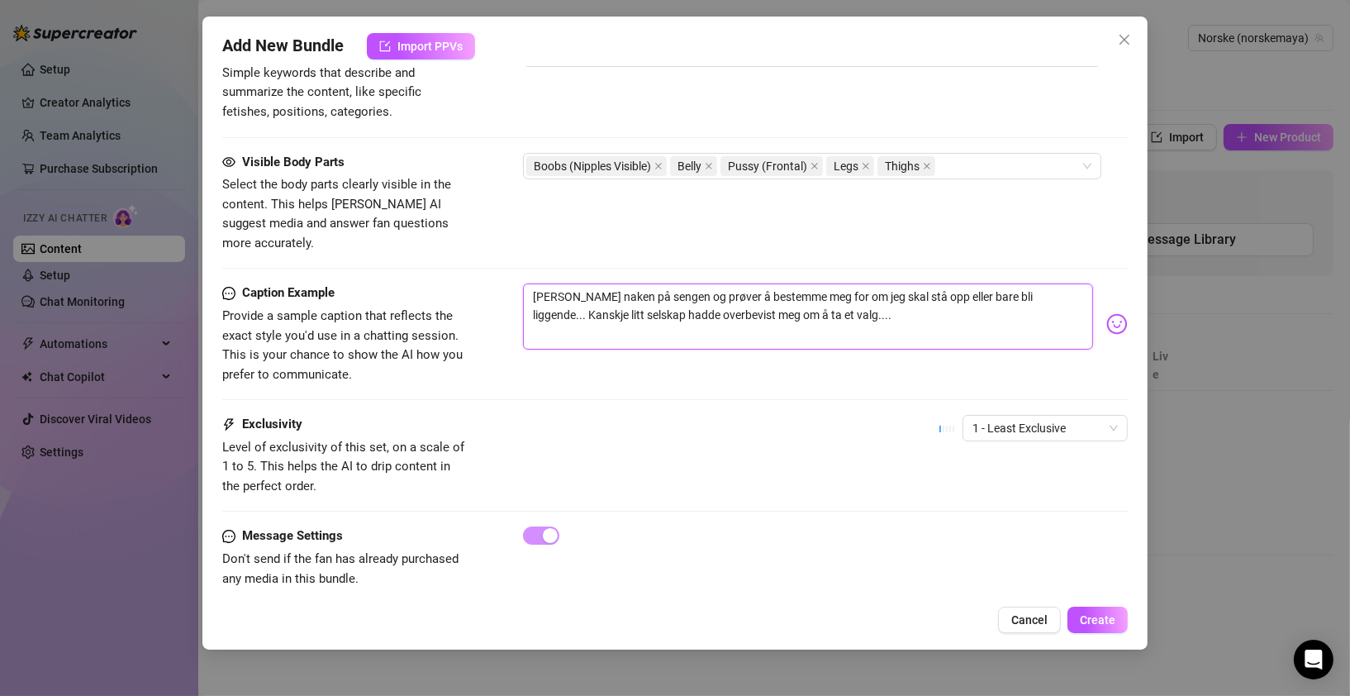
click at [1031, 283] on textarea "[PERSON_NAME] naken på sengen og prøver å bestemme meg for om jeg skal stå opp …" at bounding box center [808, 316] width 570 height 66
click at [1030, 283] on textarea "[PERSON_NAME] naken på sengen og prøver å bestemme meg for om jeg skal stå opp …" at bounding box center [808, 316] width 570 height 66
drag, startPoint x: 577, startPoint y: 292, endPoint x: 923, endPoint y: 295, distance: 346.3
click at [923, 295] on textarea "[PERSON_NAME] naken på sengen og prøver å bestemme meg for om jeg skal stå opp …" at bounding box center [808, 316] width 570 height 66
click at [534, 283] on textarea "[PERSON_NAME] naken på sengen og prøver å bestemme meg for om jeg skal stå opp …" at bounding box center [808, 316] width 570 height 66
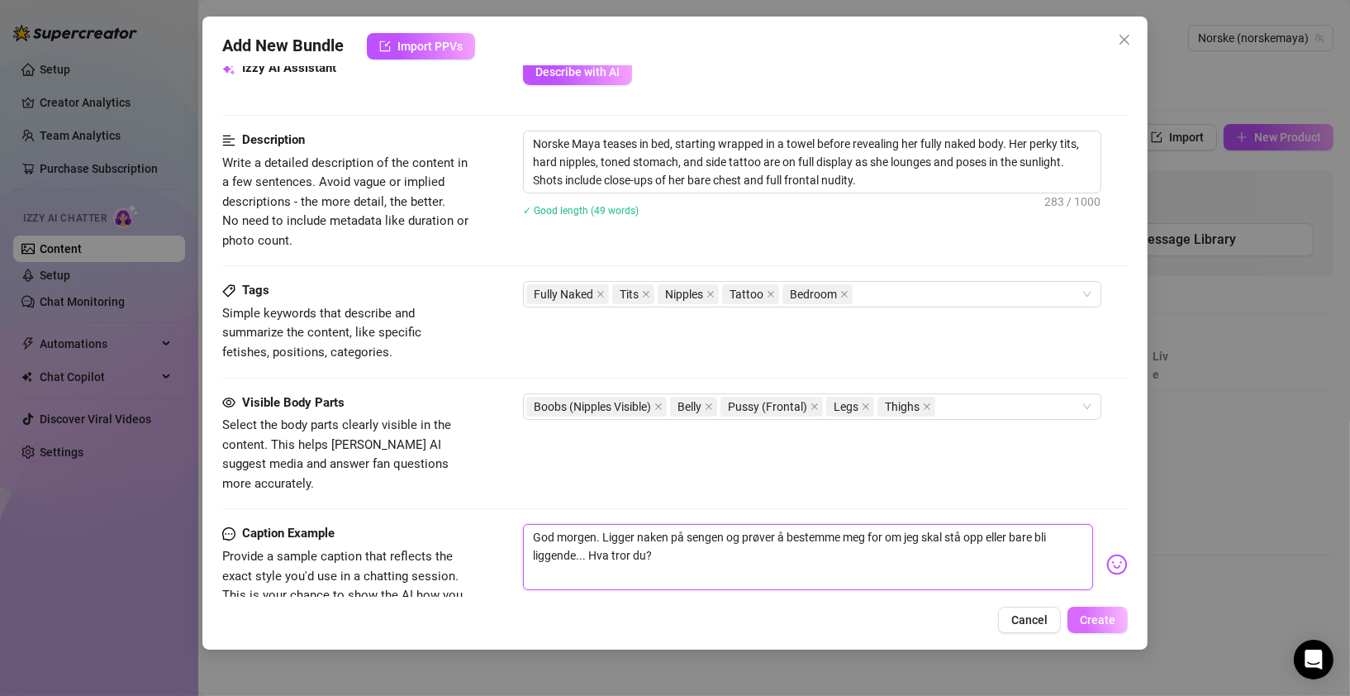
scroll to position [902, 0]
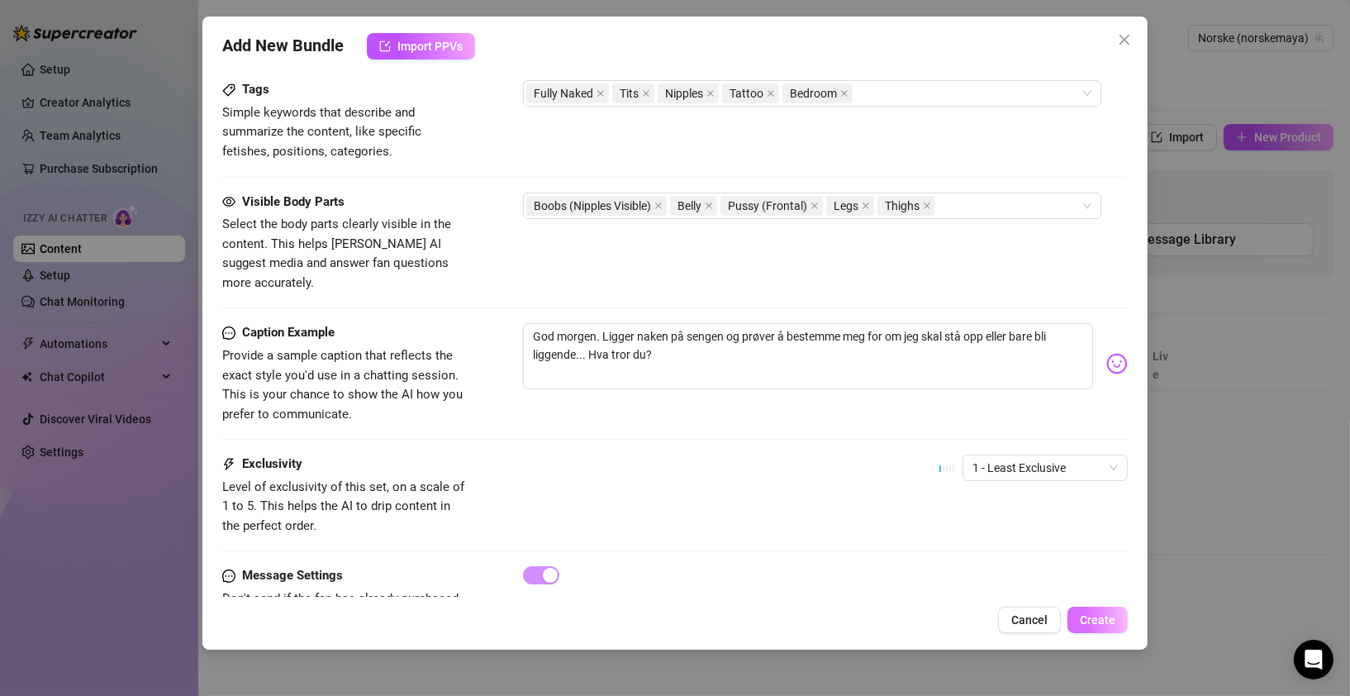
click at [1092, 617] on span "Create" at bounding box center [1098, 619] width 36 height 13
